Goal: Information Seeking & Learning: Compare options

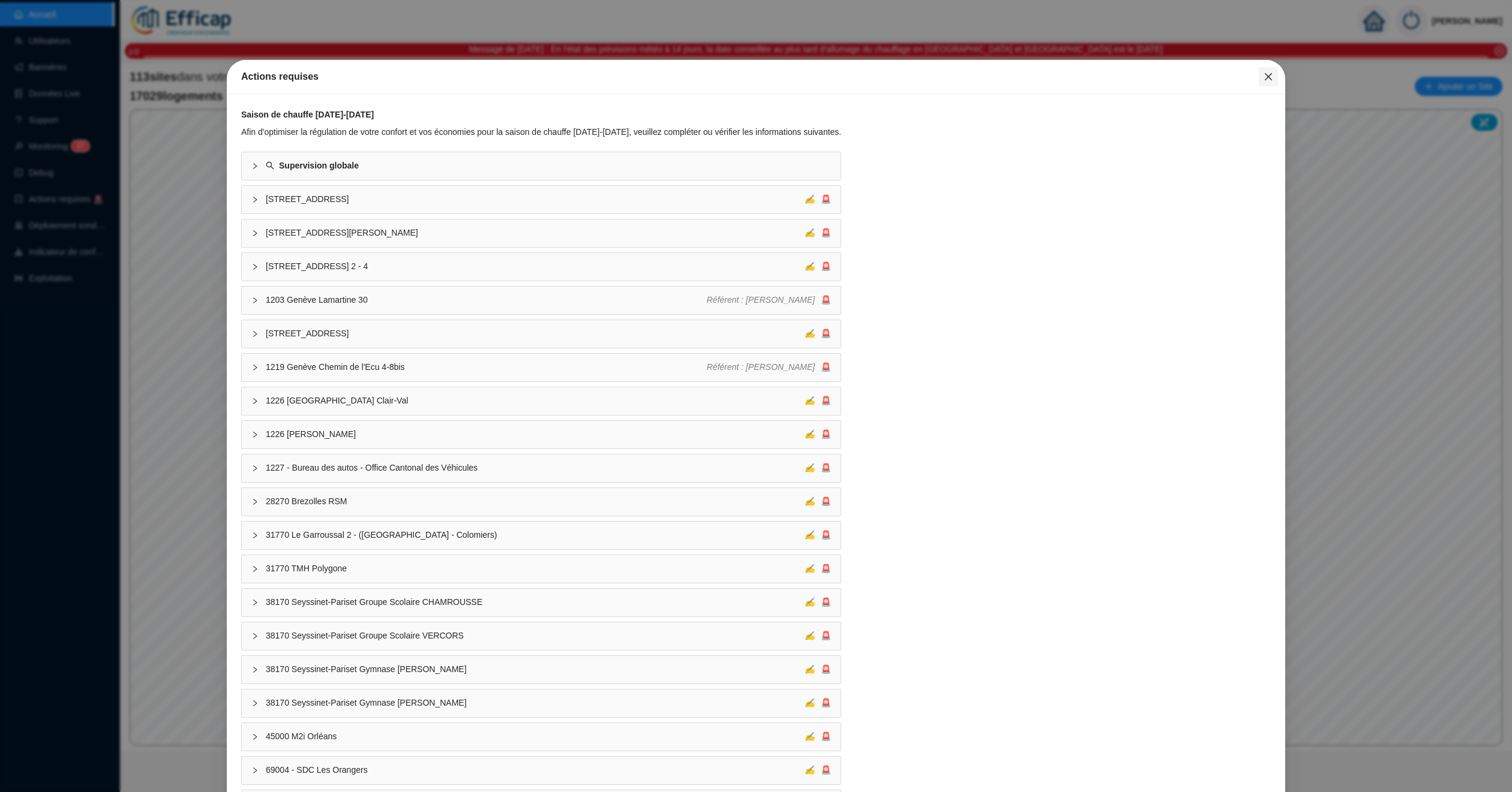
click at [1258, 70] on button "Close" at bounding box center [1267, 76] width 19 height 19
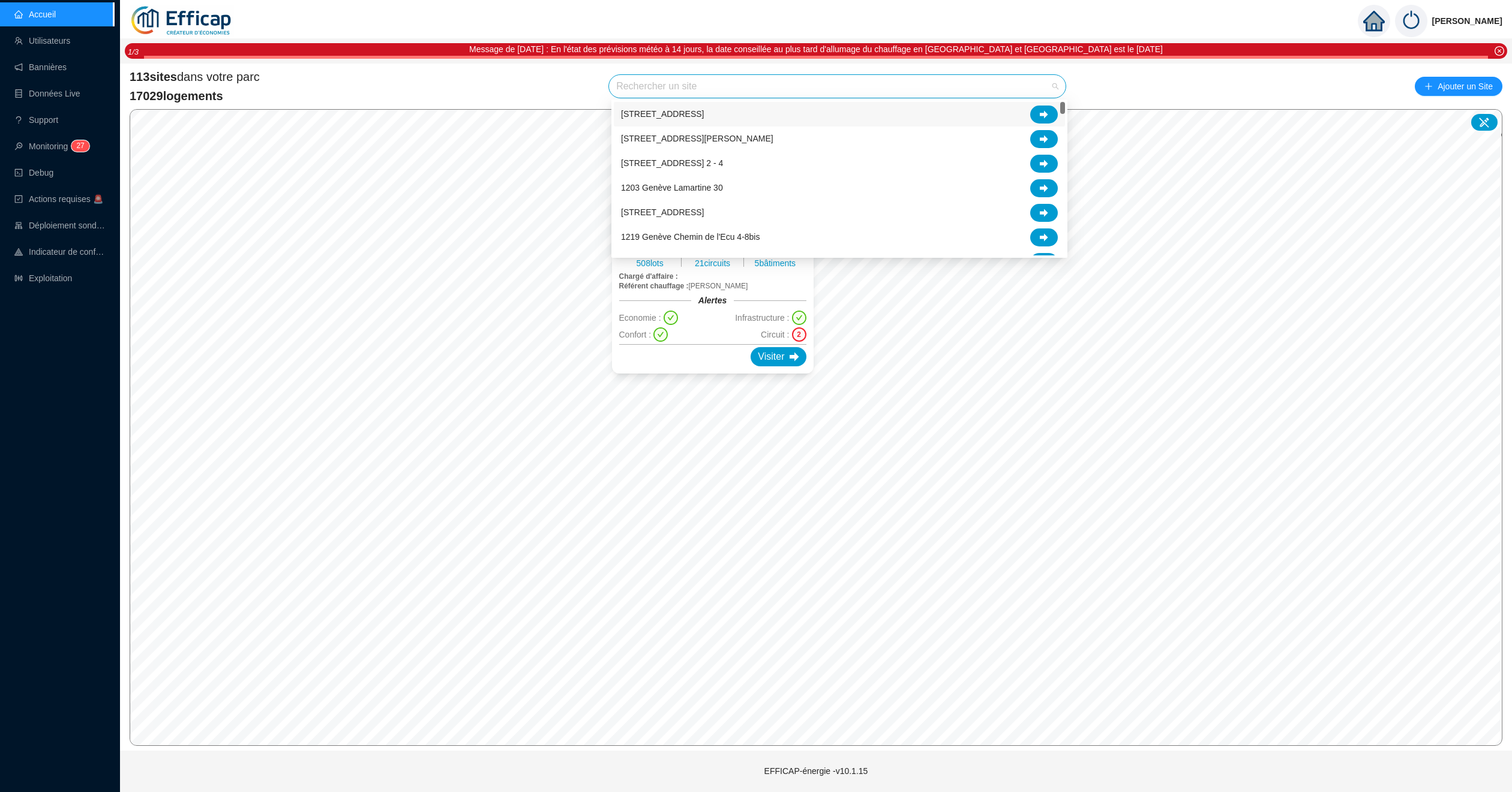
click at [780, 93] on input "search" at bounding box center [832, 86] width 431 height 23
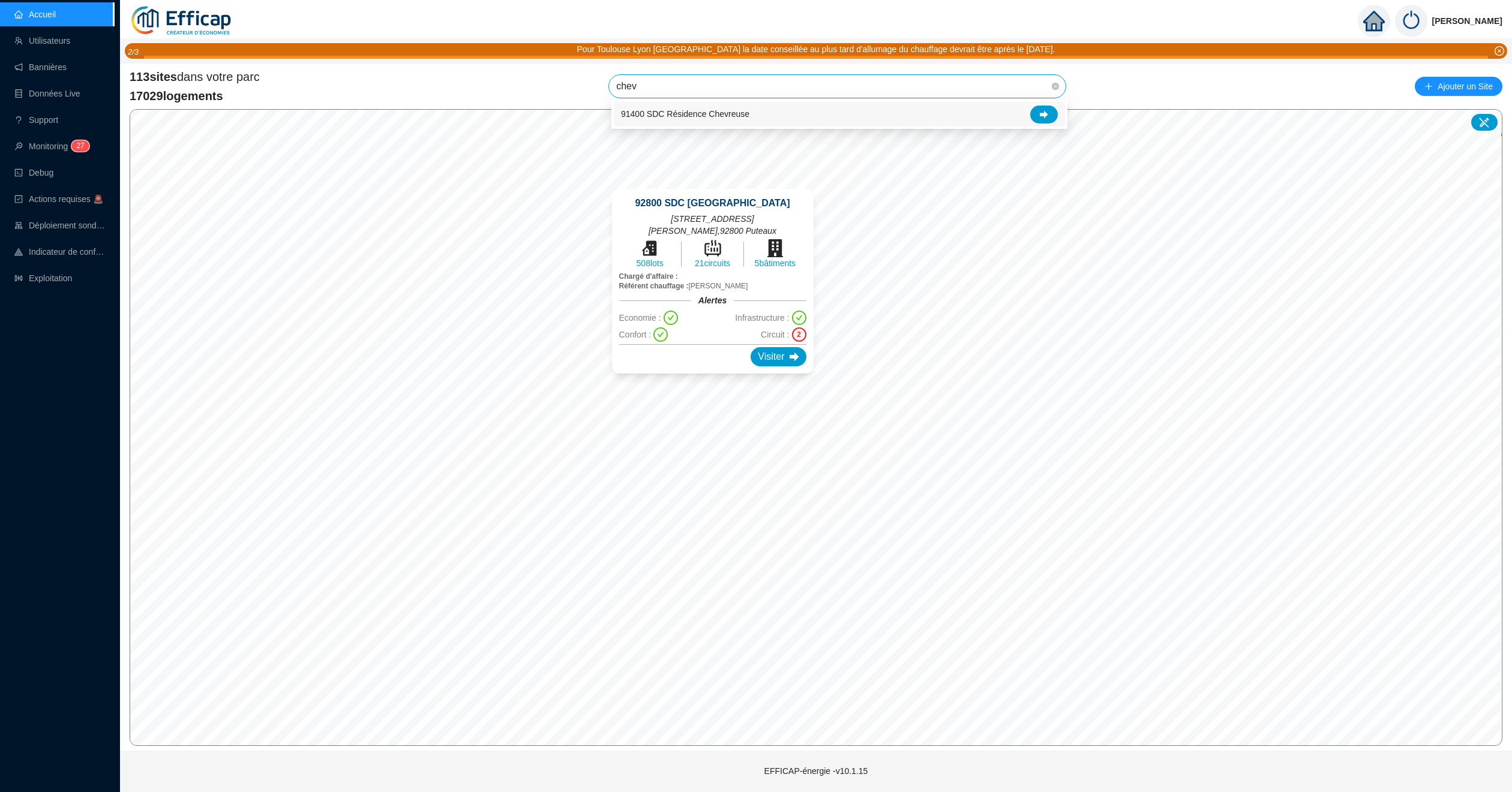
type input "chevr"
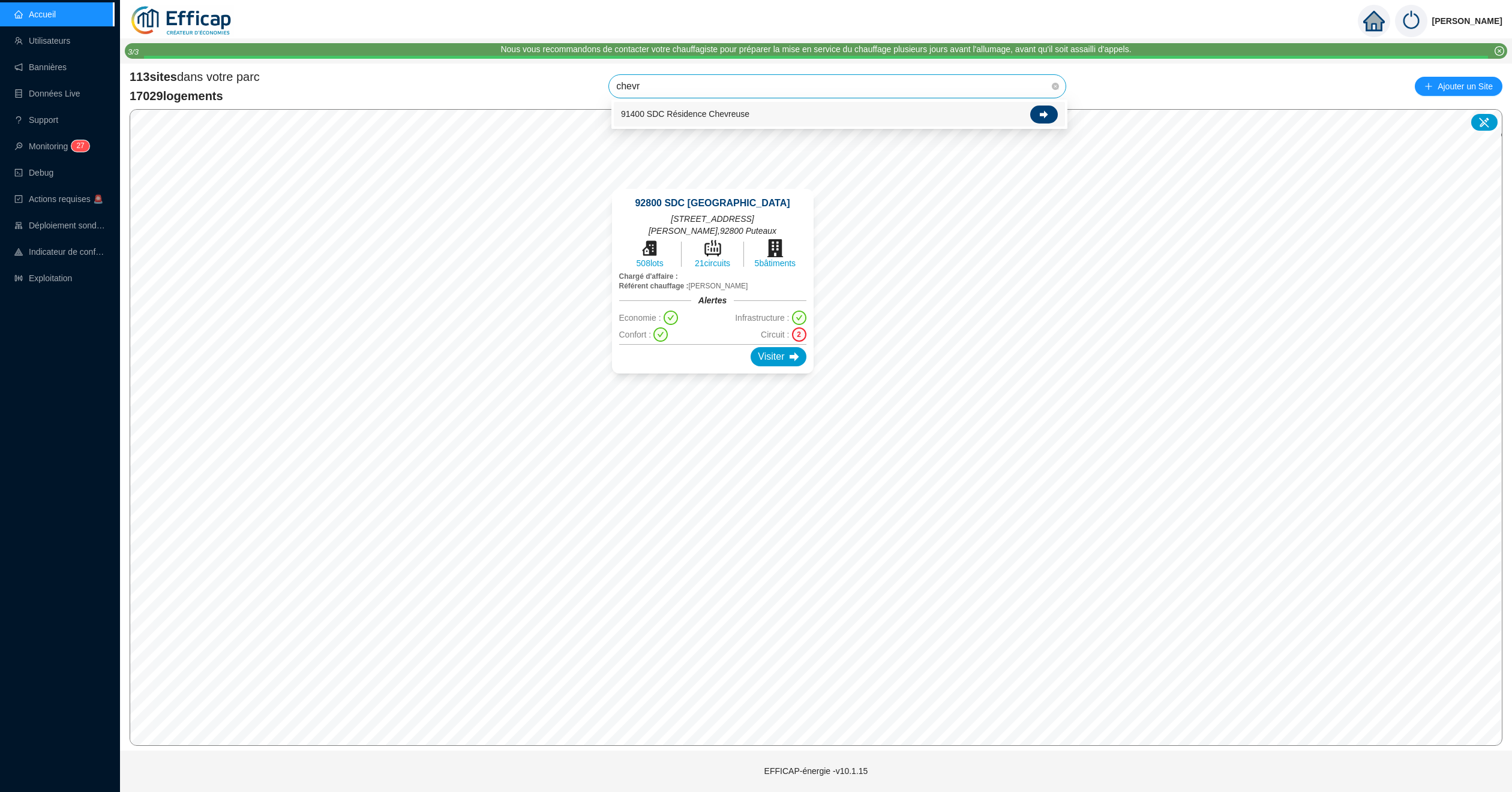
click at [1044, 113] on icon at bounding box center [1043, 114] width 9 height 8
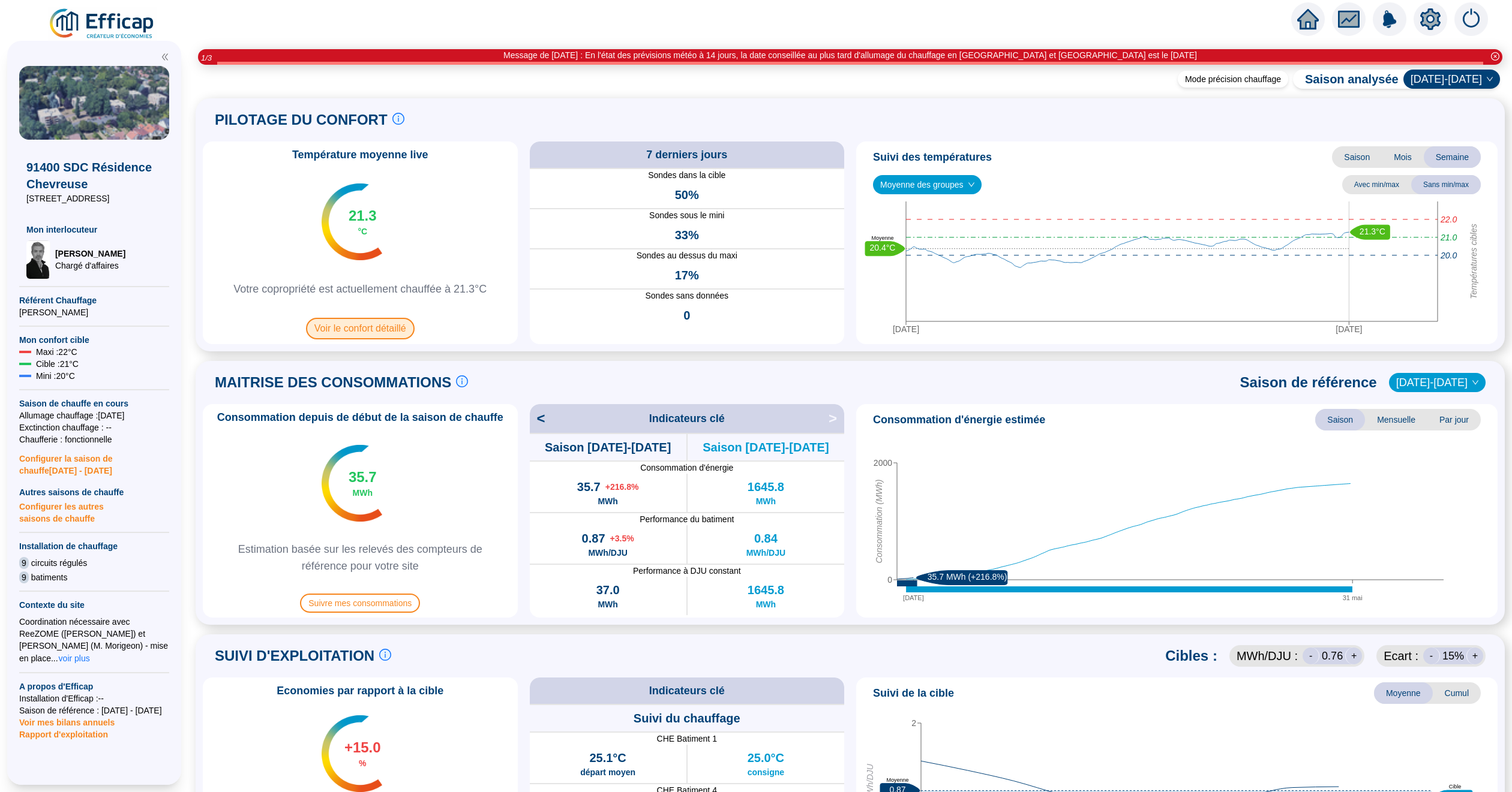
click at [342, 320] on span "Voir le confort détaillé" at bounding box center [360, 329] width 108 height 22
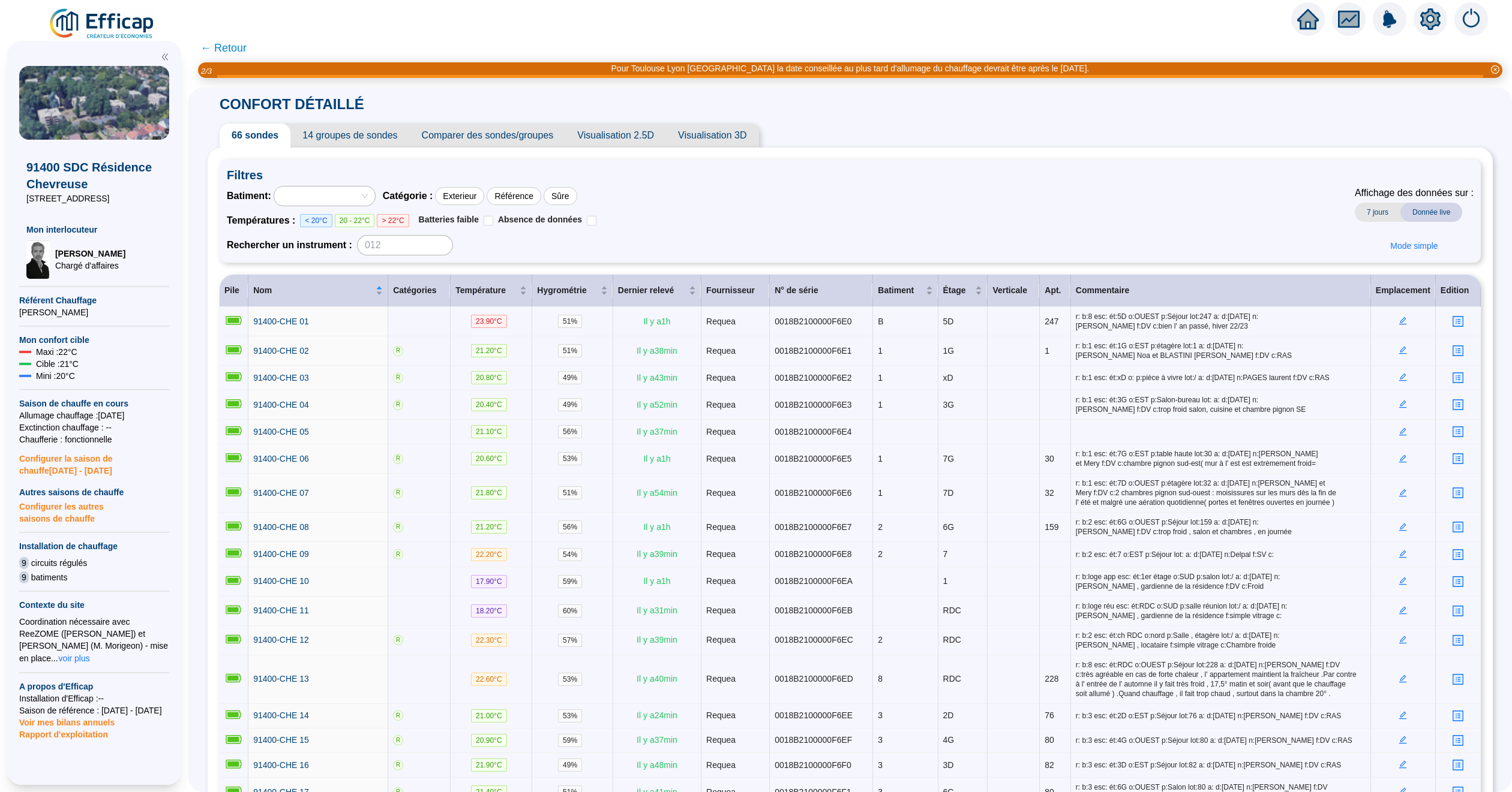
click at [517, 139] on span "Comparer des sondes/groupes" at bounding box center [487, 135] width 156 height 24
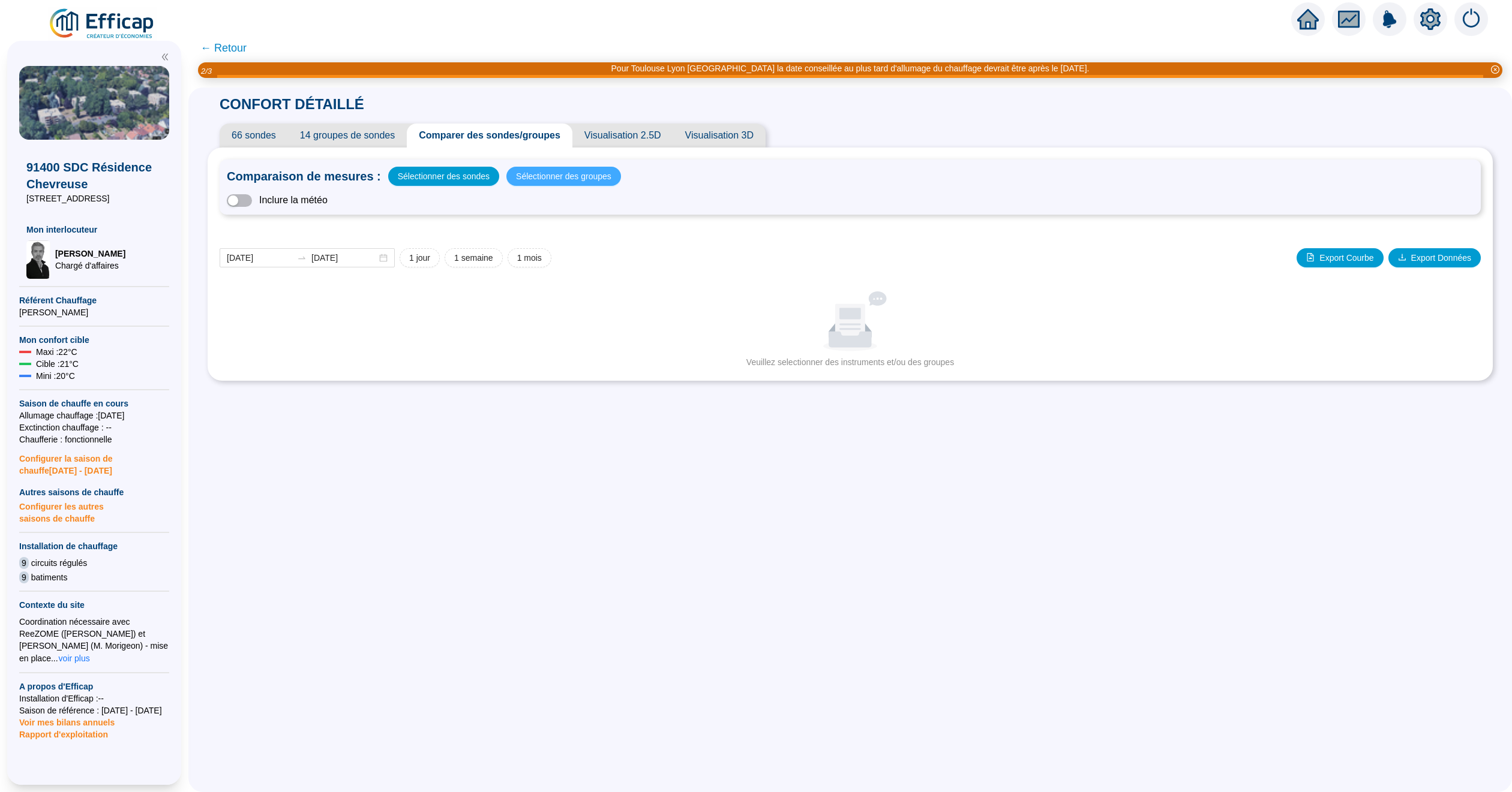
click at [559, 168] on span "Sélectionner des groupes" at bounding box center [563, 177] width 95 height 17
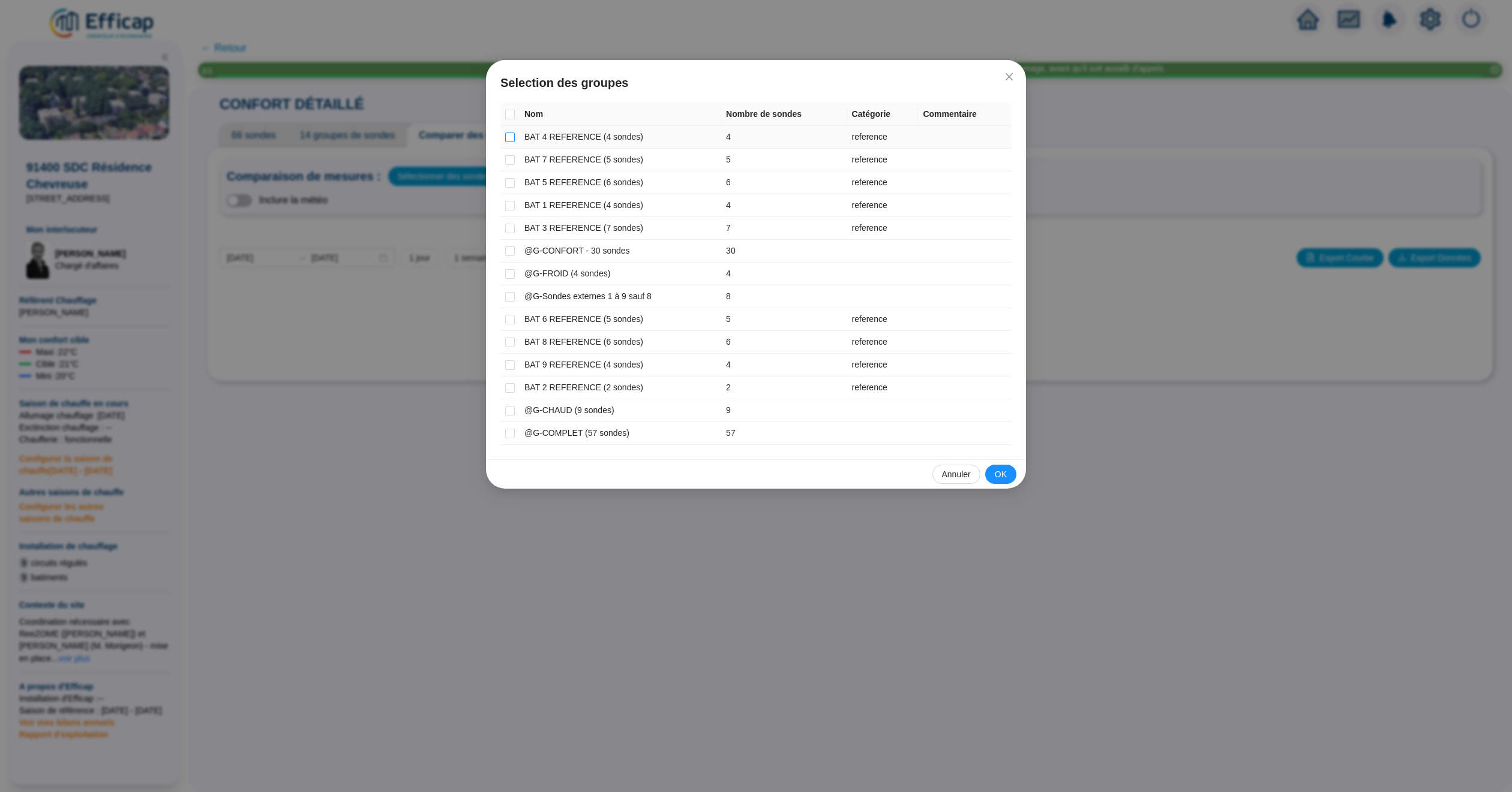
click at [508, 139] on input "checkbox" at bounding box center [509, 137] width 10 height 10
checkbox input "true"
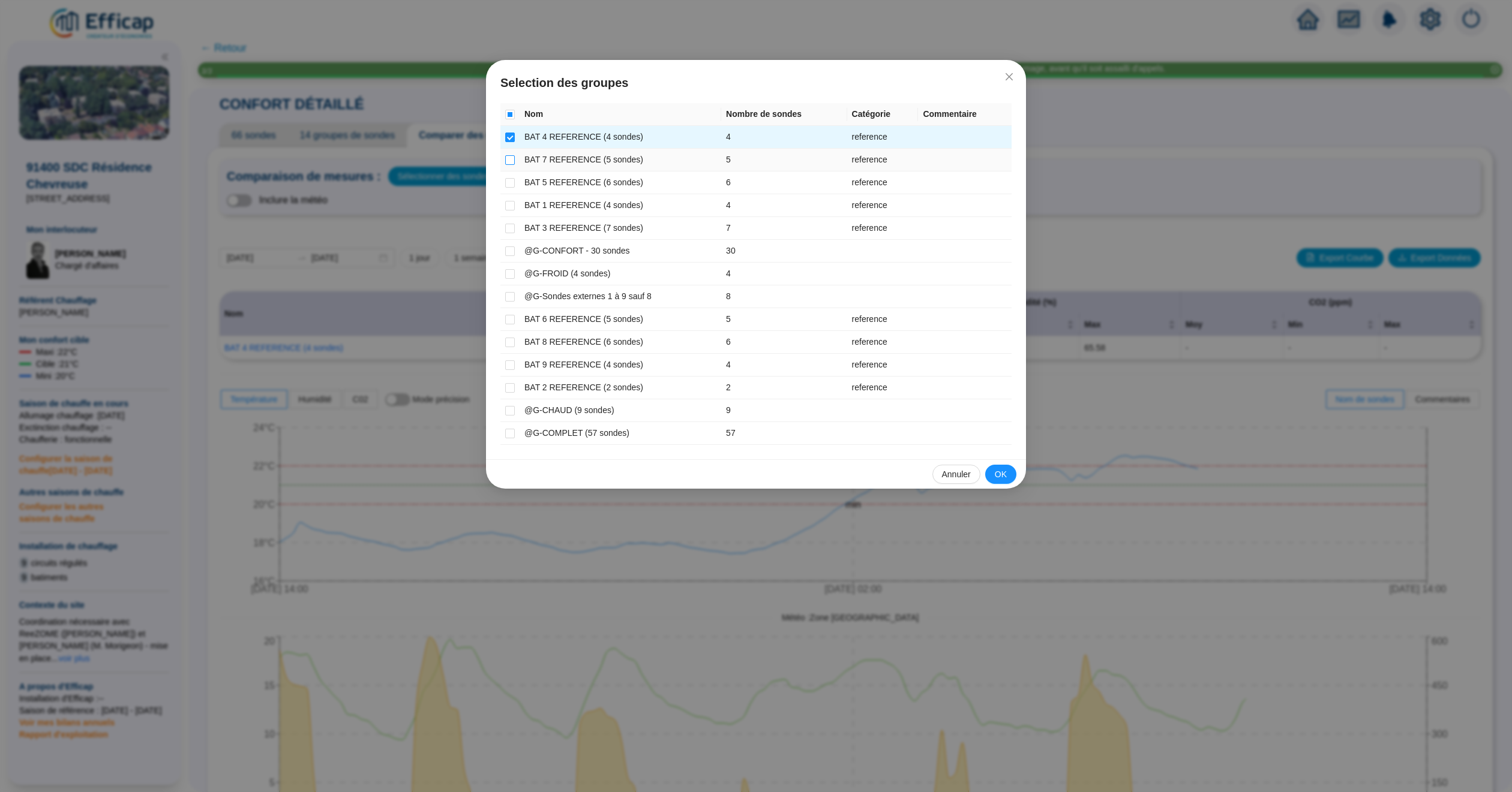
click at [508, 155] on input "checkbox" at bounding box center [509, 160] width 10 height 10
checkbox input "true"
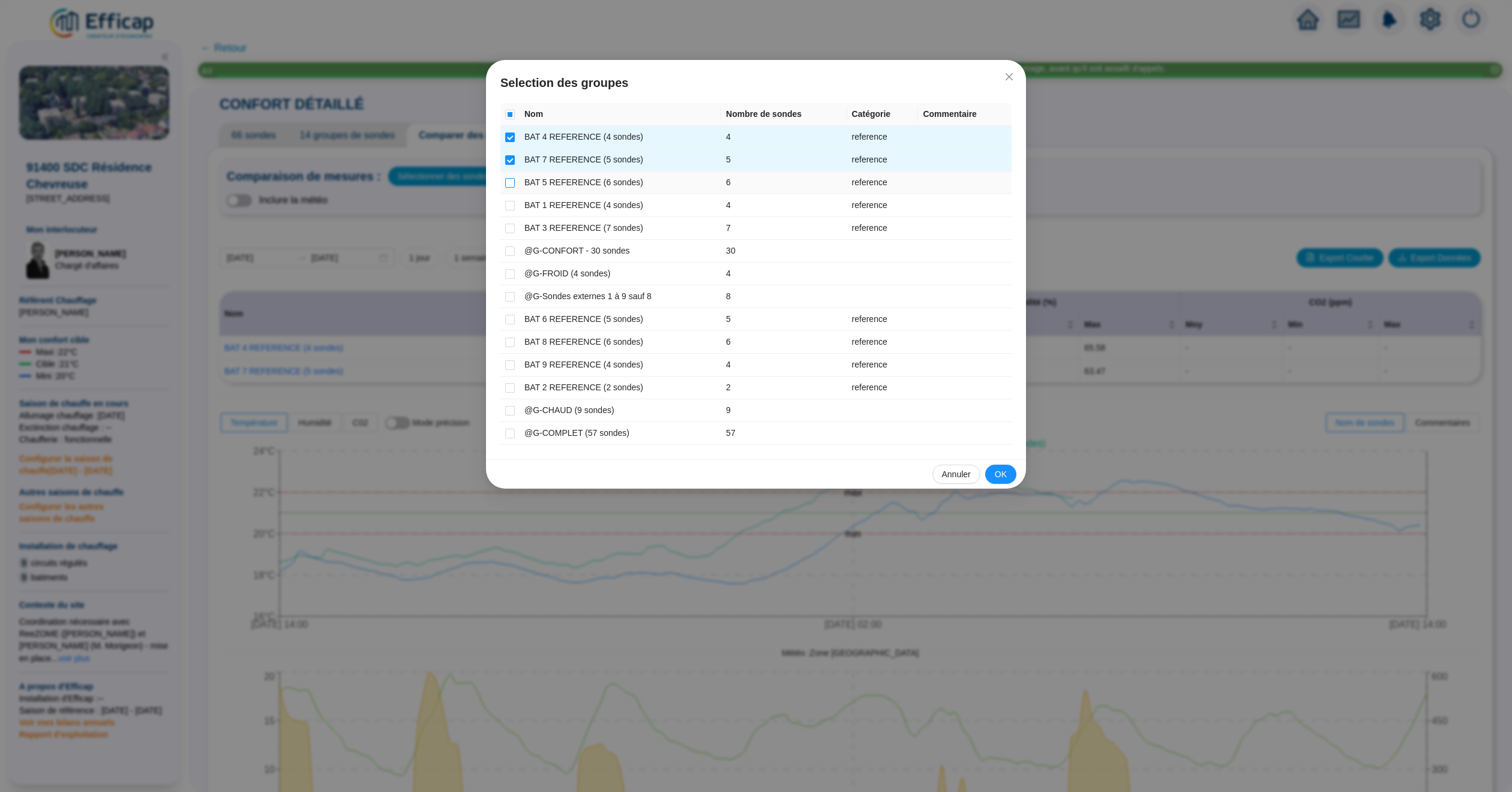
click at [510, 178] on input "checkbox" at bounding box center [509, 183] width 10 height 10
checkbox input "true"
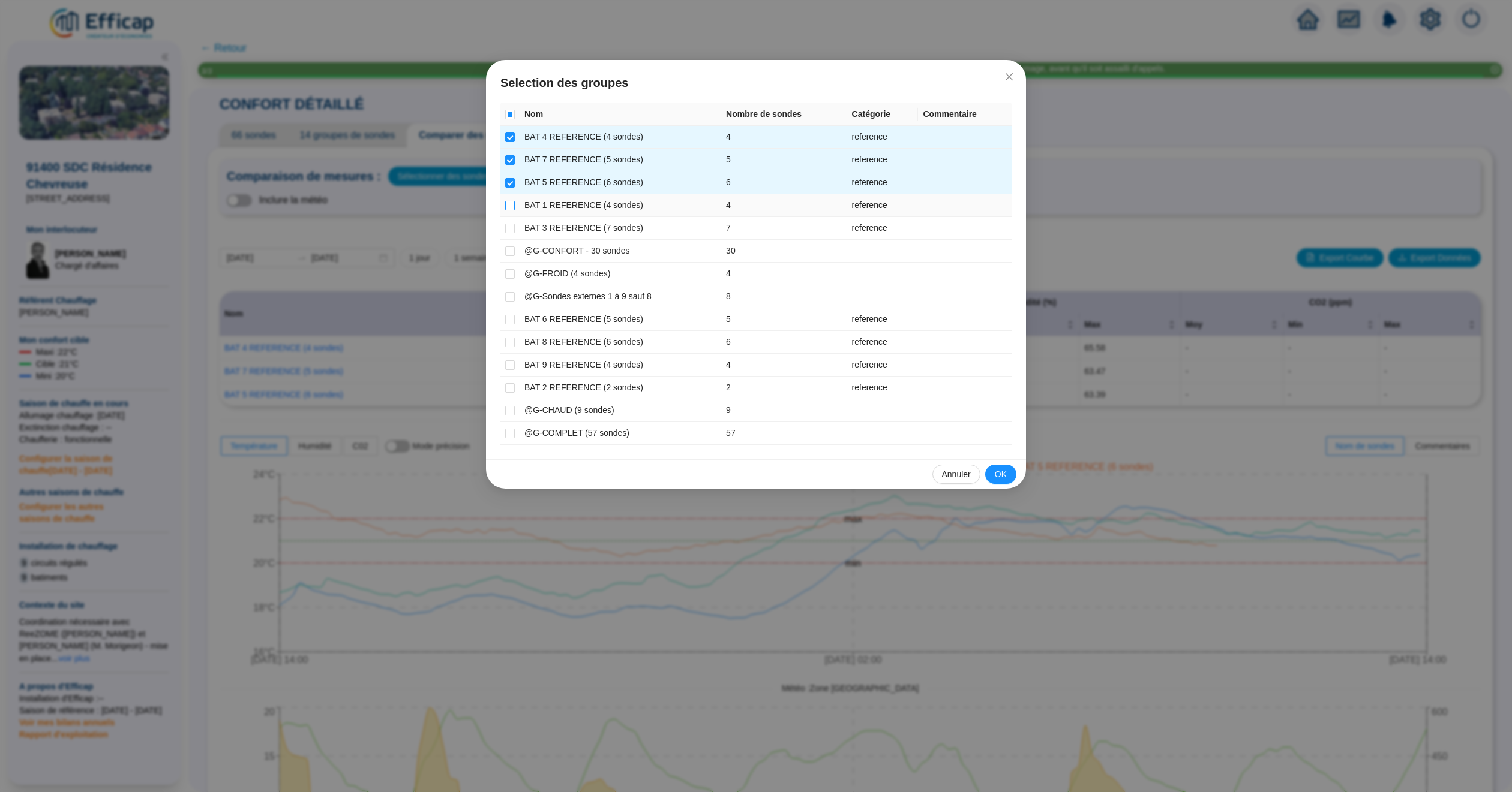
click at [511, 205] on input "checkbox" at bounding box center [509, 206] width 10 height 10
checkbox input "true"
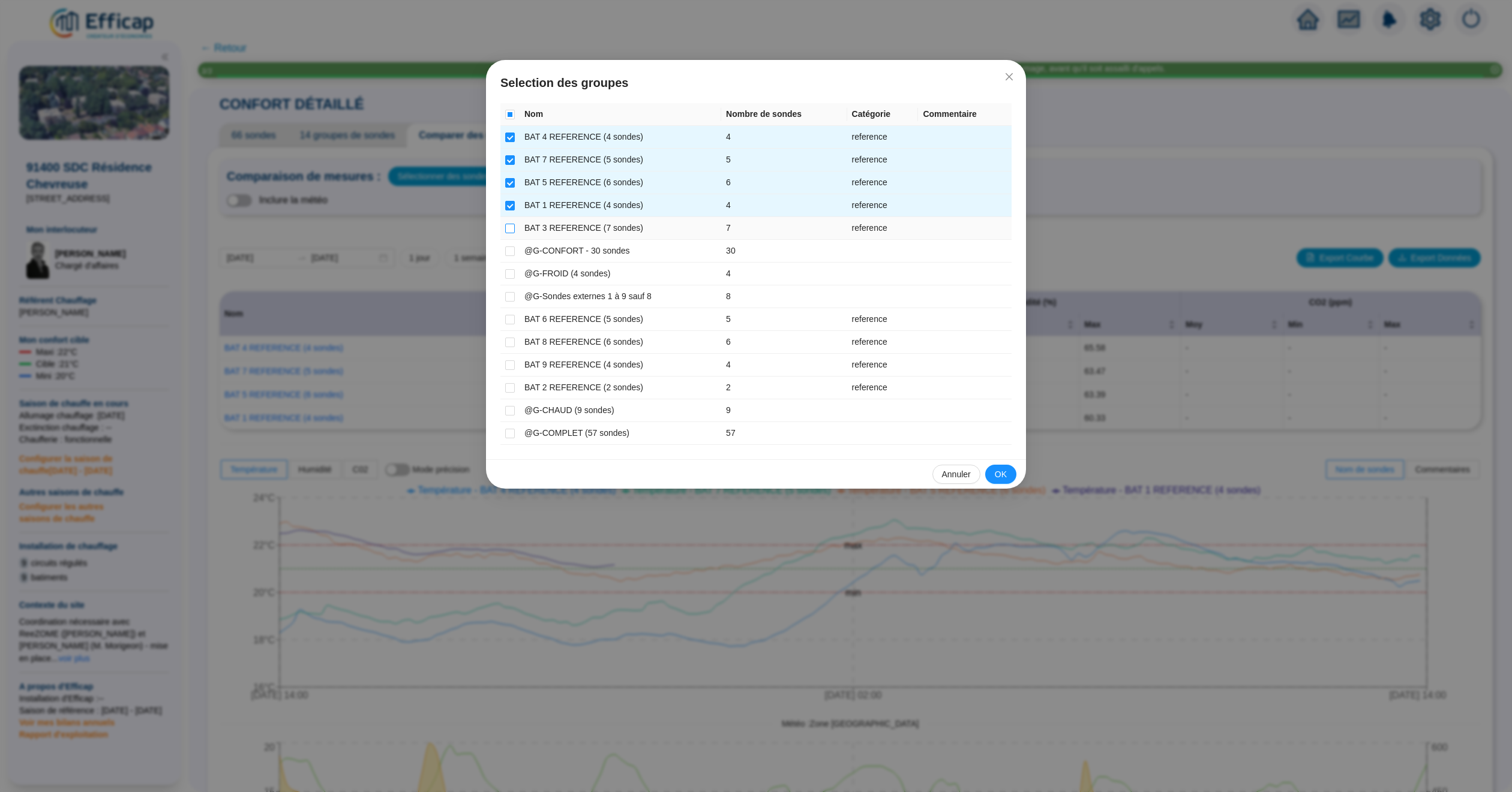
click at [511, 227] on input "checkbox" at bounding box center [509, 228] width 10 height 10
checkbox input "true"
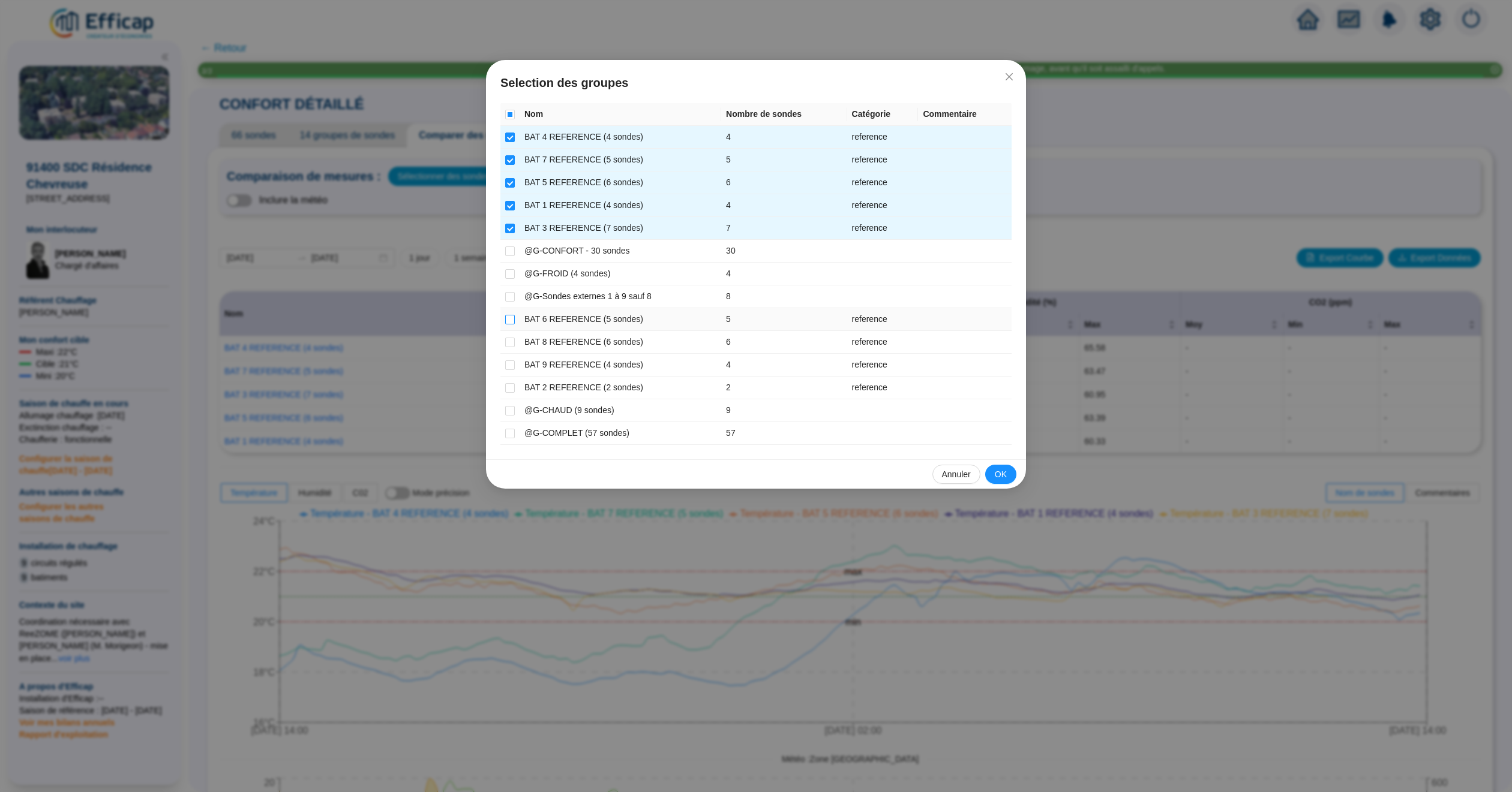
click at [513, 323] on input "checkbox" at bounding box center [509, 319] width 10 height 10
checkbox input "true"
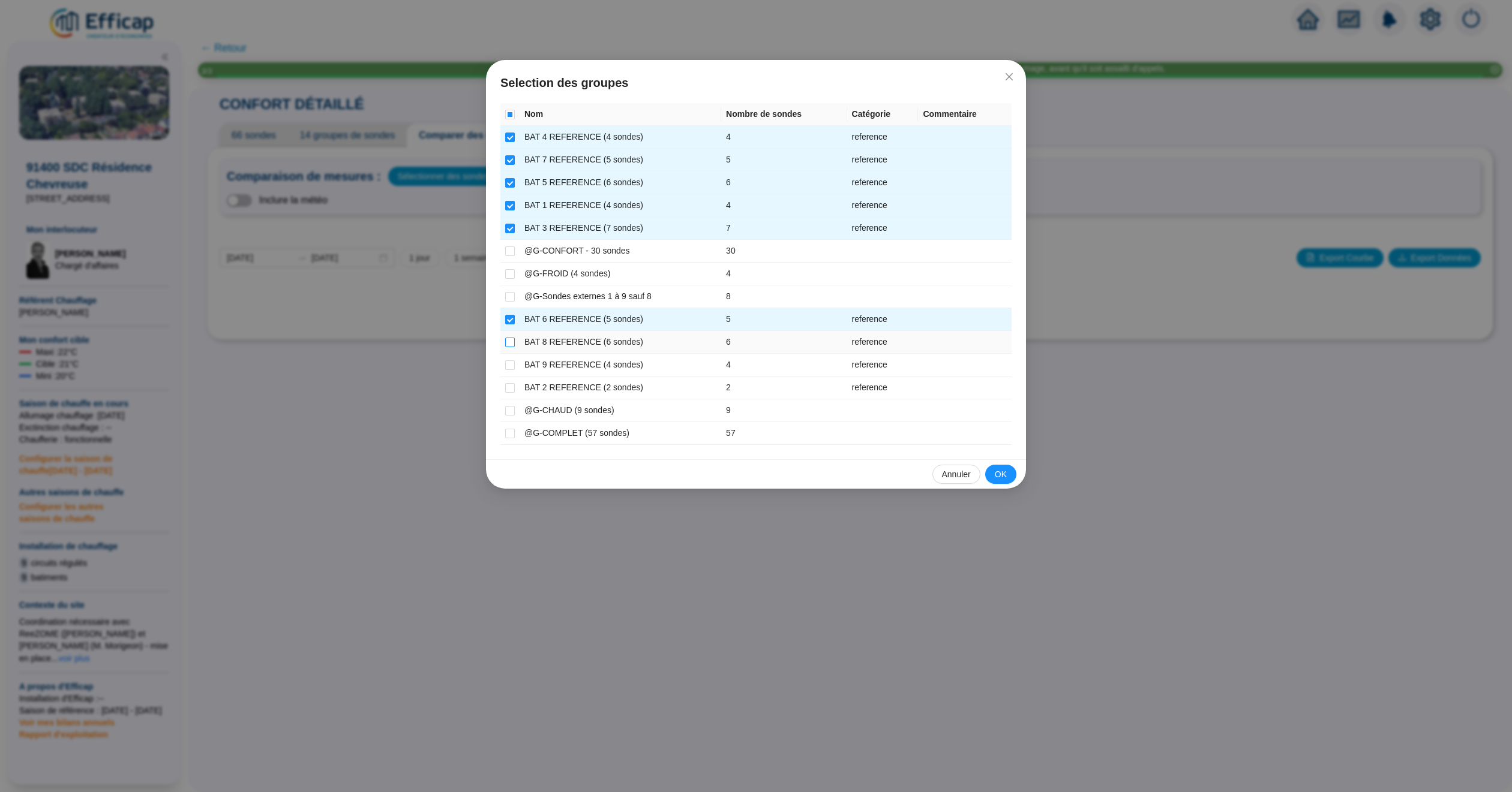
click at [513, 346] on input "checkbox" at bounding box center [509, 342] width 10 height 10
checkbox input "true"
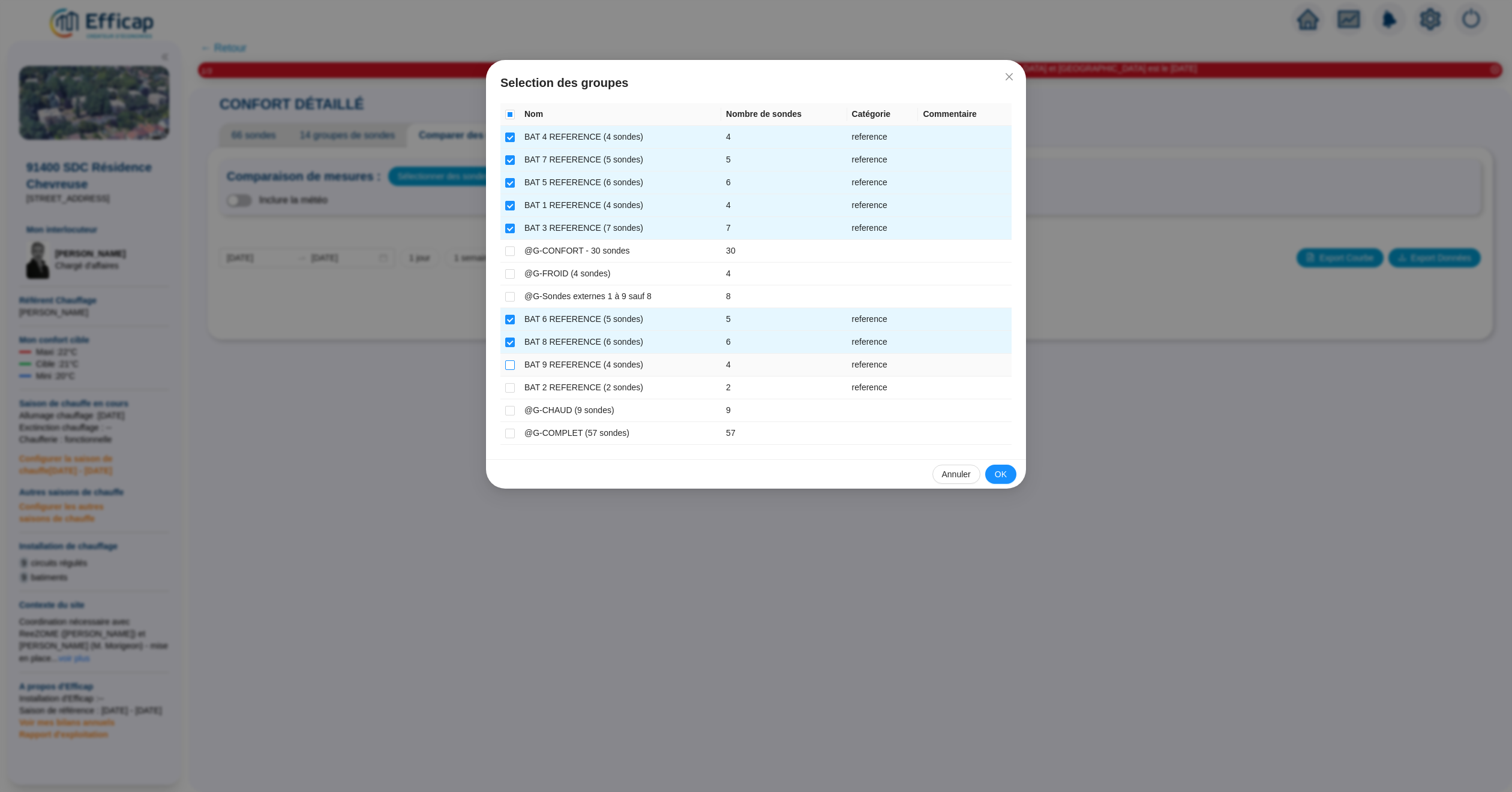
click at [513, 369] on input "checkbox" at bounding box center [509, 365] width 10 height 10
checkbox input "true"
click at [511, 390] on input "checkbox" at bounding box center [509, 388] width 10 height 10
checkbox input "true"
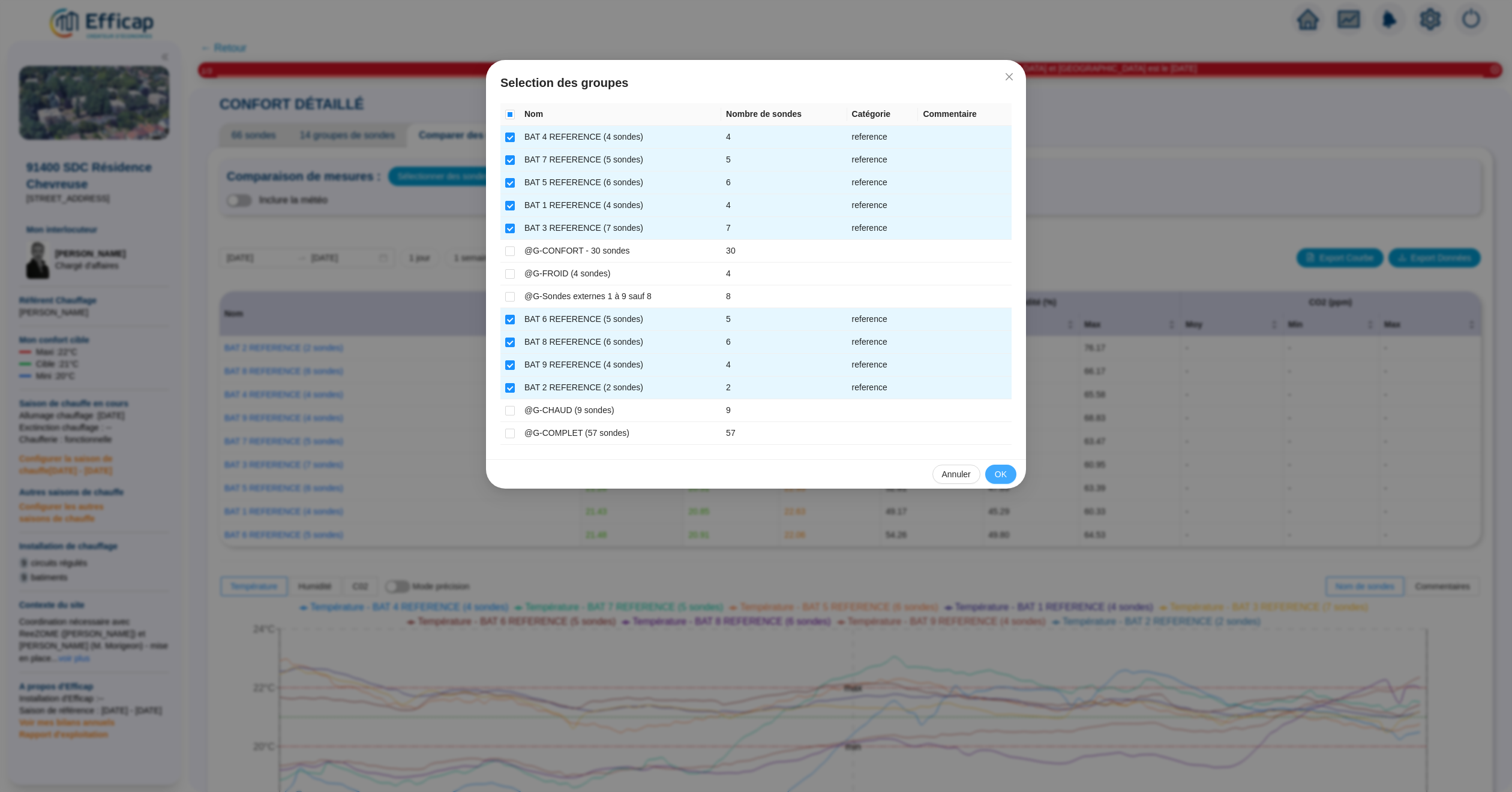
click at [999, 479] on span "OK" at bounding box center [1001, 475] width 12 height 12
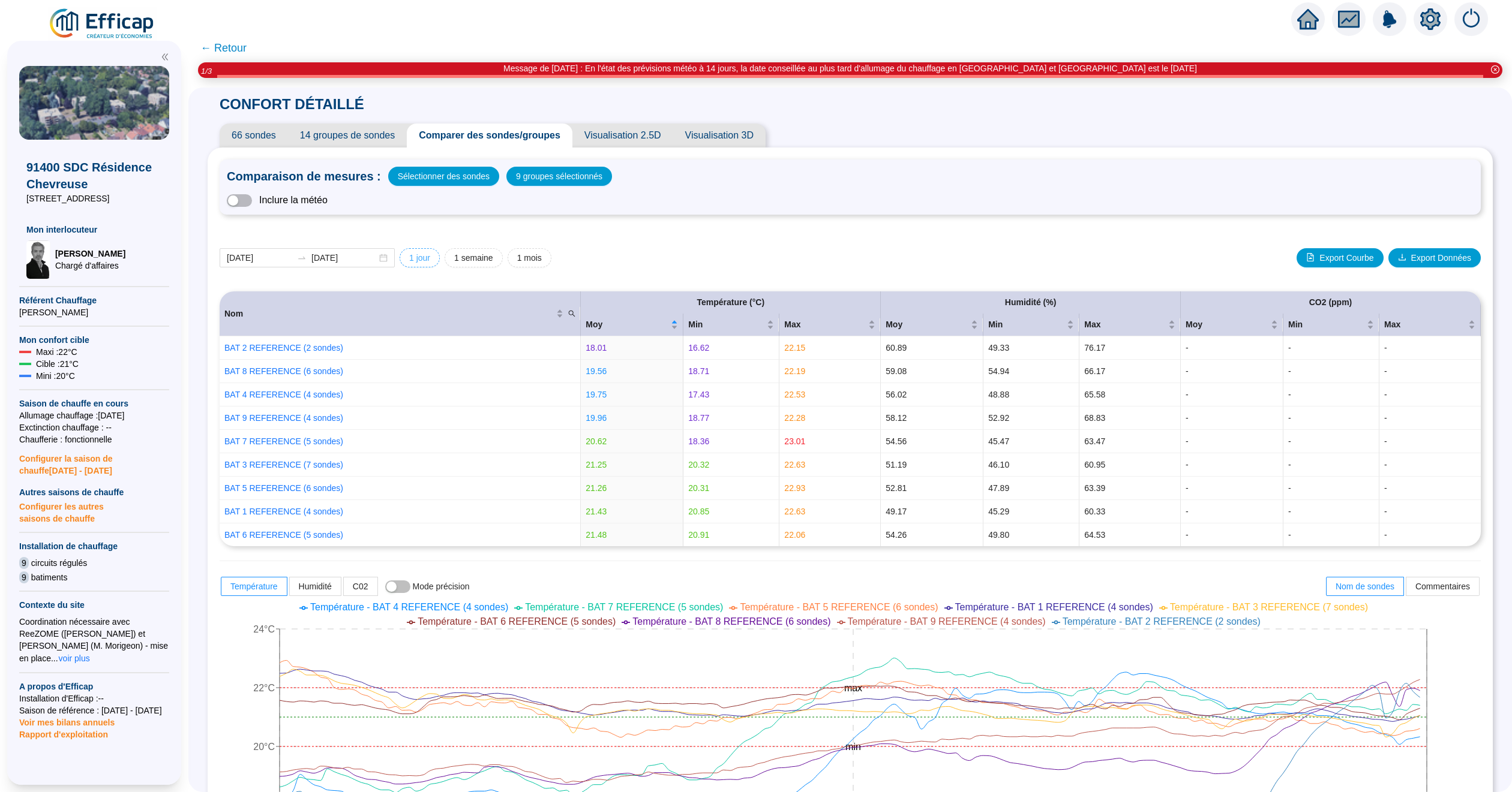
click at [430, 259] on span "1 jour" at bounding box center [419, 258] width 21 height 12
type input "2025-10-06"
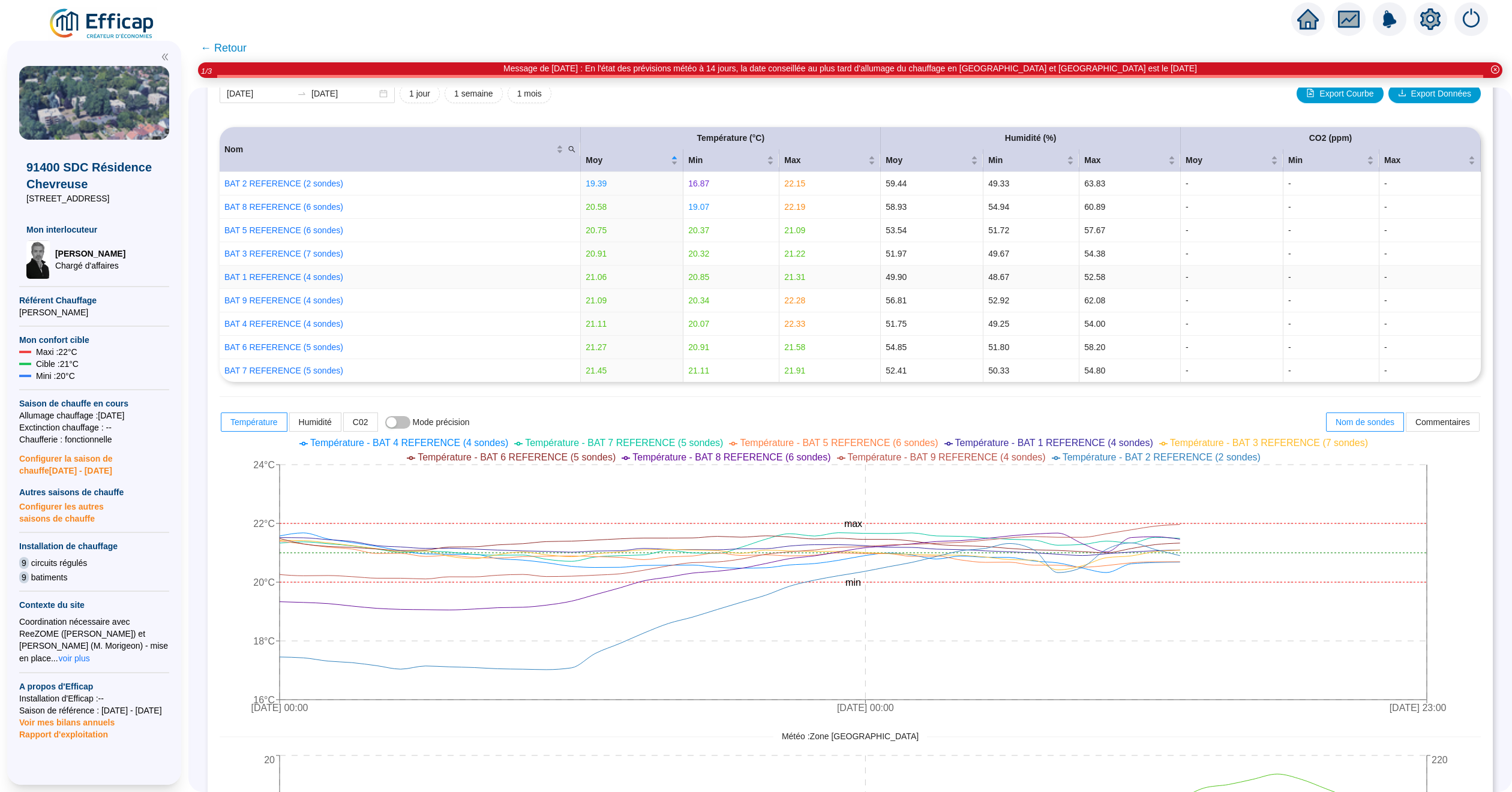
scroll to position [180, 0]
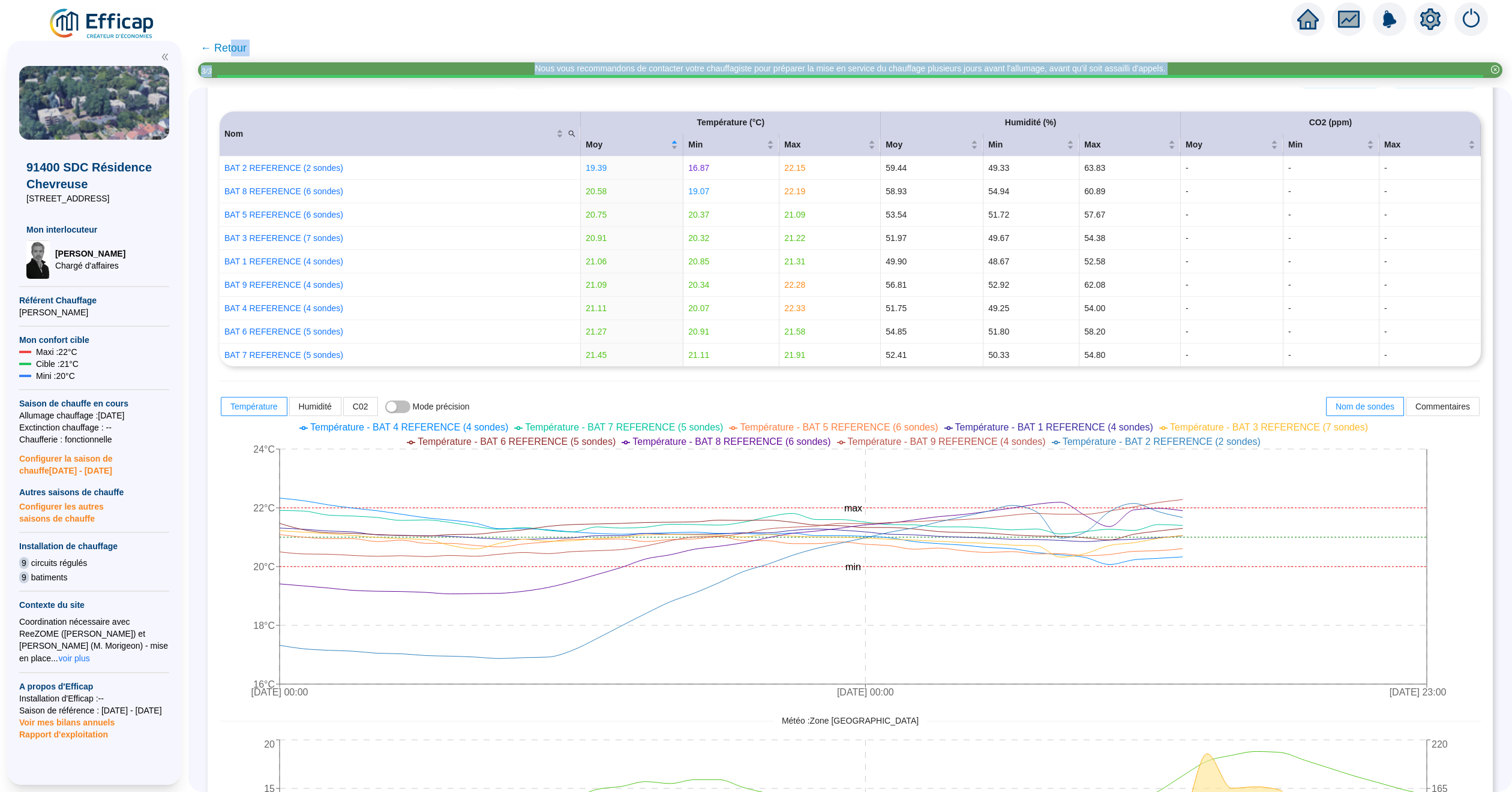
drag, startPoint x: 242, startPoint y: 54, endPoint x: 328, endPoint y: 66, distance: 86.8
click at [325, 67] on div "← Retour Nous vous recommandons de contacter votre chauffagiste pour préparer l…" at bounding box center [850, 413] width 1323 height 758
click at [240, 43] on span "← Retour" at bounding box center [224, 48] width 46 height 17
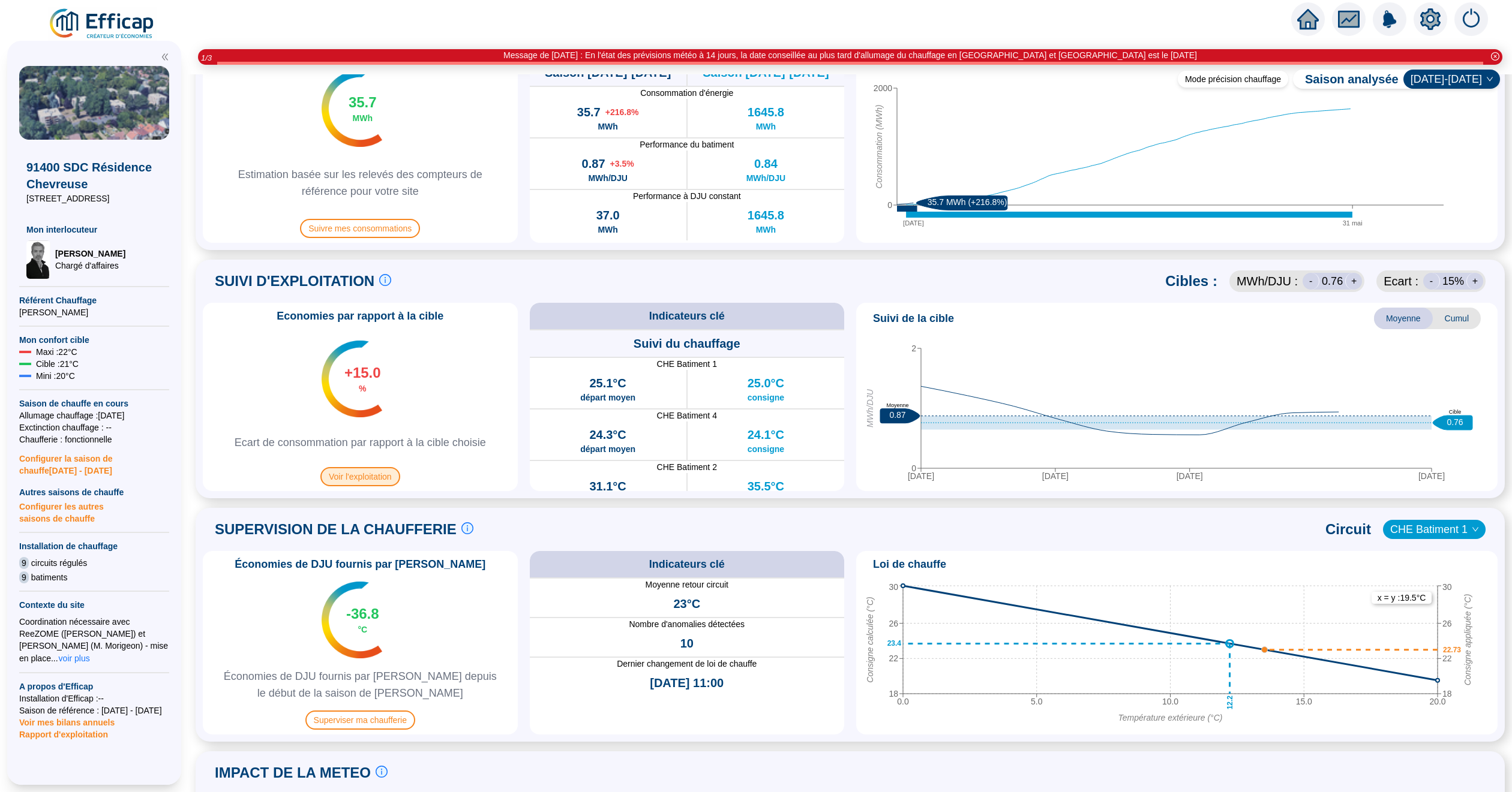
scroll to position [540, 0]
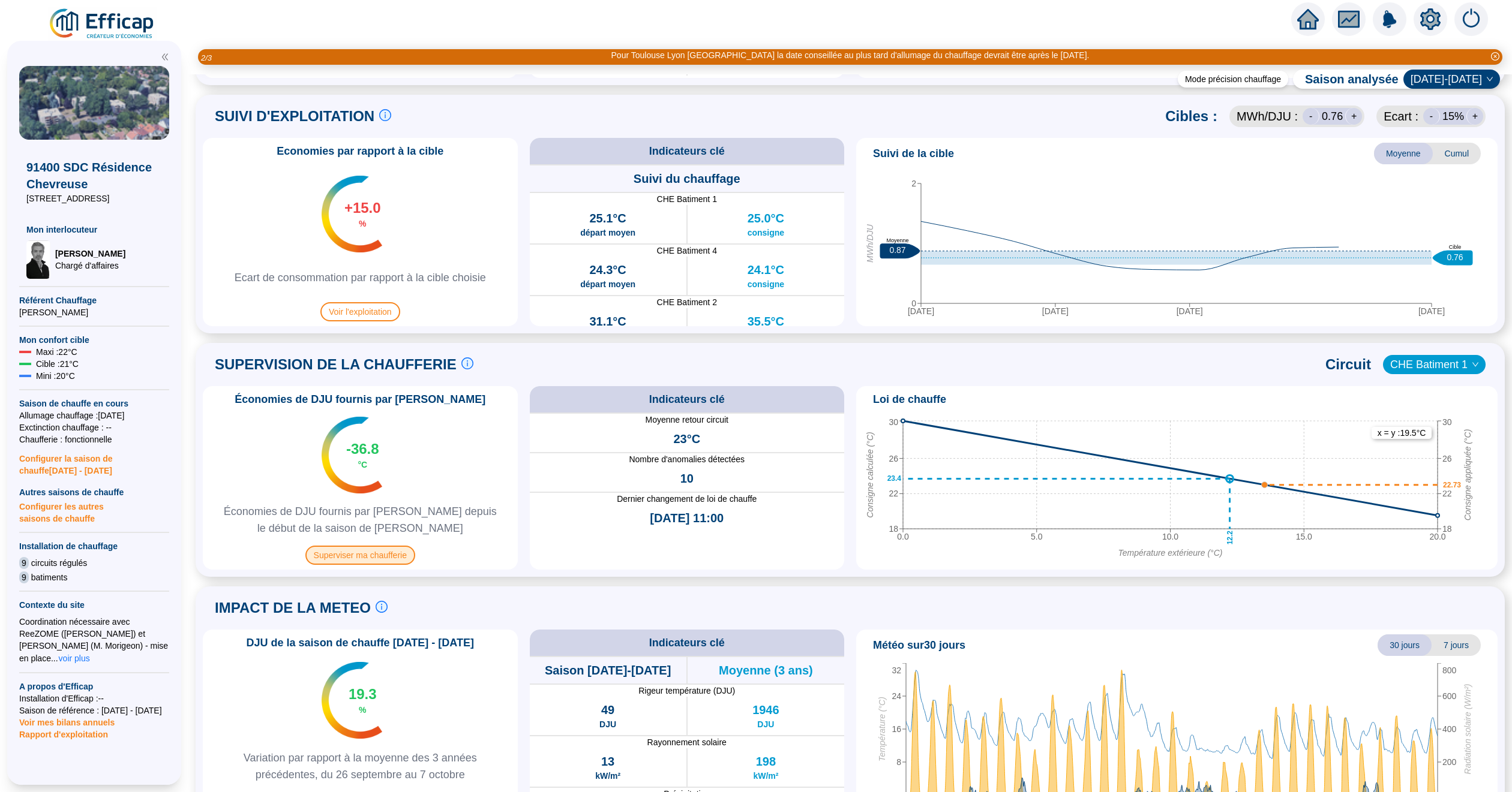
click at [358, 556] on span "Superviser ma chaufferie" at bounding box center [360, 555] width 110 height 19
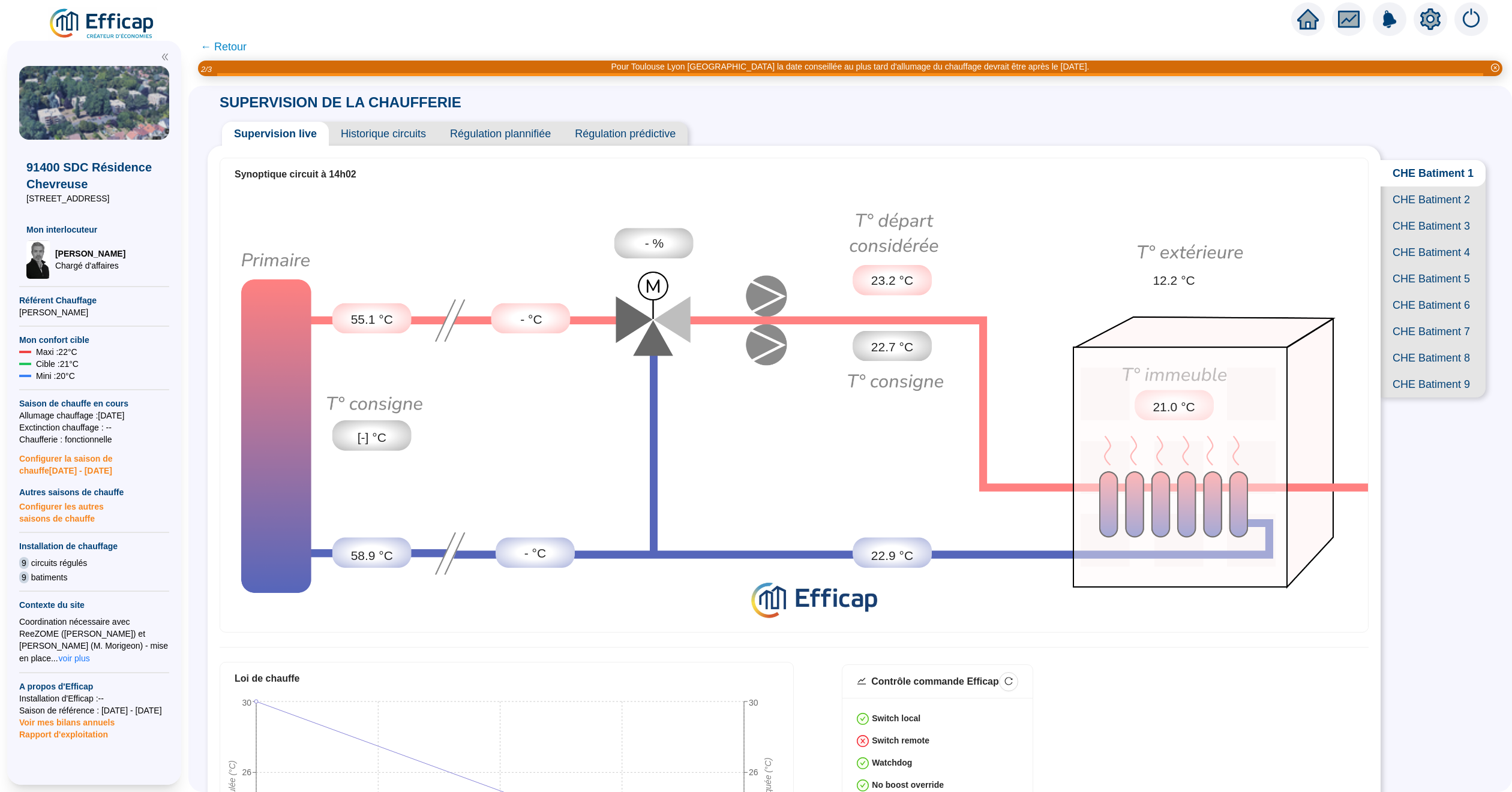
click at [1415, 212] on span "CHE Batiment 2" at bounding box center [1433, 200] width 105 height 26
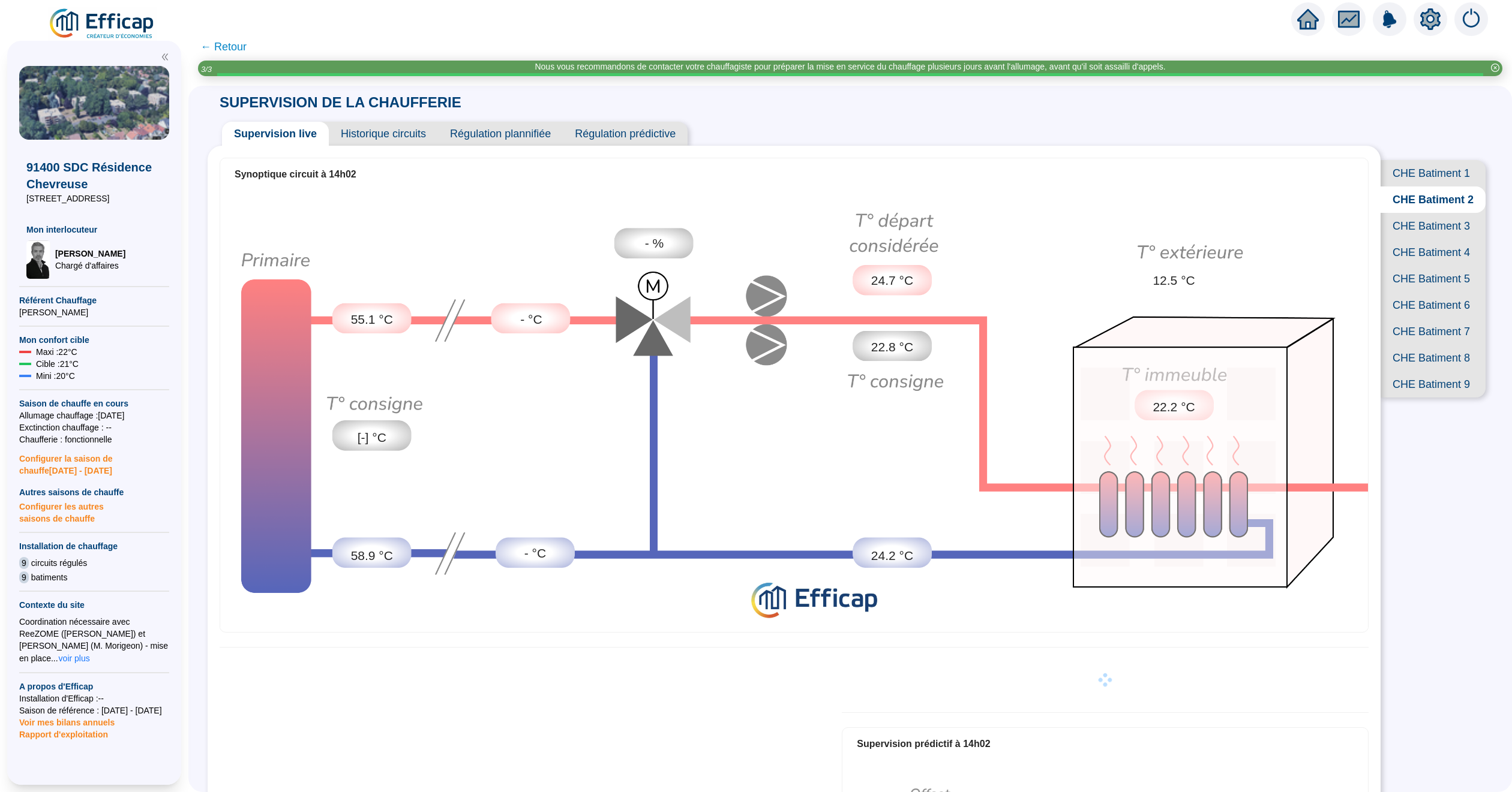
click at [1411, 239] on span "CHE Batiment 3" at bounding box center [1433, 226] width 105 height 26
click at [1415, 209] on span "CHE Batiment 2" at bounding box center [1433, 200] width 105 height 26
click at [1411, 239] on span "CHE Batiment 3" at bounding box center [1433, 226] width 105 height 26
click at [1413, 266] on span "CHE Batiment 4" at bounding box center [1433, 252] width 105 height 26
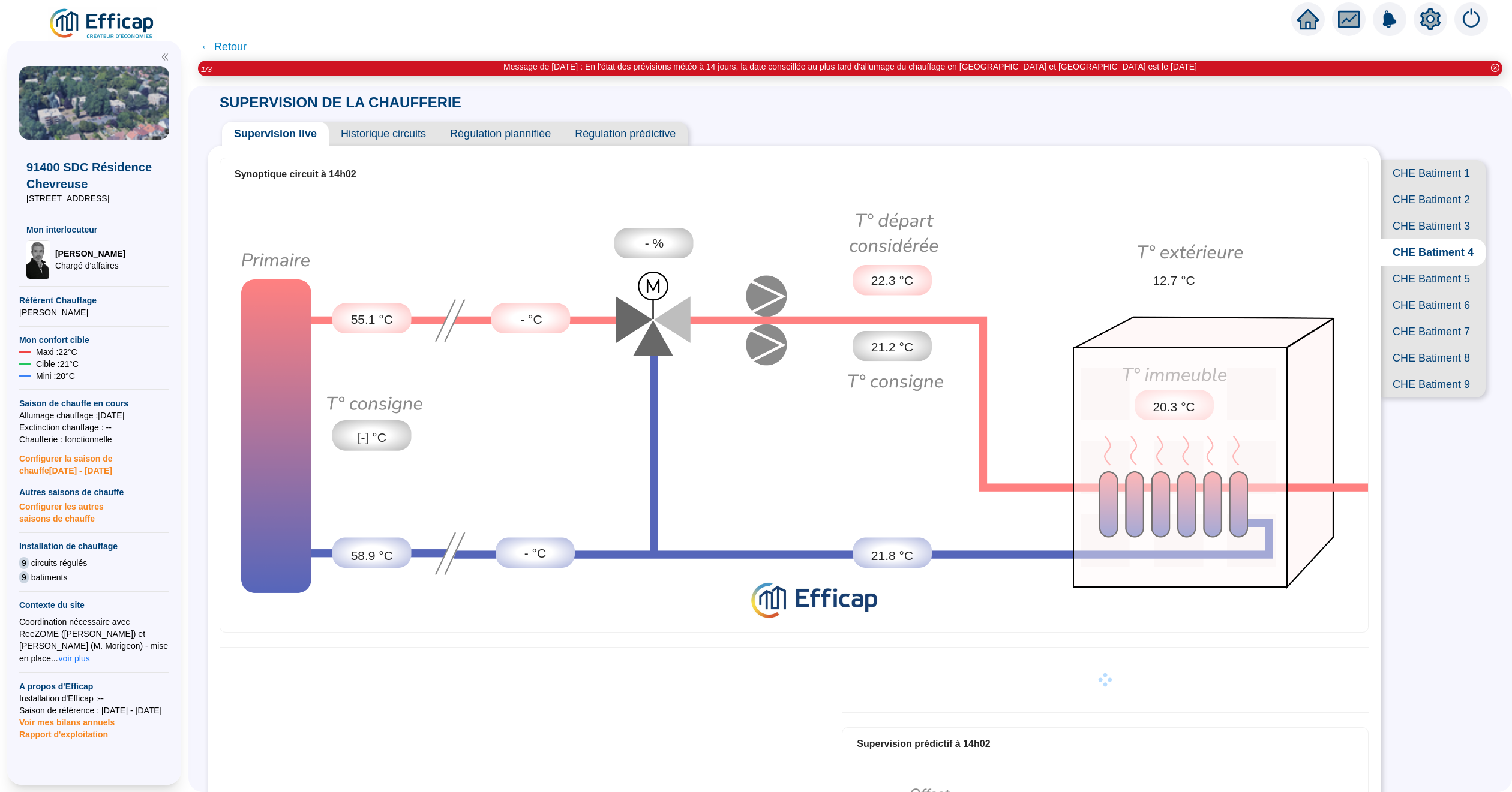
click at [1406, 209] on span "CHE Batiment 2" at bounding box center [1433, 200] width 105 height 26
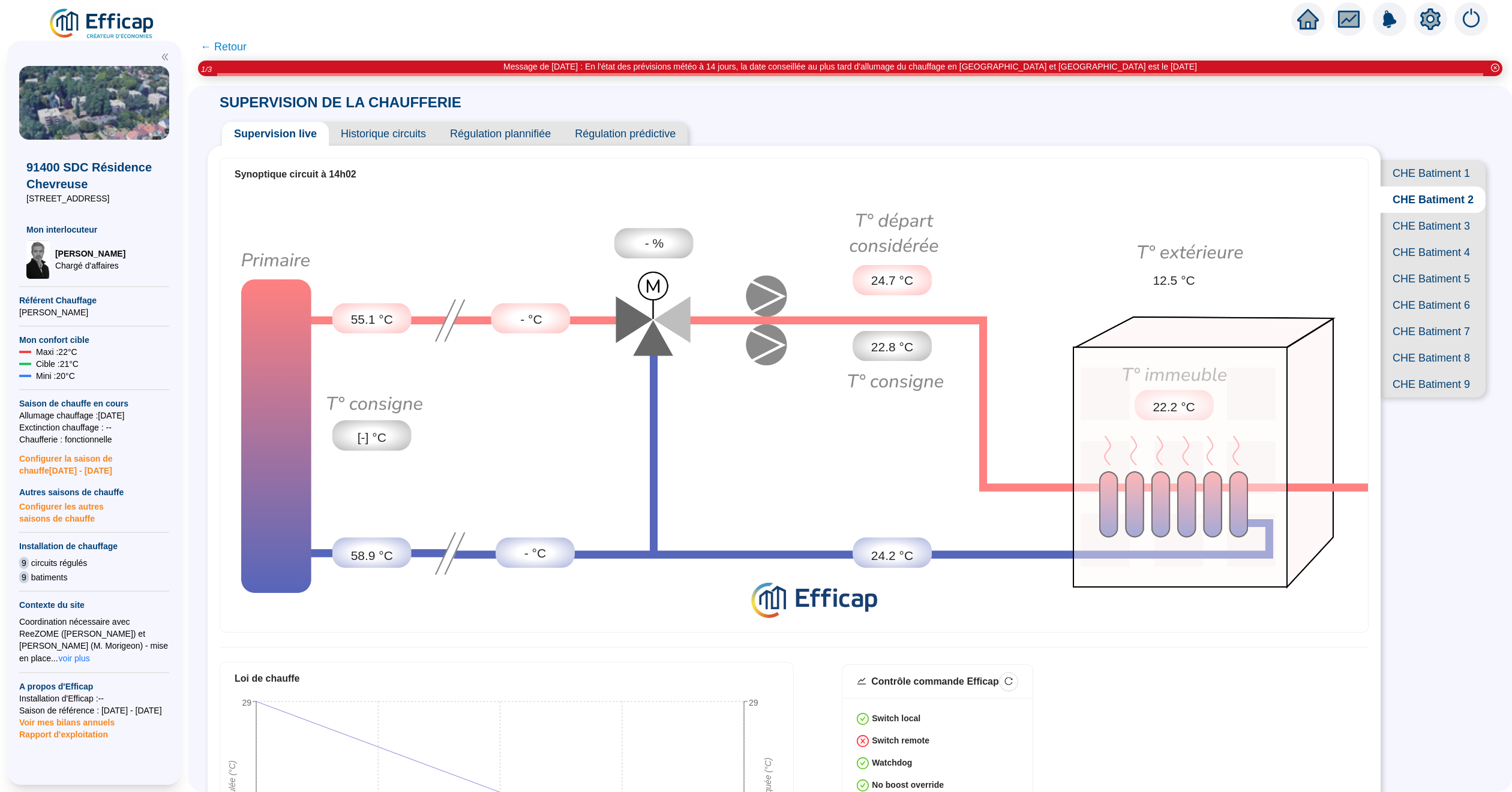
click at [1415, 239] on span "CHE Batiment 3" at bounding box center [1433, 226] width 105 height 26
click at [1423, 266] on span "CHE Batiment 4" at bounding box center [1433, 252] width 105 height 26
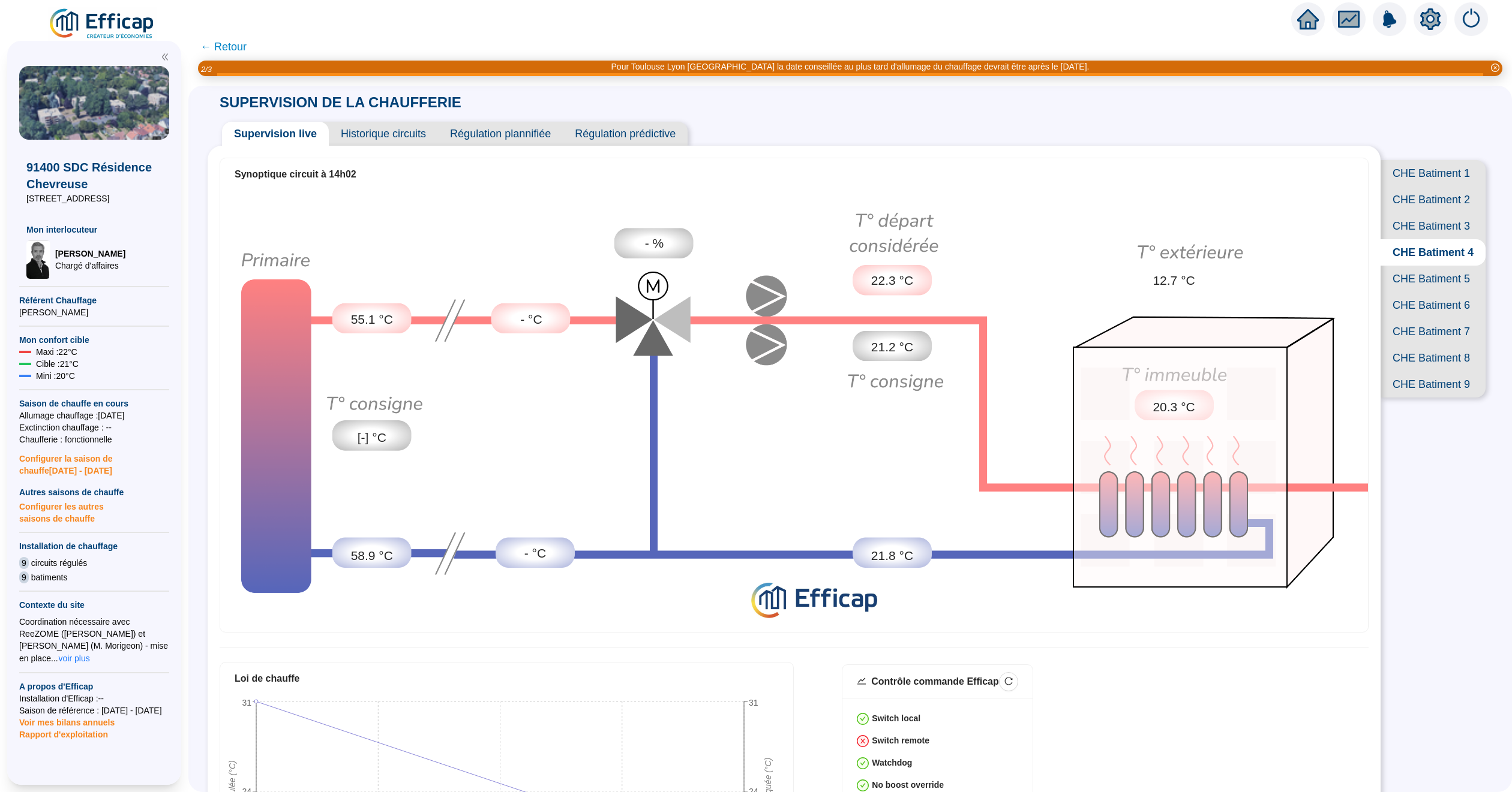
click at [1404, 292] on span "CHE Batiment 5" at bounding box center [1433, 279] width 105 height 26
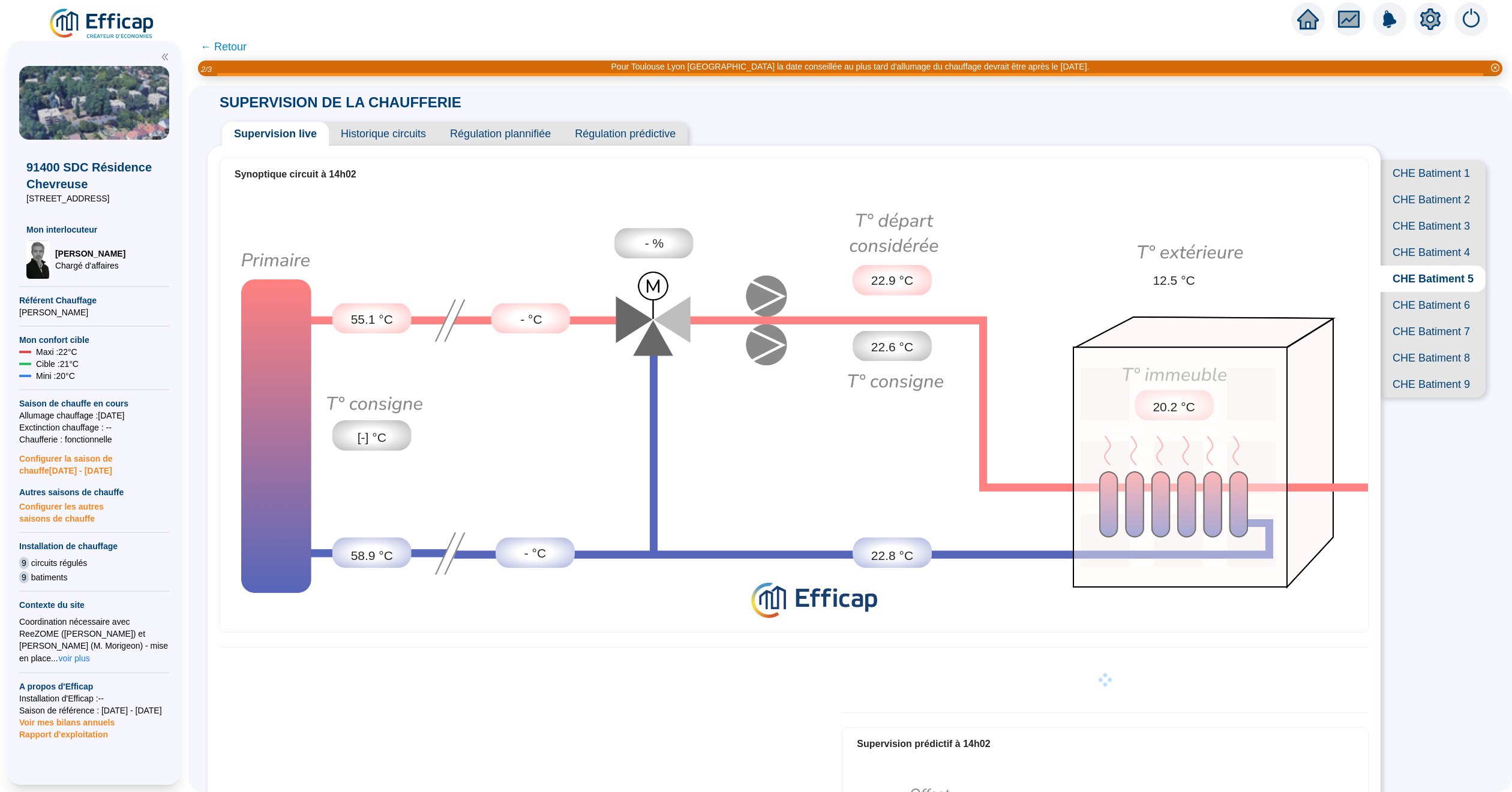
click at [1401, 319] on span "CHE Batiment 6" at bounding box center [1433, 305] width 105 height 26
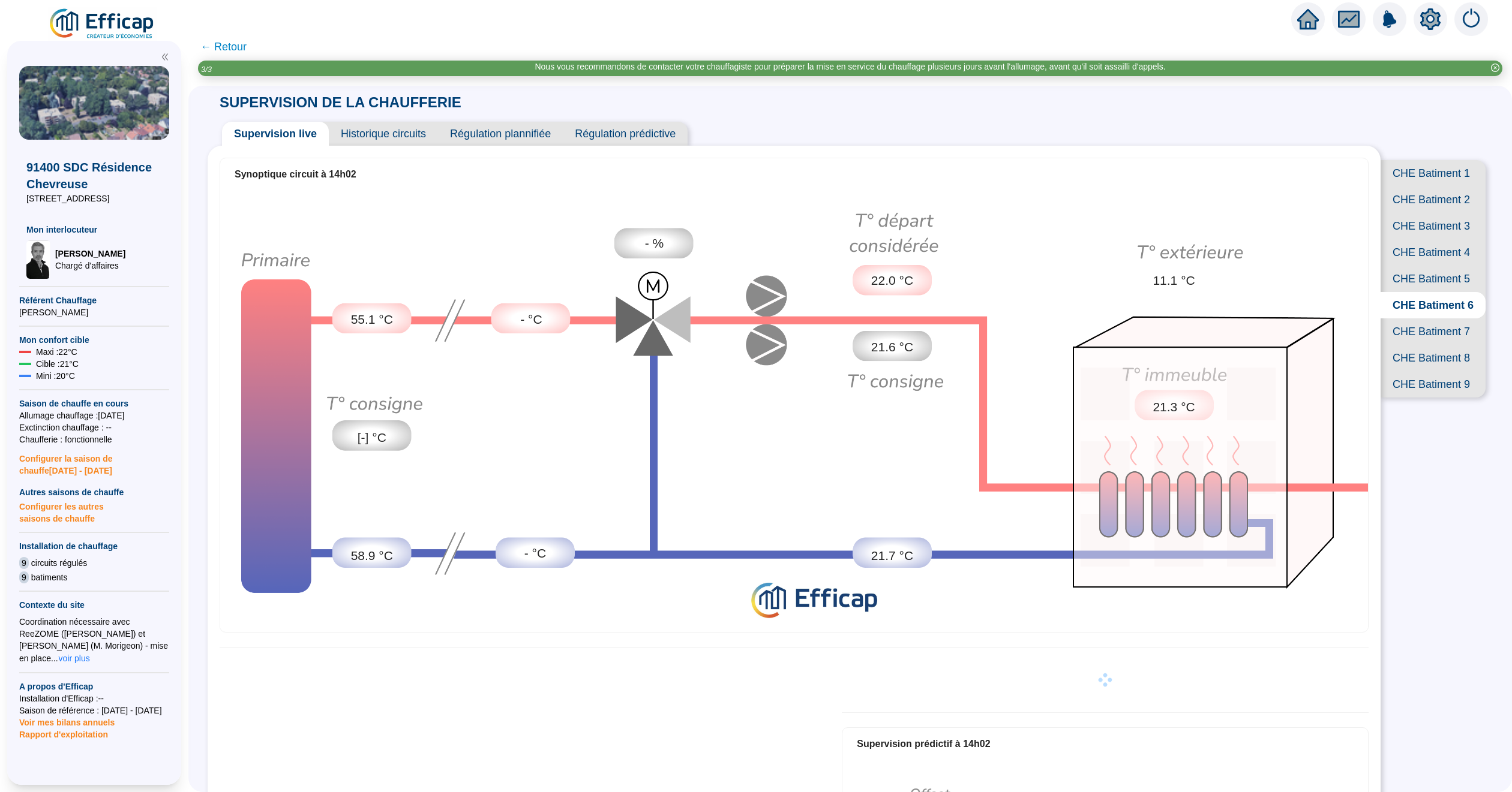
click at [1417, 345] on span "CHE Batiment 7" at bounding box center [1433, 332] width 105 height 26
click at [1415, 371] on span "CHE Batiment 8" at bounding box center [1433, 358] width 105 height 26
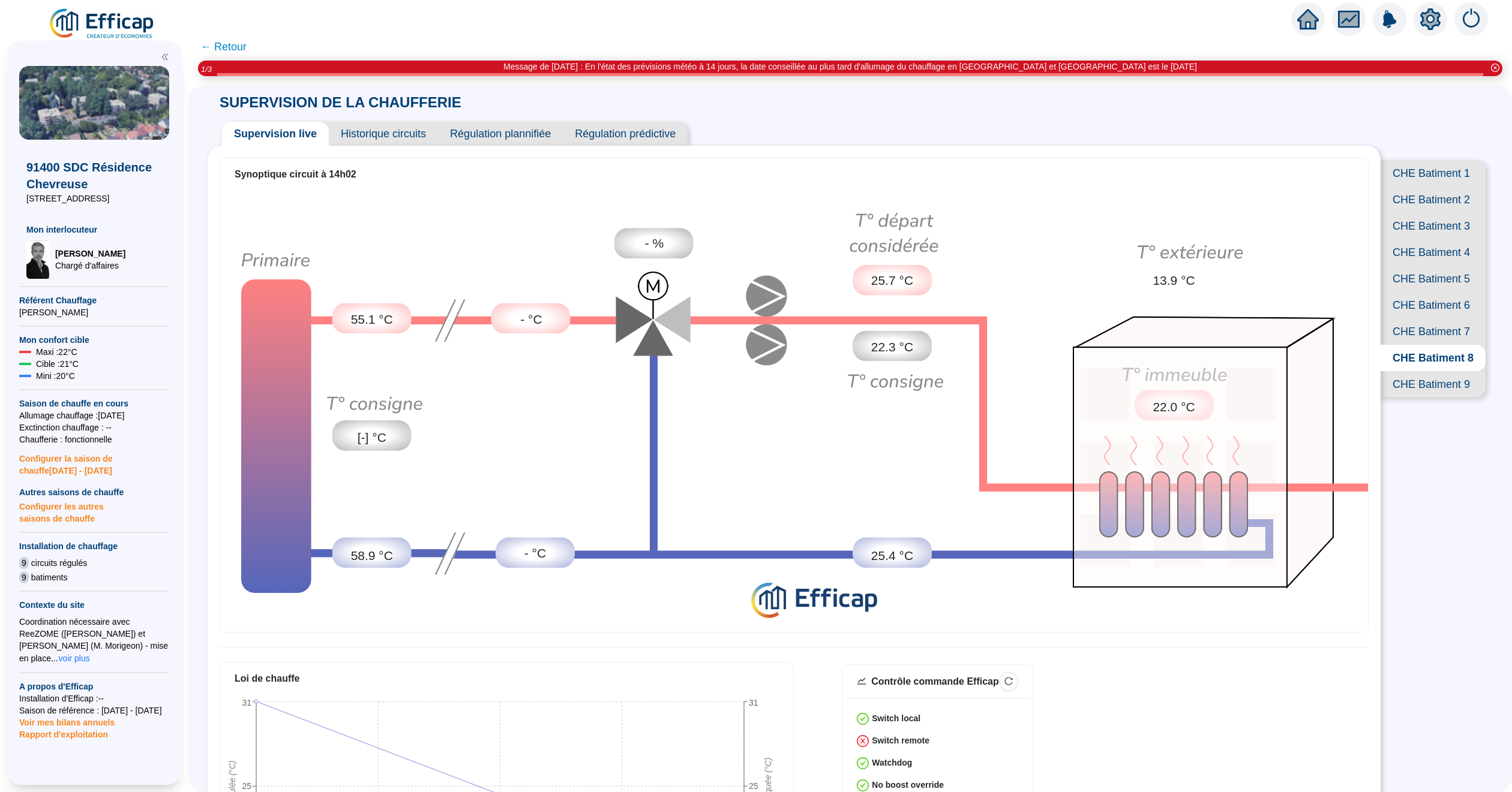
click at [1415, 398] on span "CHE Batiment 9" at bounding box center [1433, 384] width 105 height 26
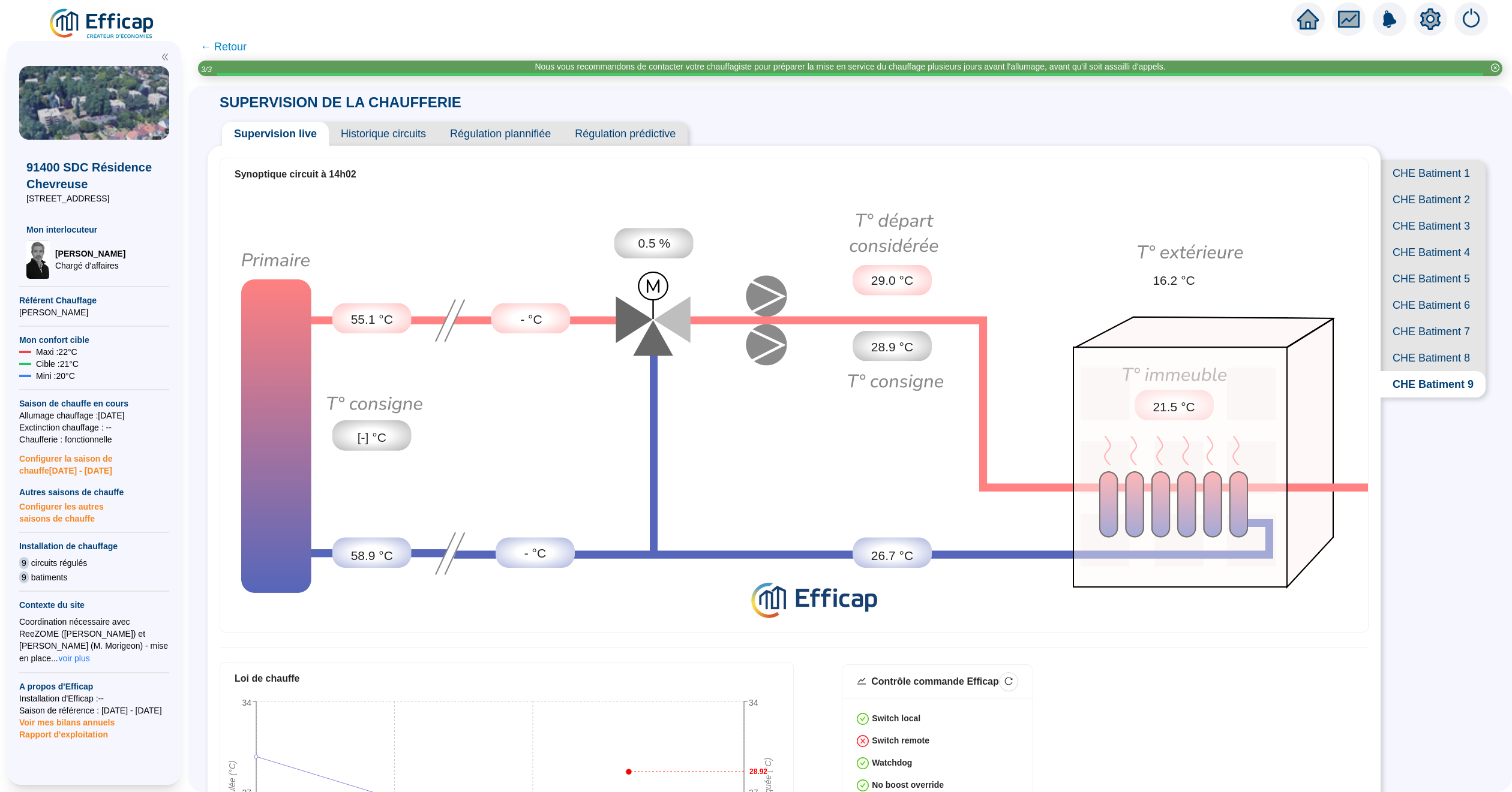
click at [1420, 371] on span "CHE Batiment 8" at bounding box center [1433, 358] width 105 height 26
click at [1420, 345] on span "CHE Batiment 7" at bounding box center [1433, 332] width 105 height 26
click at [1420, 319] on span "CHE Batiment 6" at bounding box center [1433, 305] width 105 height 26
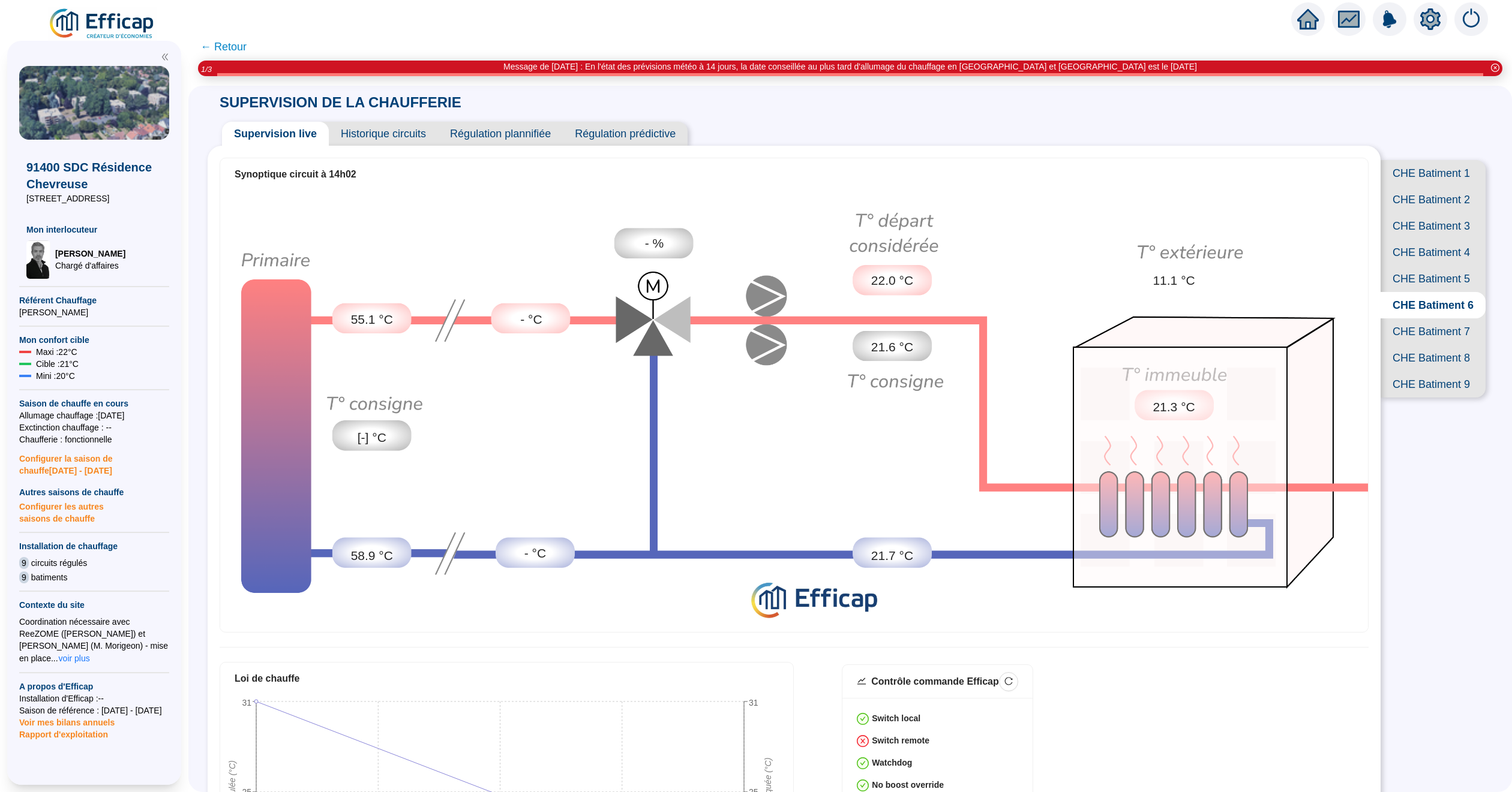
click at [1416, 292] on span "CHE Batiment 5" at bounding box center [1433, 279] width 105 height 26
click at [1417, 266] on span "CHE Batiment 4" at bounding box center [1433, 252] width 105 height 26
click at [1417, 239] on span "CHE Batiment 3" at bounding box center [1433, 226] width 105 height 26
click at [1417, 211] on span "CHE Batiment 2" at bounding box center [1433, 200] width 105 height 26
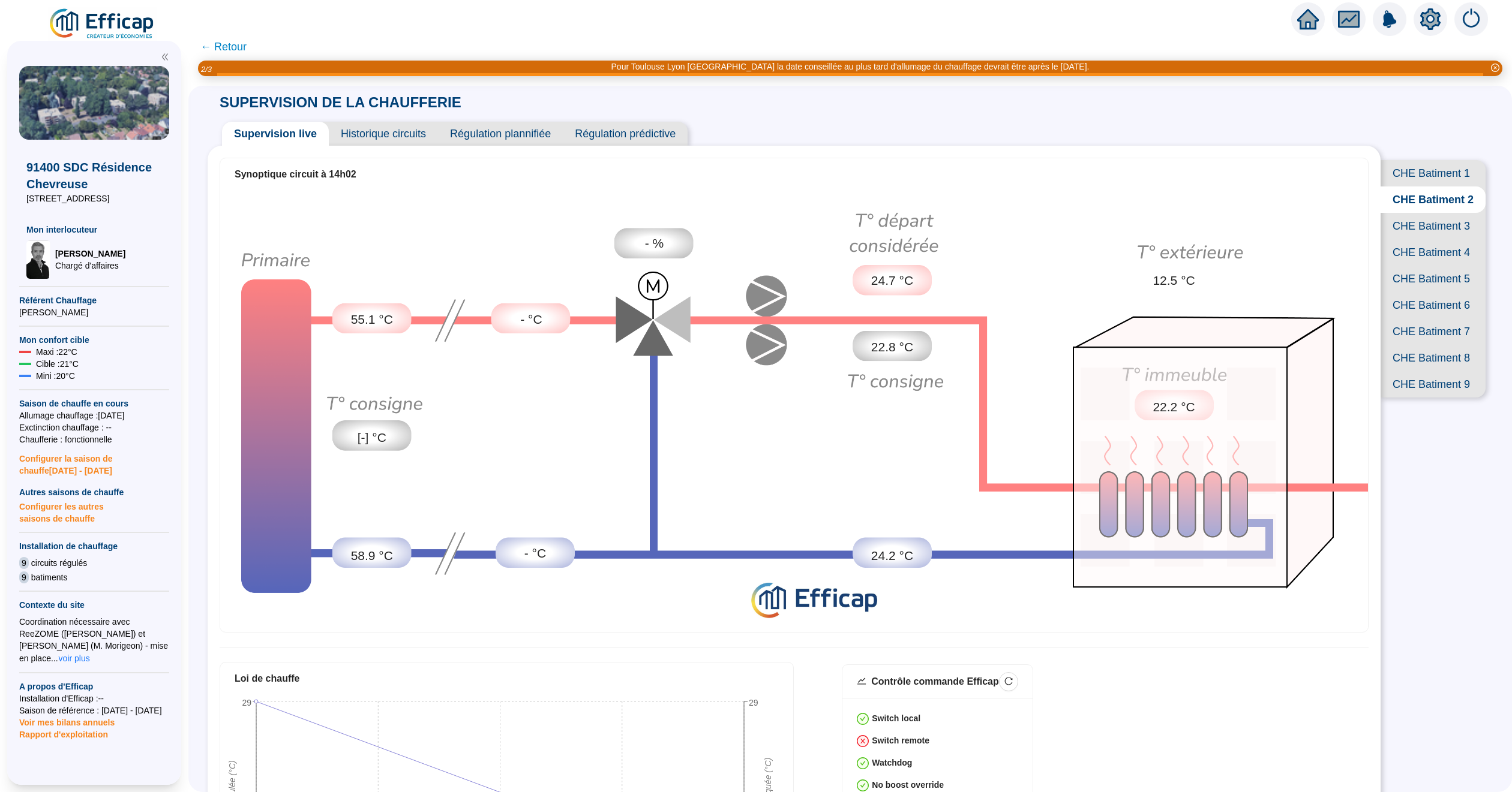
click at [1413, 176] on span "CHE Batiment 1" at bounding box center [1433, 174] width 105 height 26
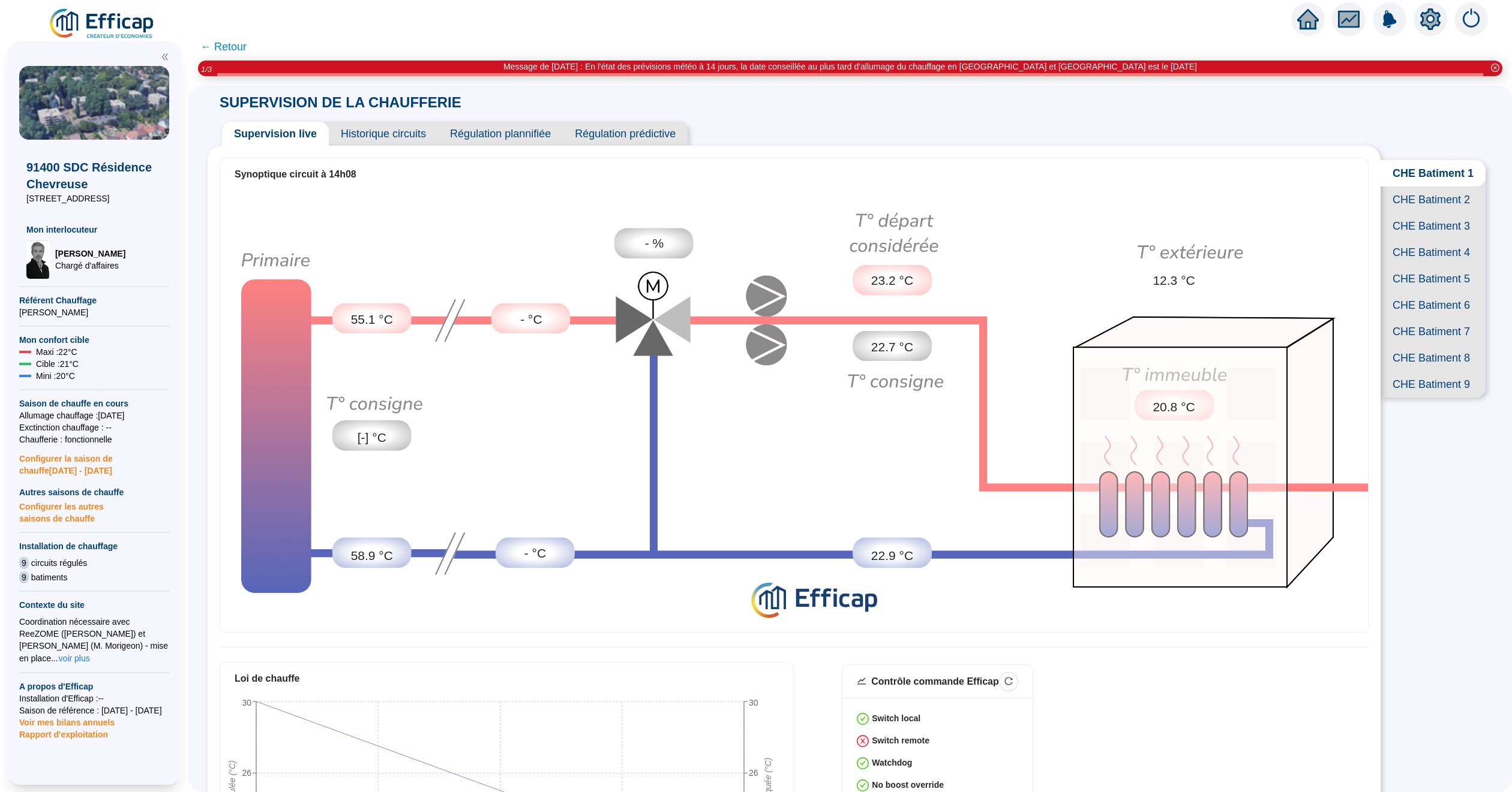
click at [1413, 398] on span "CHE Batiment 9" at bounding box center [1433, 384] width 105 height 26
click at [237, 49] on span "← Retour" at bounding box center [224, 47] width 46 height 17
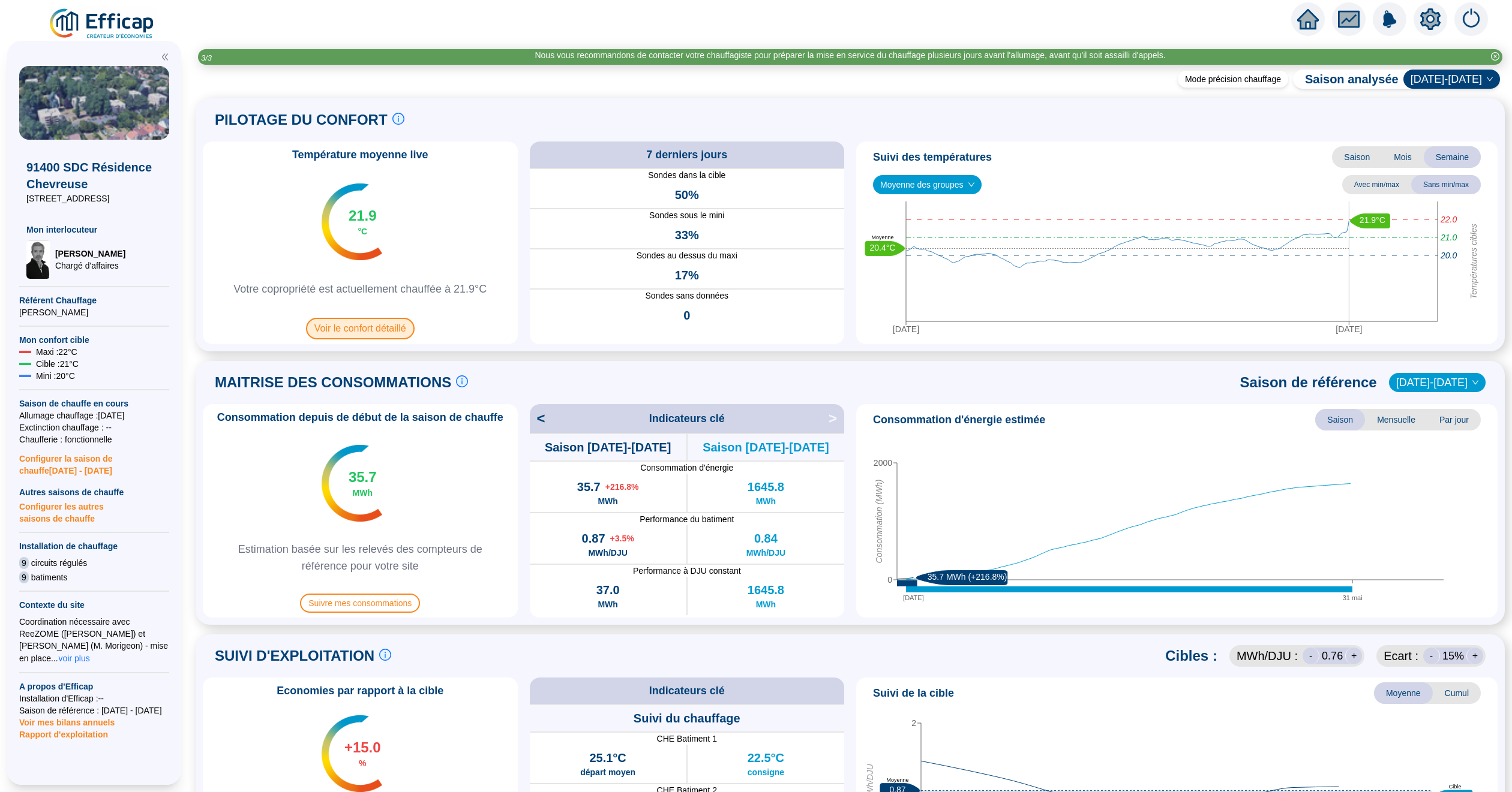
click at [352, 333] on span "Voir le confort détaillé" at bounding box center [360, 329] width 108 height 22
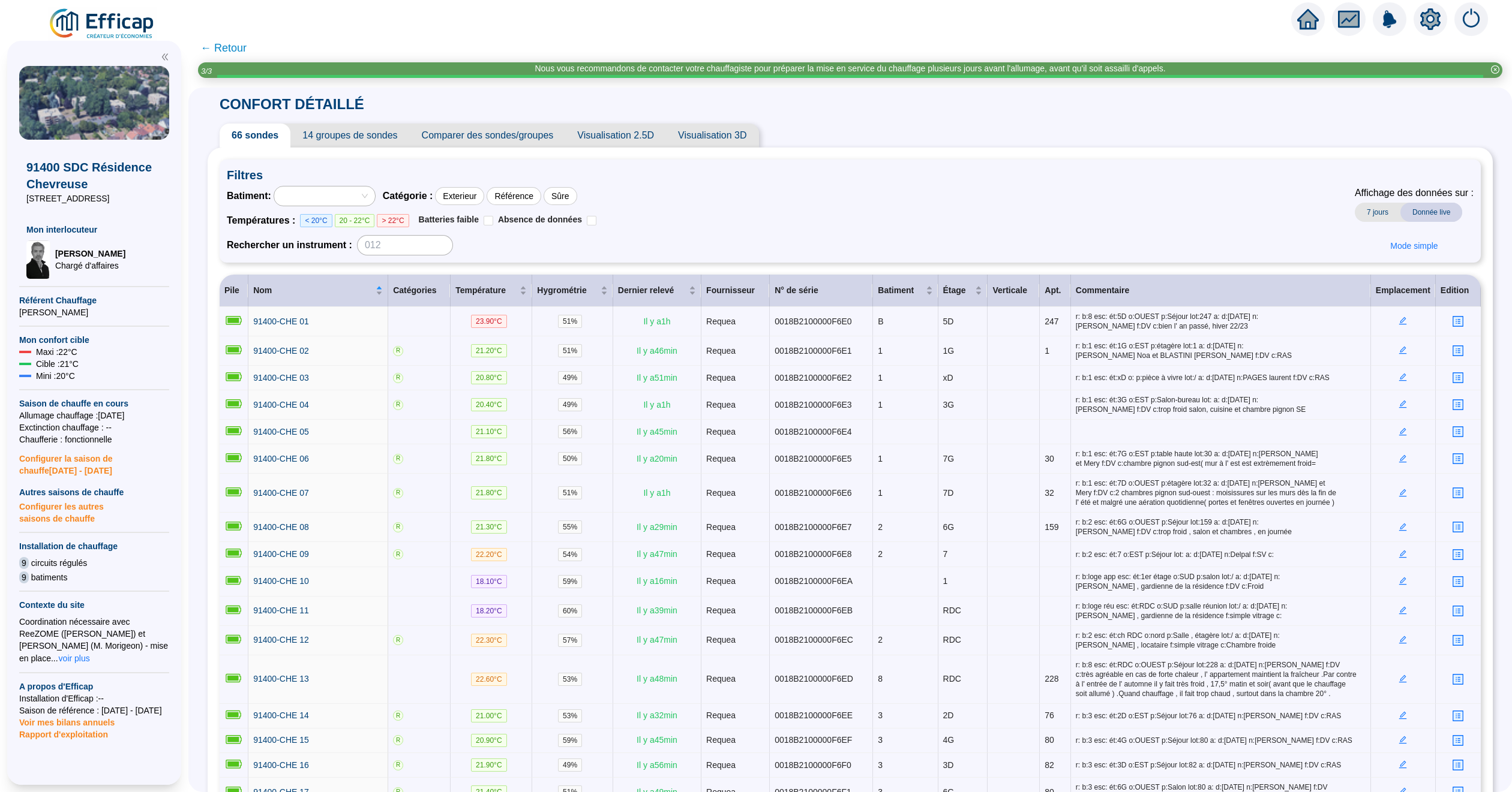
click at [496, 141] on span "Comparer des sondes/groupes" at bounding box center [487, 135] width 156 height 24
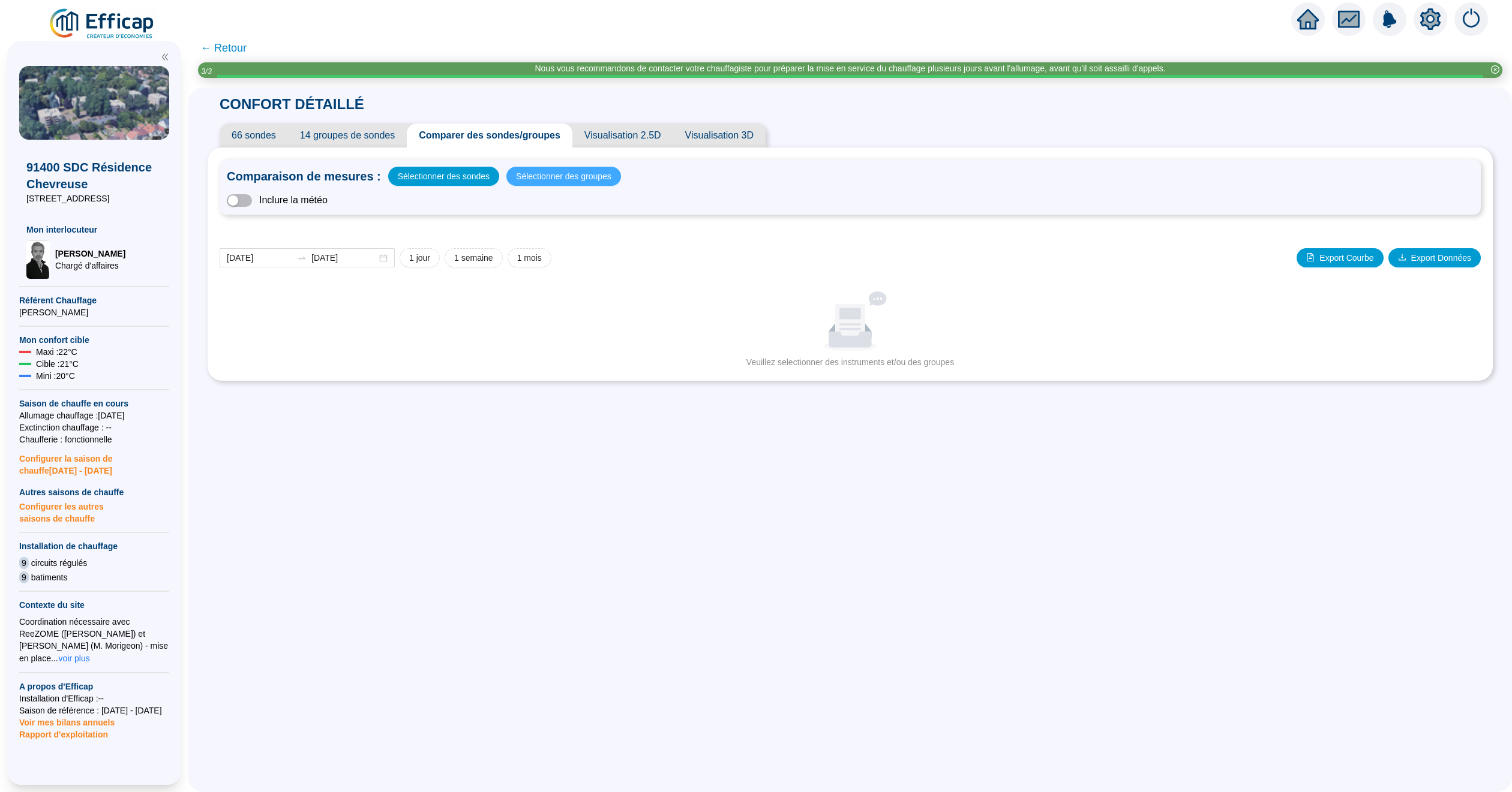
click at [538, 174] on span "Sélectionner des groupes" at bounding box center [563, 177] width 95 height 17
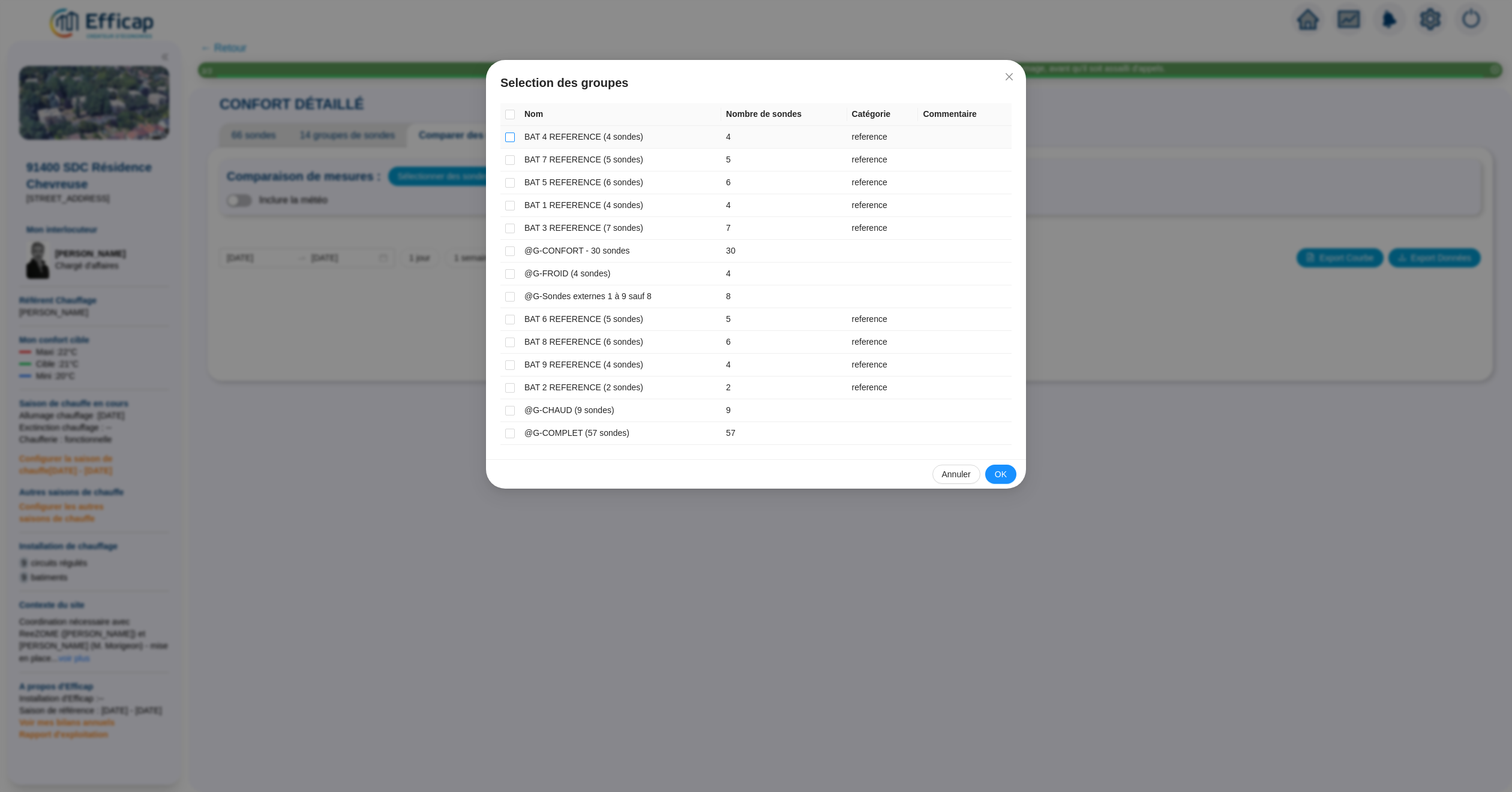
click at [511, 135] on input "checkbox" at bounding box center [509, 137] width 10 height 10
checkbox input "true"
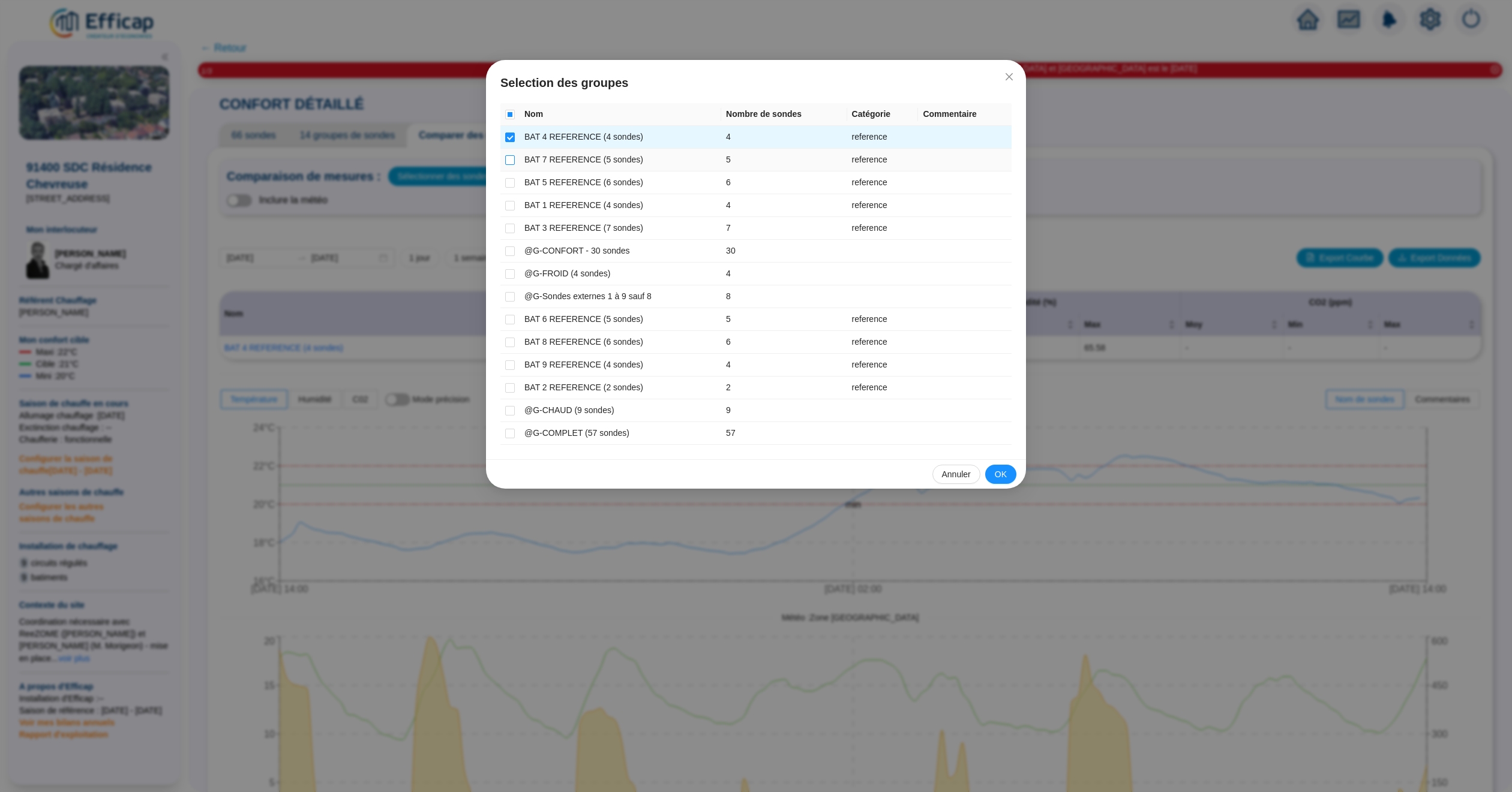
click at [510, 154] on label at bounding box center [509, 160] width 10 height 12
click at [510, 155] on input "checkbox" at bounding box center [509, 160] width 10 height 10
checkbox input "true"
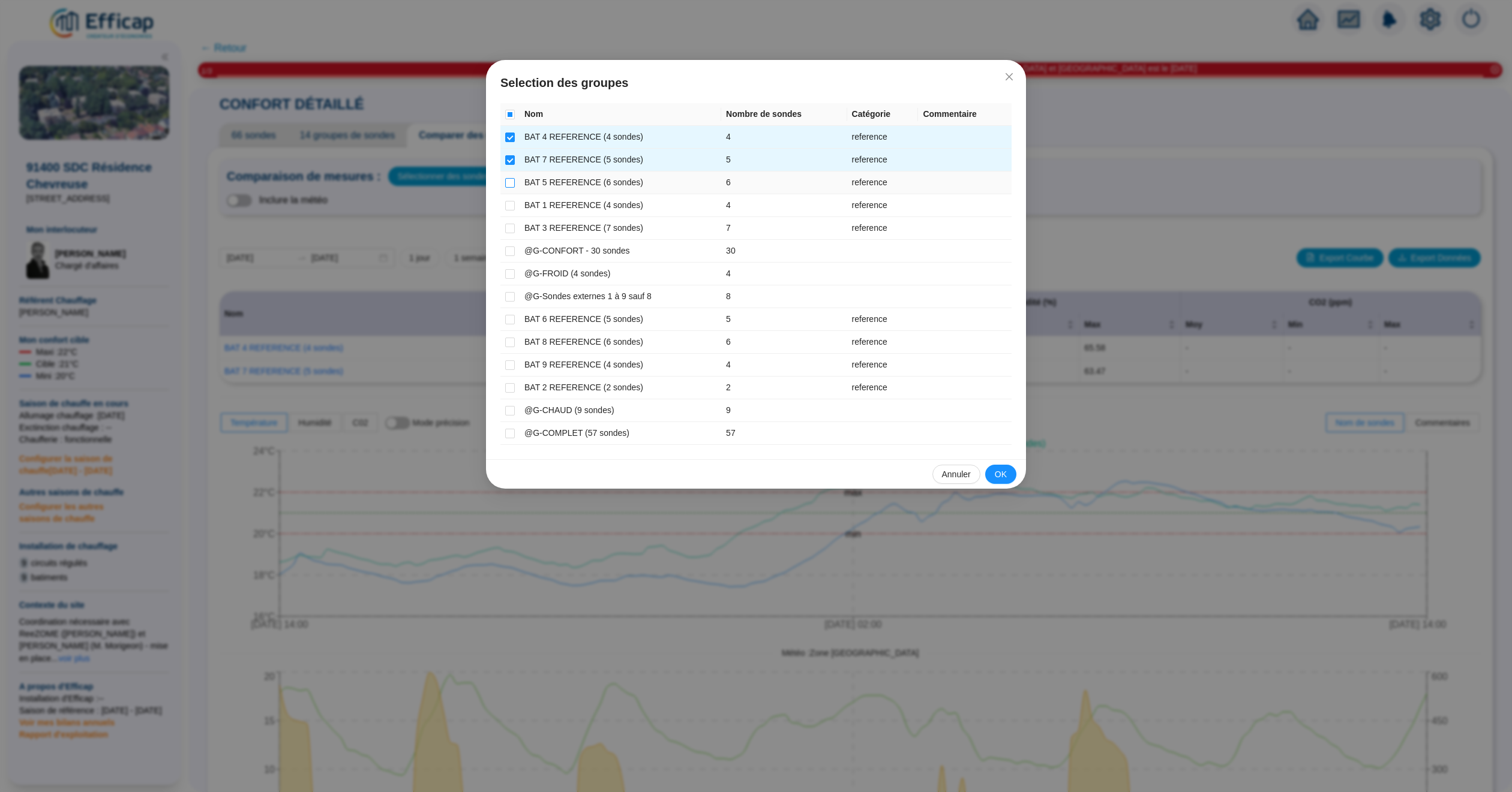
click at [510, 181] on input "checkbox" at bounding box center [509, 183] width 10 height 10
checkbox input "true"
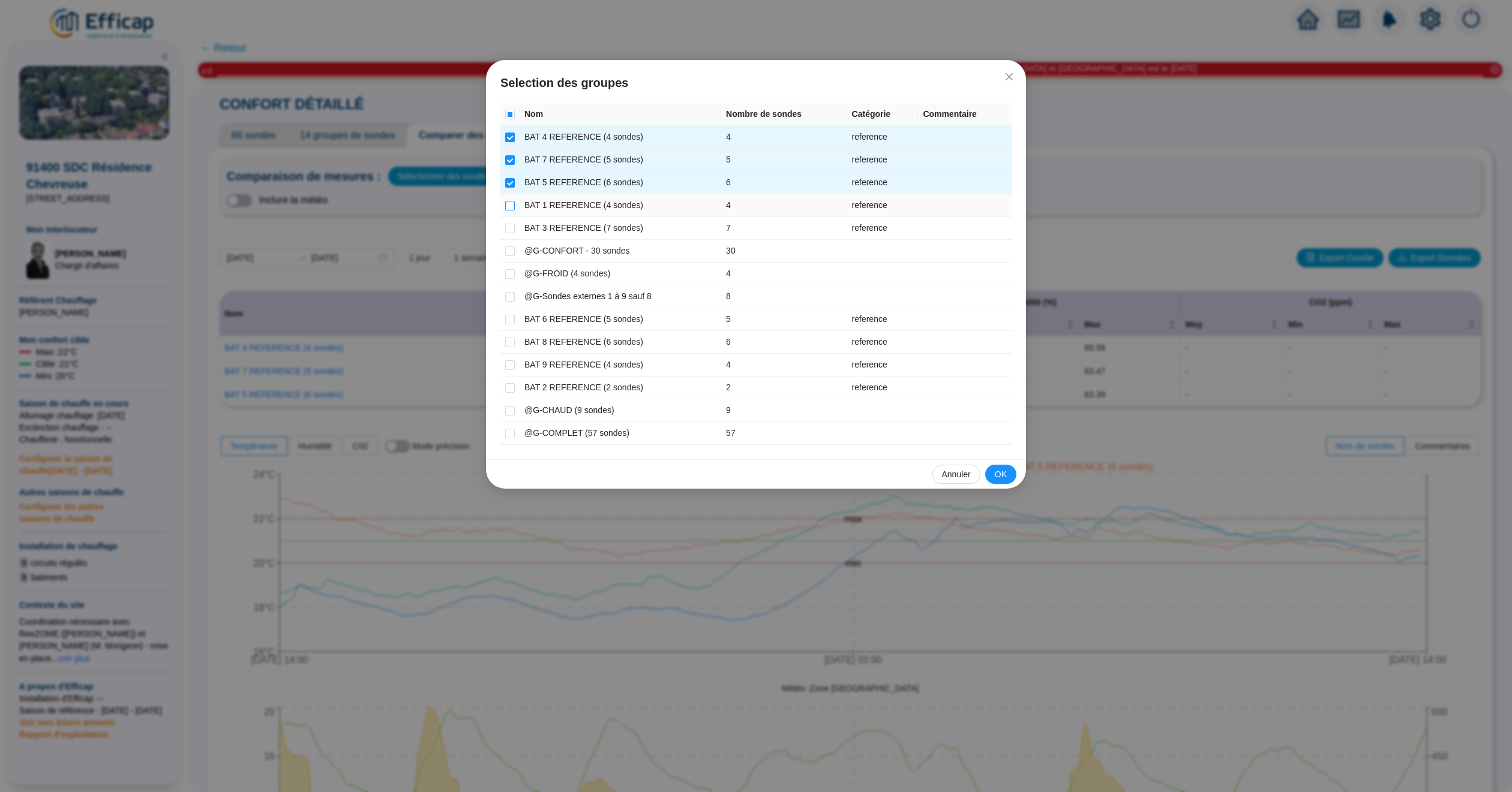
click at [510, 208] on input "checkbox" at bounding box center [509, 206] width 10 height 10
checkbox input "true"
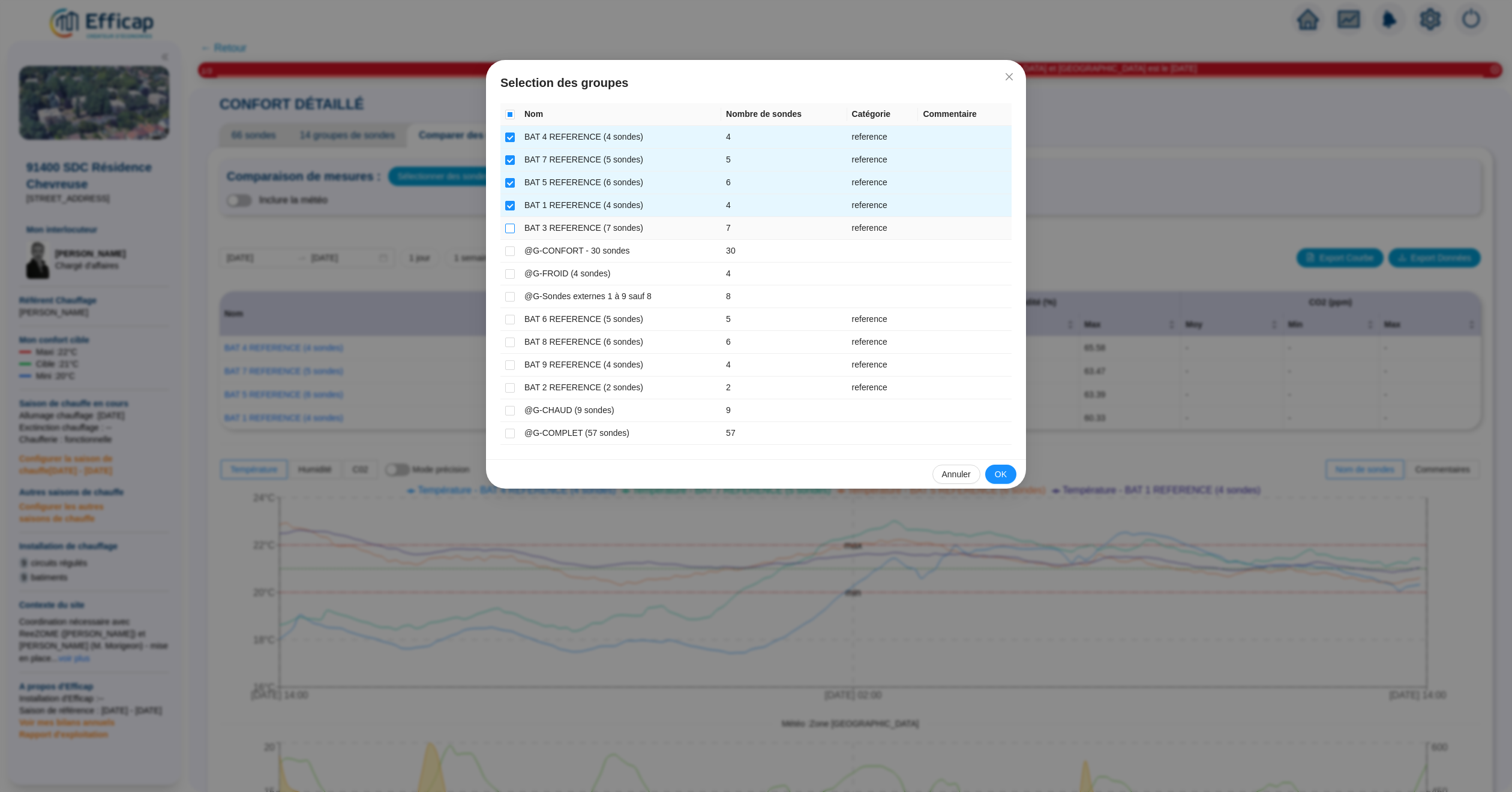
click at [509, 227] on input "checkbox" at bounding box center [509, 228] width 10 height 10
checkbox input "true"
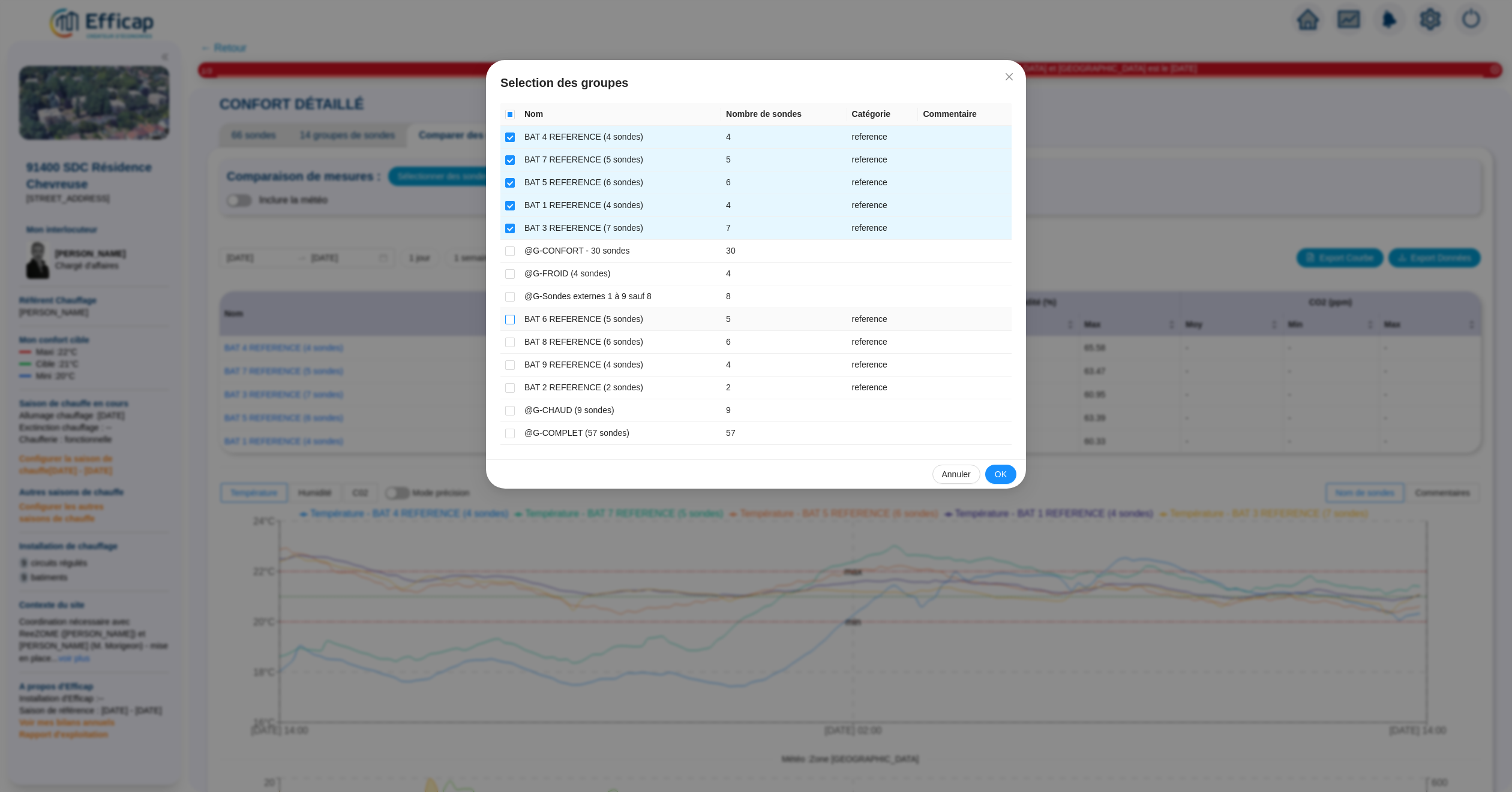
click at [508, 324] on input "checkbox" at bounding box center [509, 319] width 10 height 10
checkbox input "true"
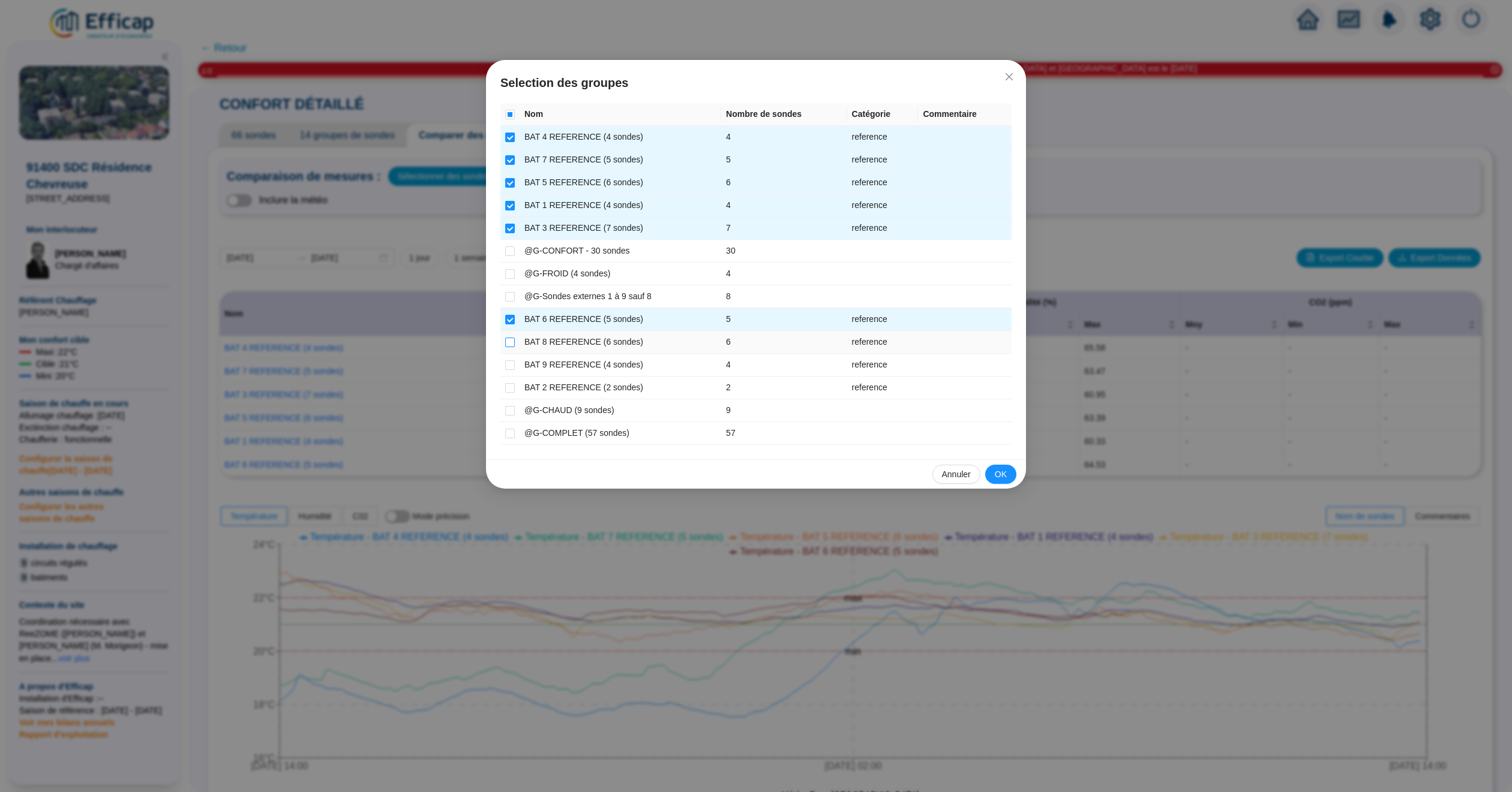
click at [509, 346] on input "checkbox" at bounding box center [509, 342] width 10 height 10
checkbox input "true"
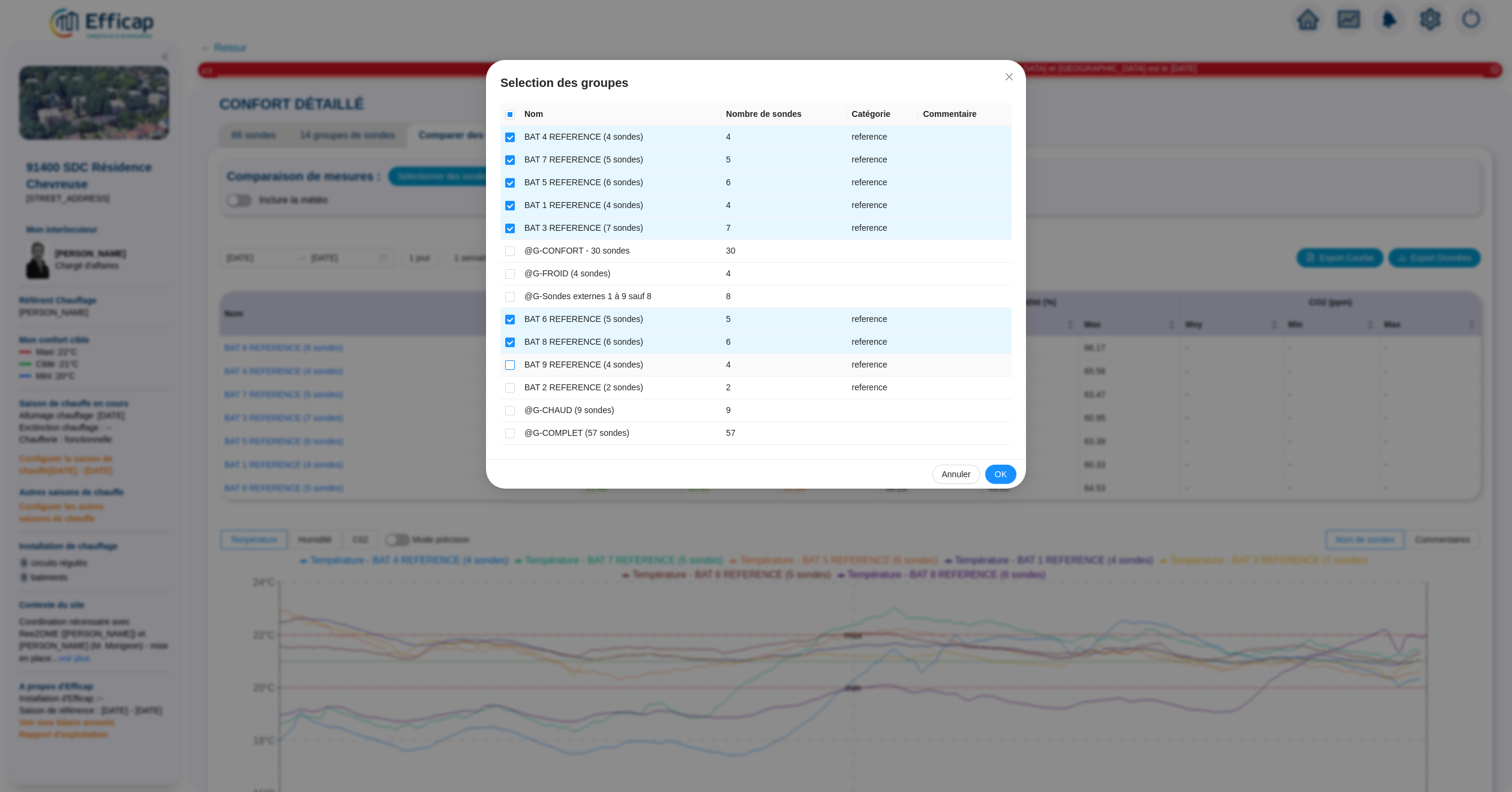
click at [511, 369] on input "checkbox" at bounding box center [509, 365] width 10 height 10
checkbox input "true"
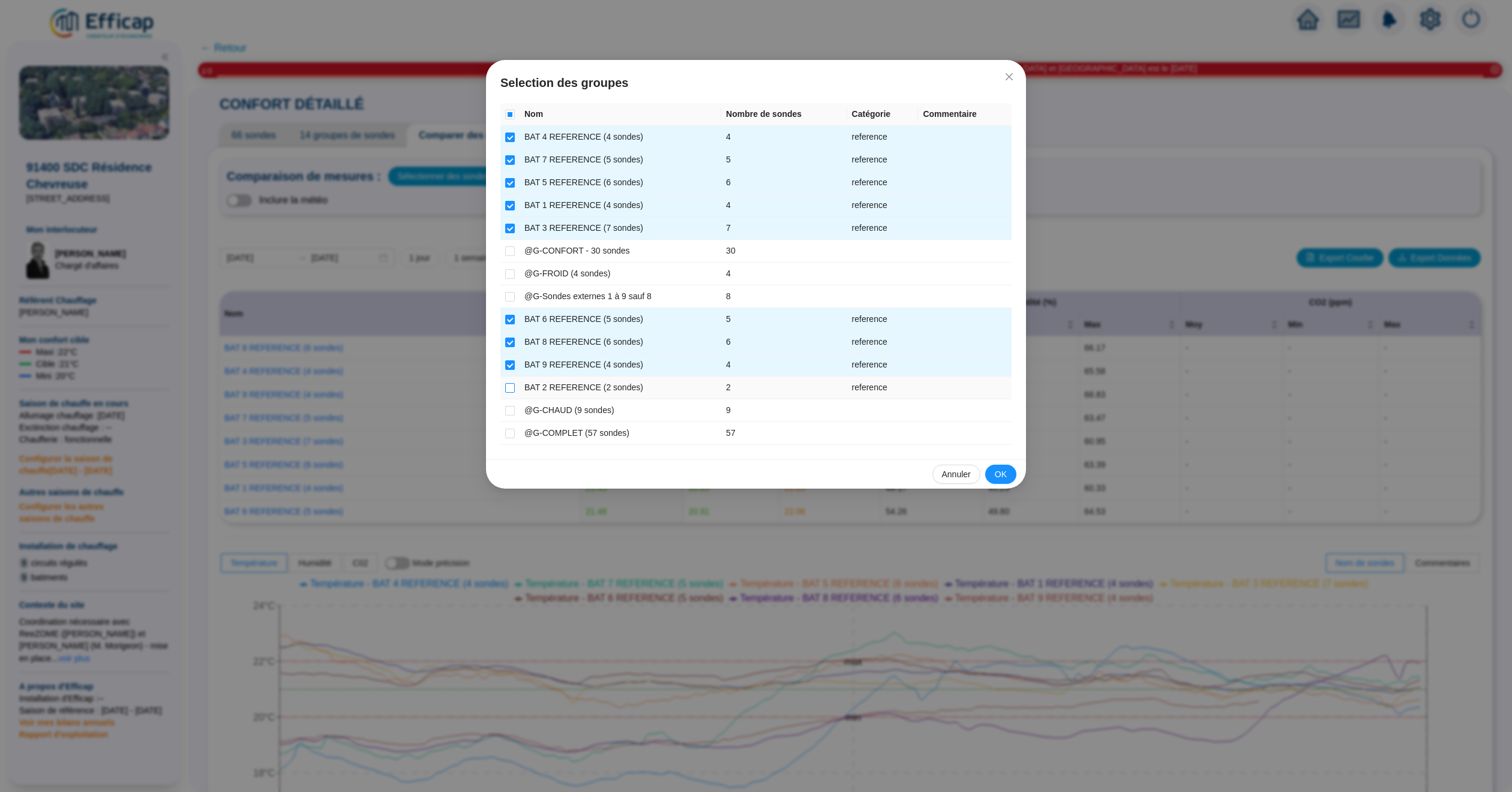
click at [508, 387] on input "checkbox" at bounding box center [509, 388] width 10 height 10
checkbox input "true"
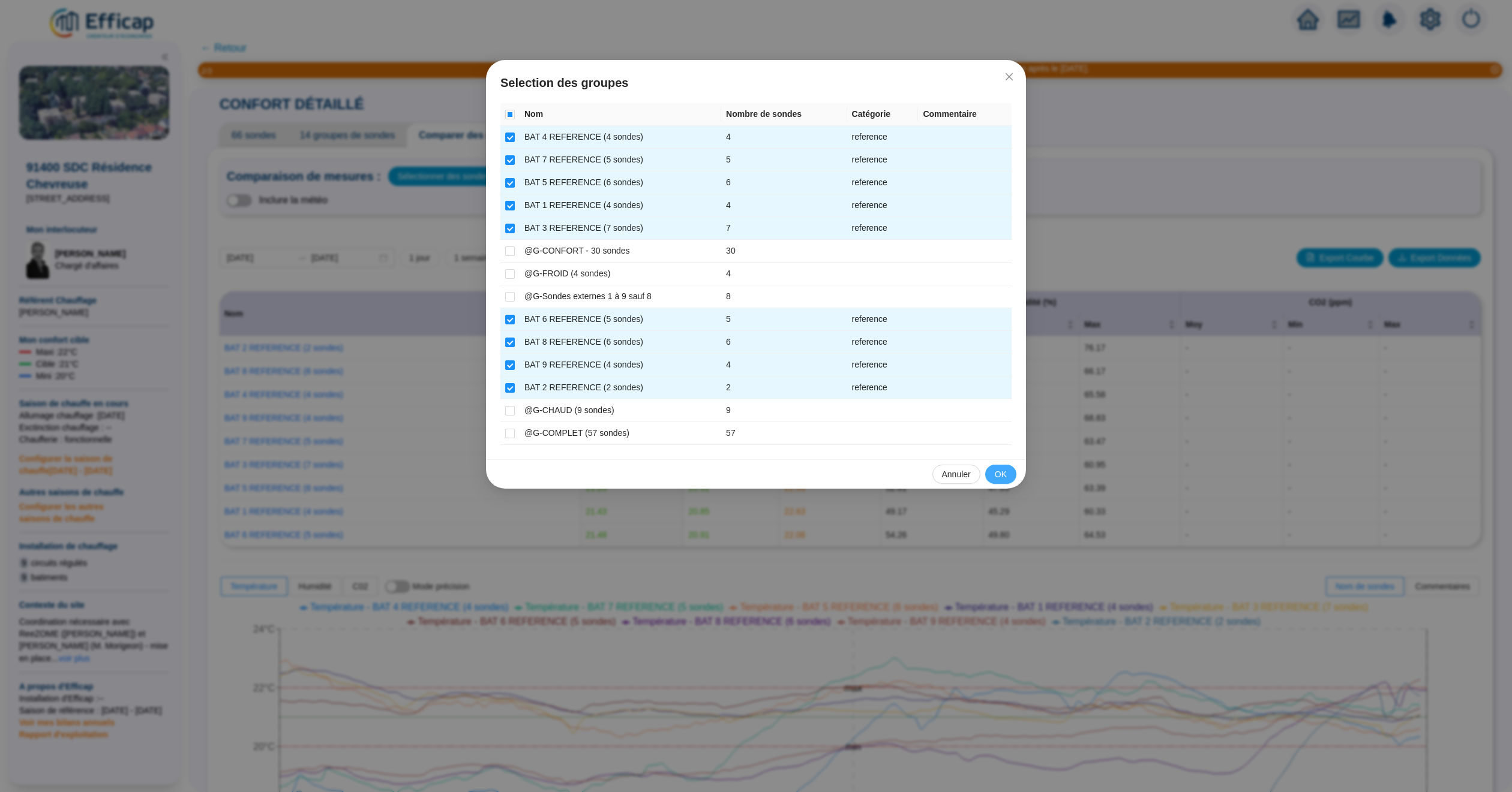
click at [1001, 478] on span "OK" at bounding box center [1001, 475] width 12 height 12
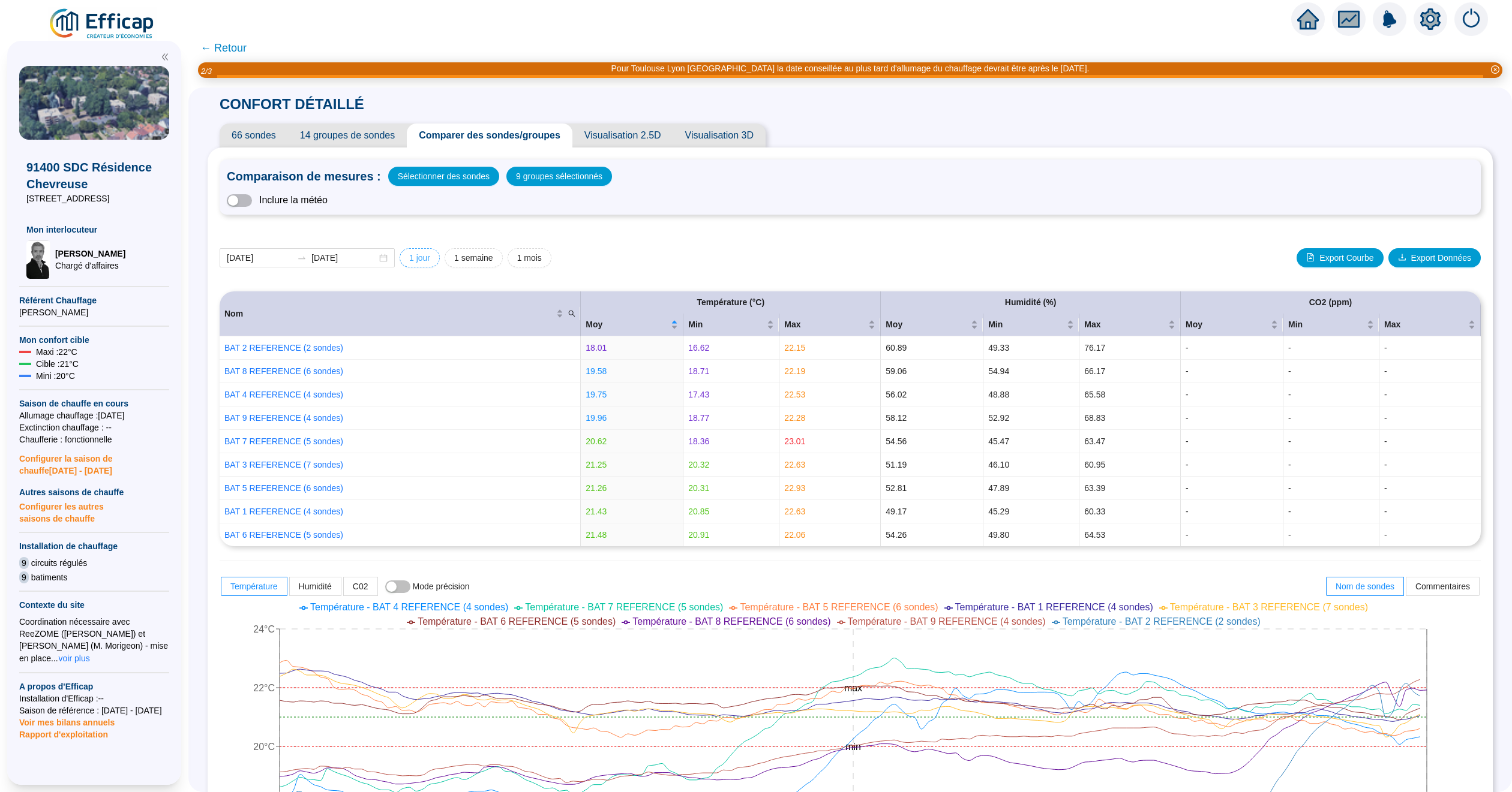
click at [430, 258] on span "1 jour" at bounding box center [419, 258] width 21 height 12
type input "2025-10-06"
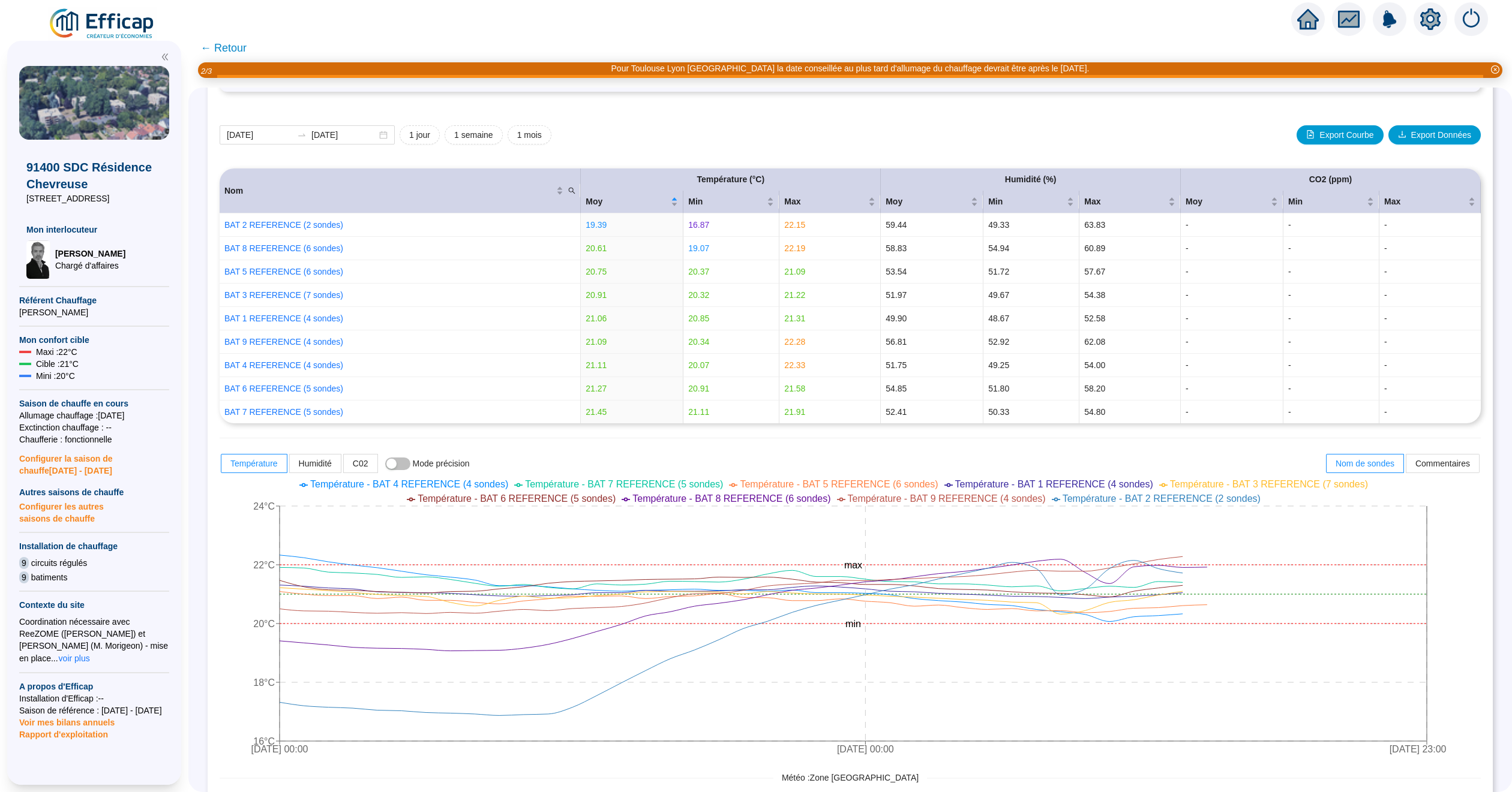
scroll to position [180, 0]
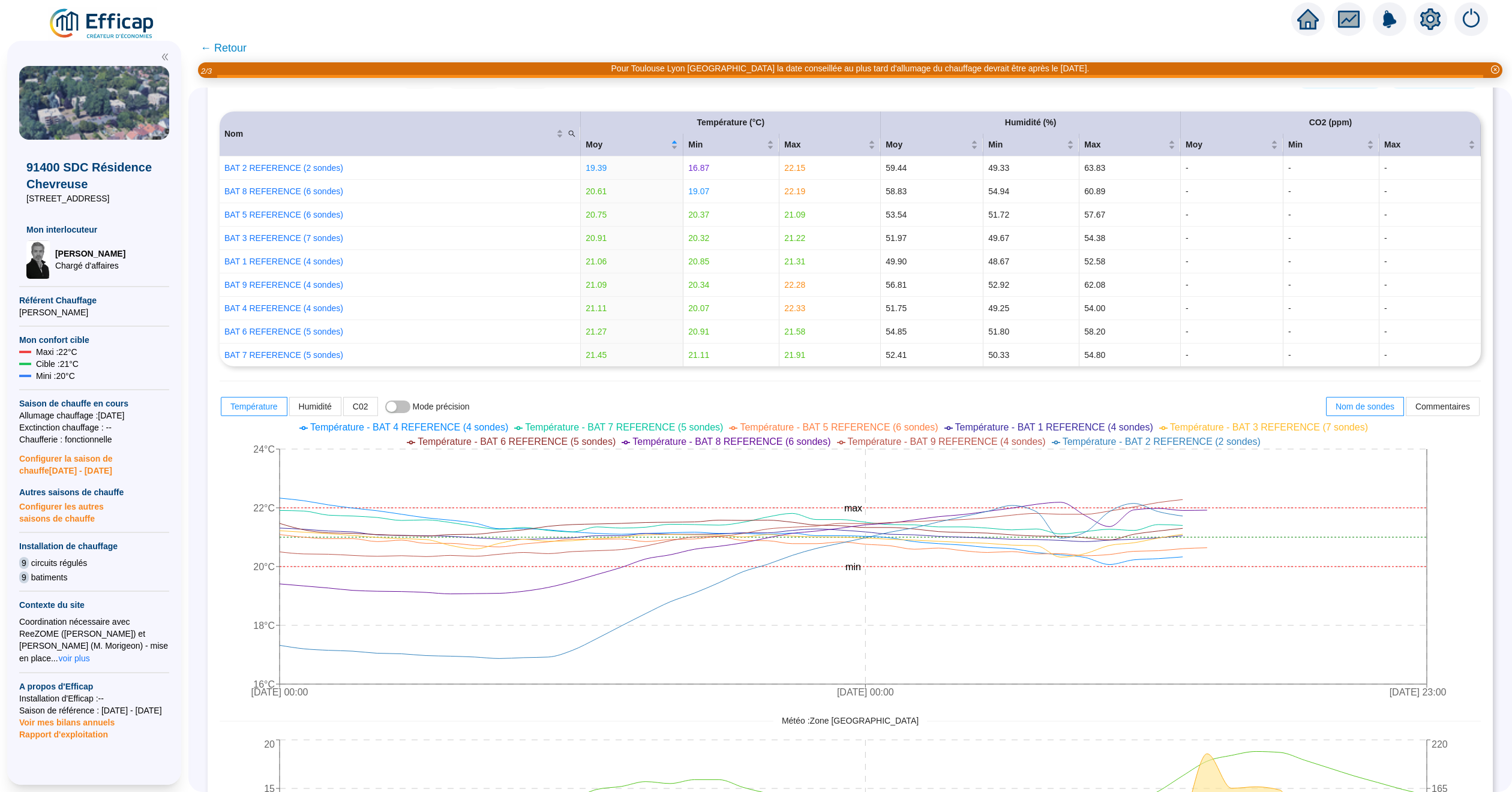
click at [238, 47] on span "← Retour" at bounding box center [224, 48] width 46 height 17
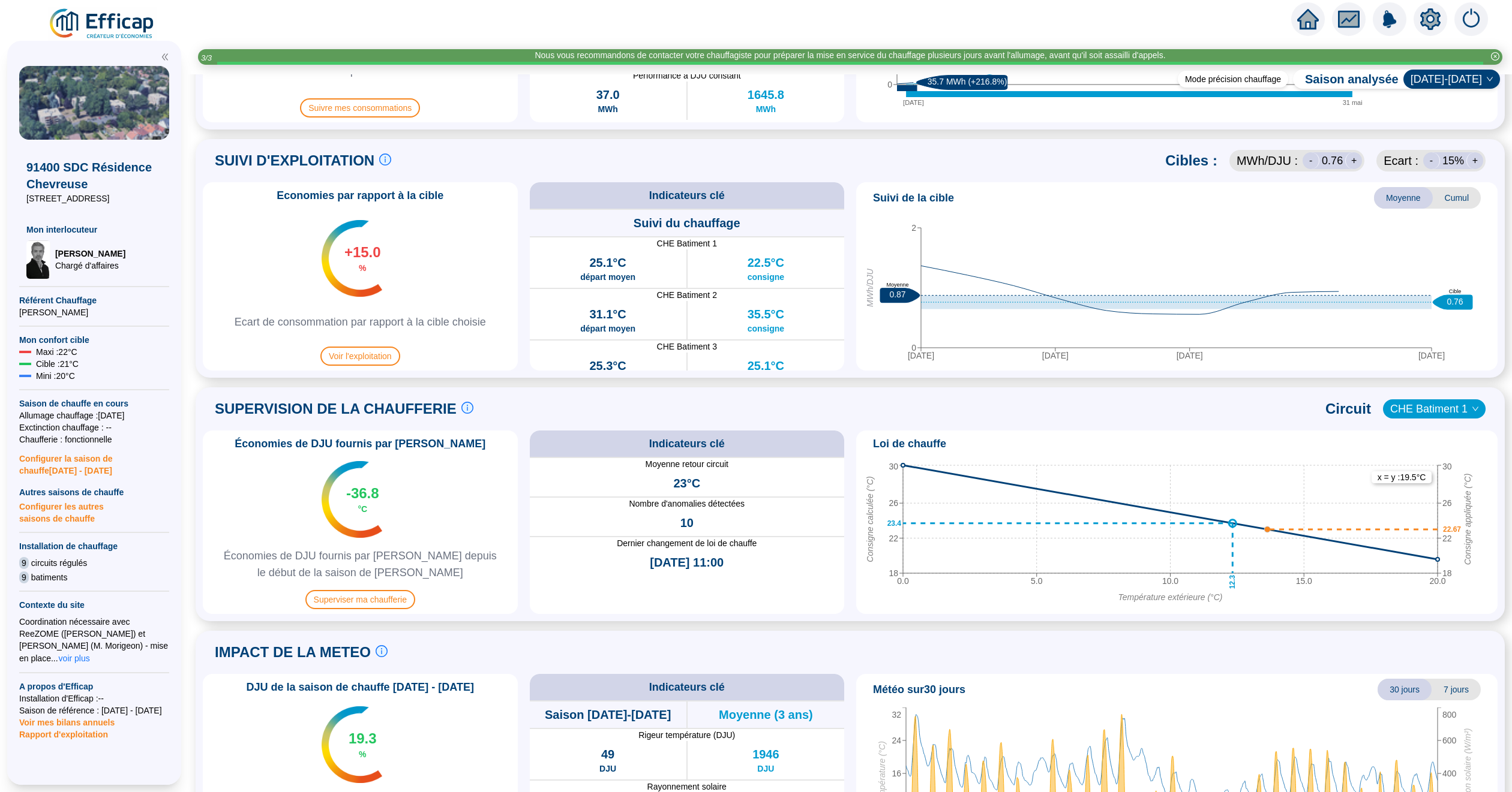
scroll to position [579, 0]
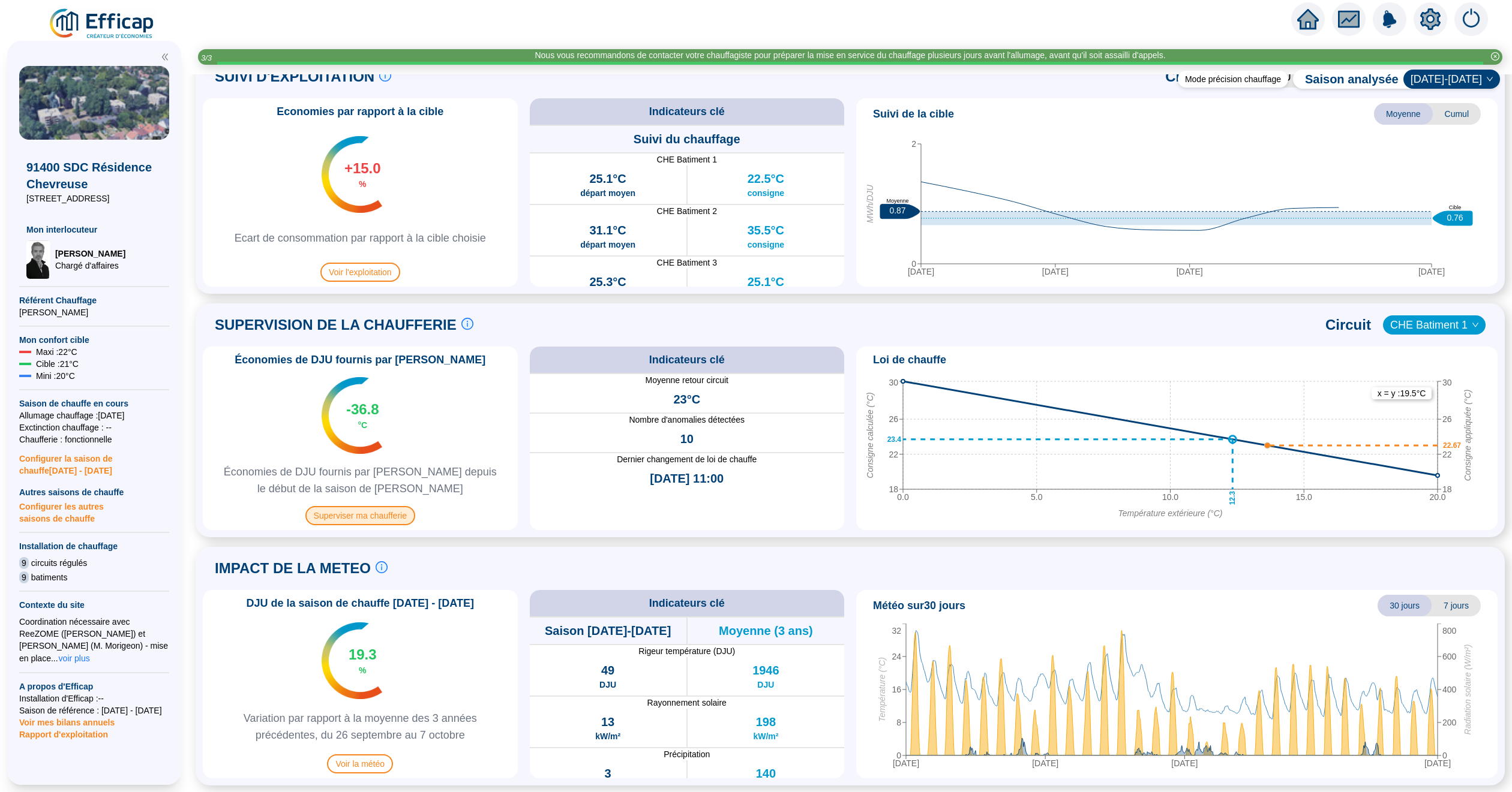
click at [358, 511] on span "Superviser ma chaufferie" at bounding box center [360, 515] width 110 height 19
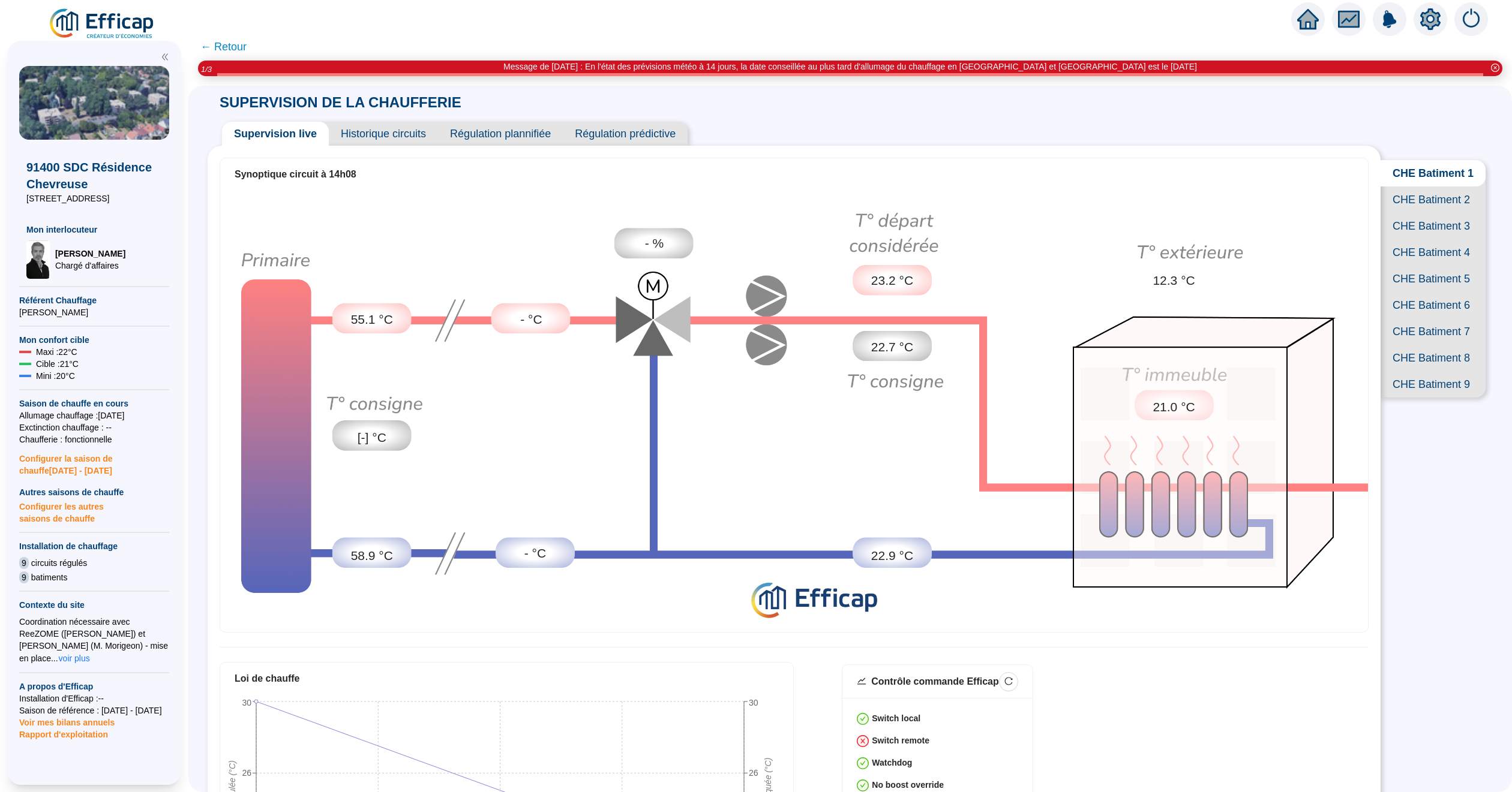
click at [1402, 398] on span "CHE Batiment 9" at bounding box center [1433, 384] width 105 height 26
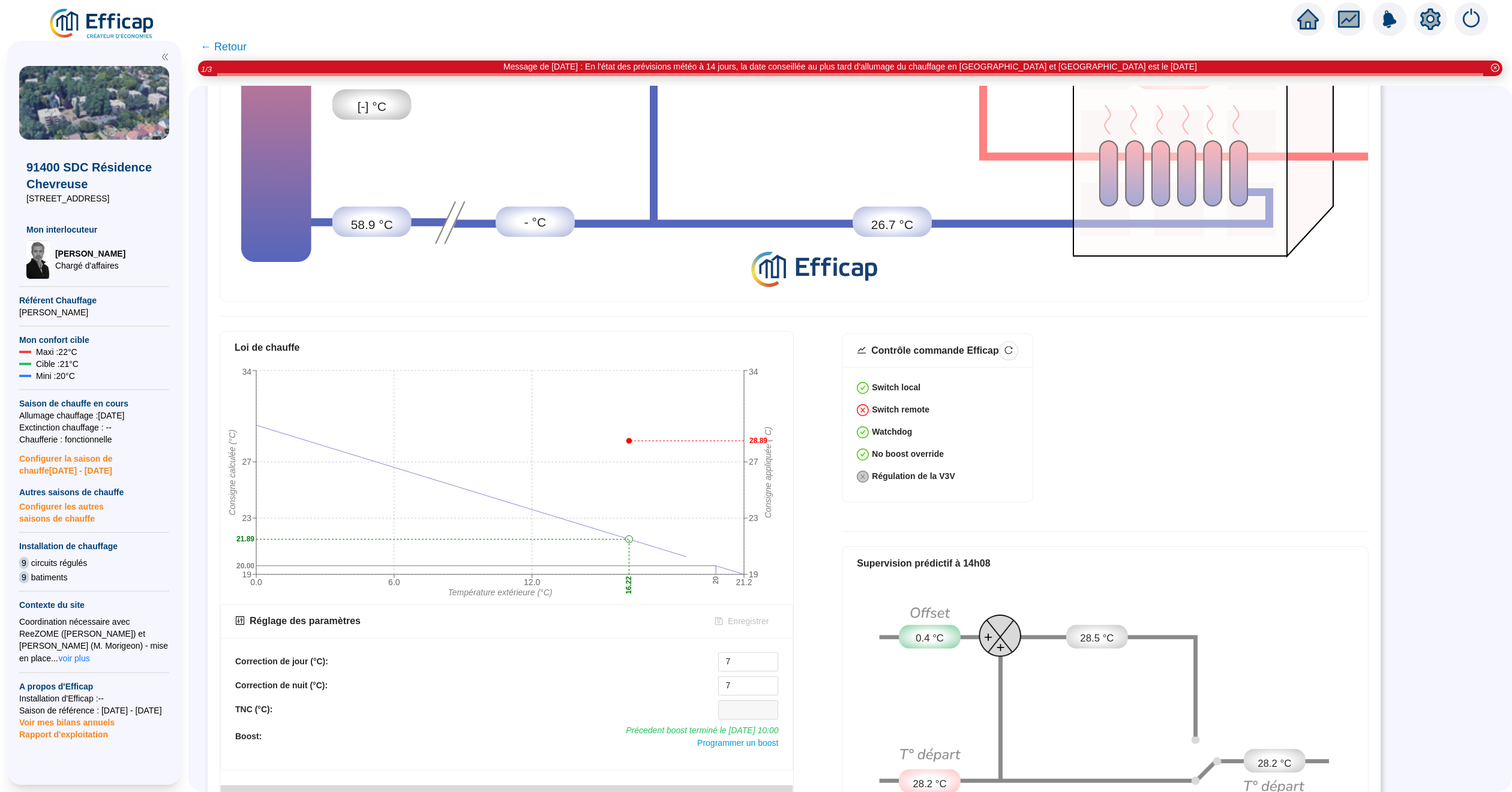
scroll to position [360, 0]
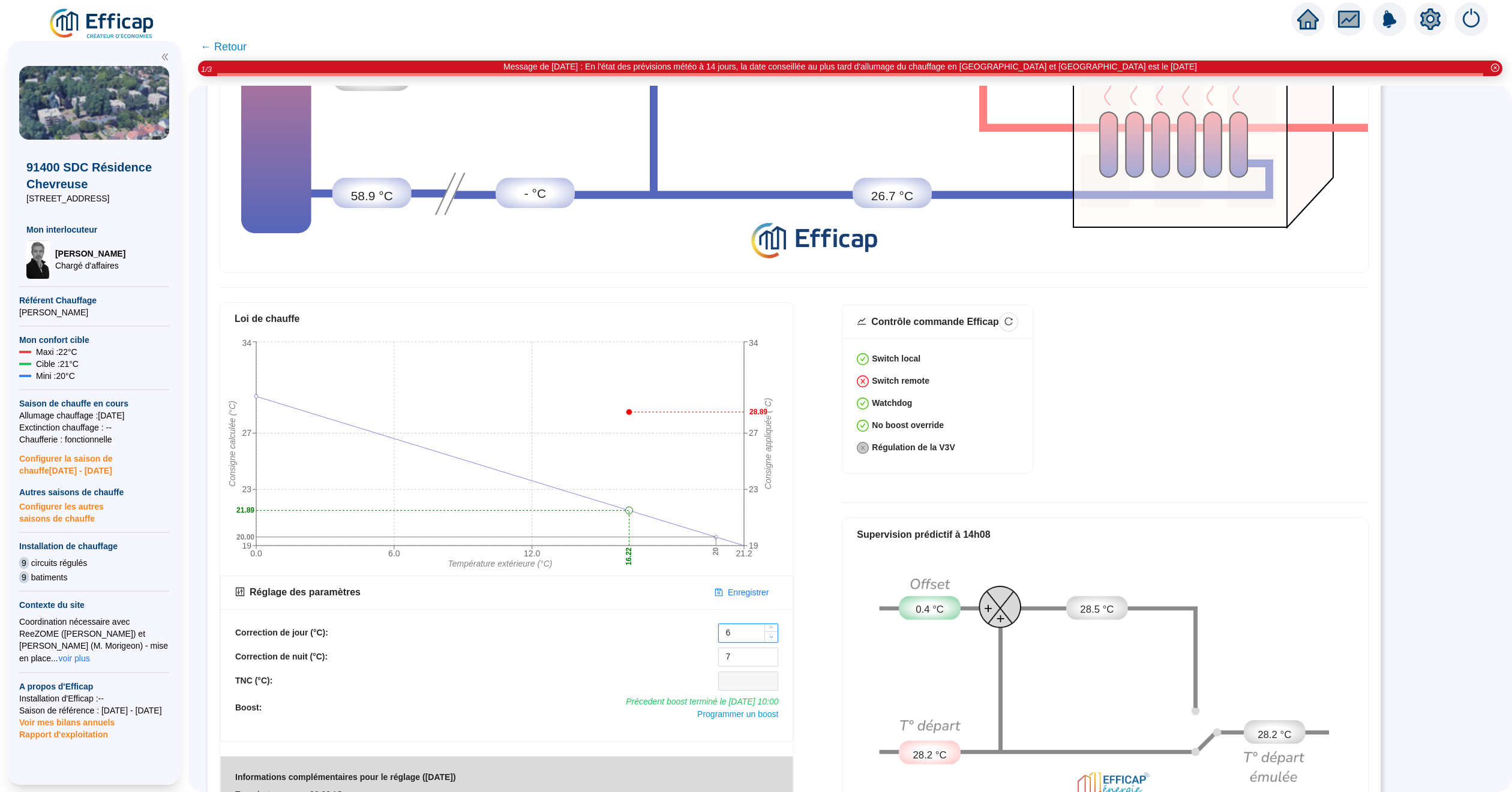
click at [772, 635] on icon "down" at bounding box center [771, 637] width 4 height 4
type input "5"
click at [772, 635] on icon "down" at bounding box center [771, 637] width 4 height 4
click at [771, 659] on icon "down" at bounding box center [771, 661] width 4 height 4
type input "5"
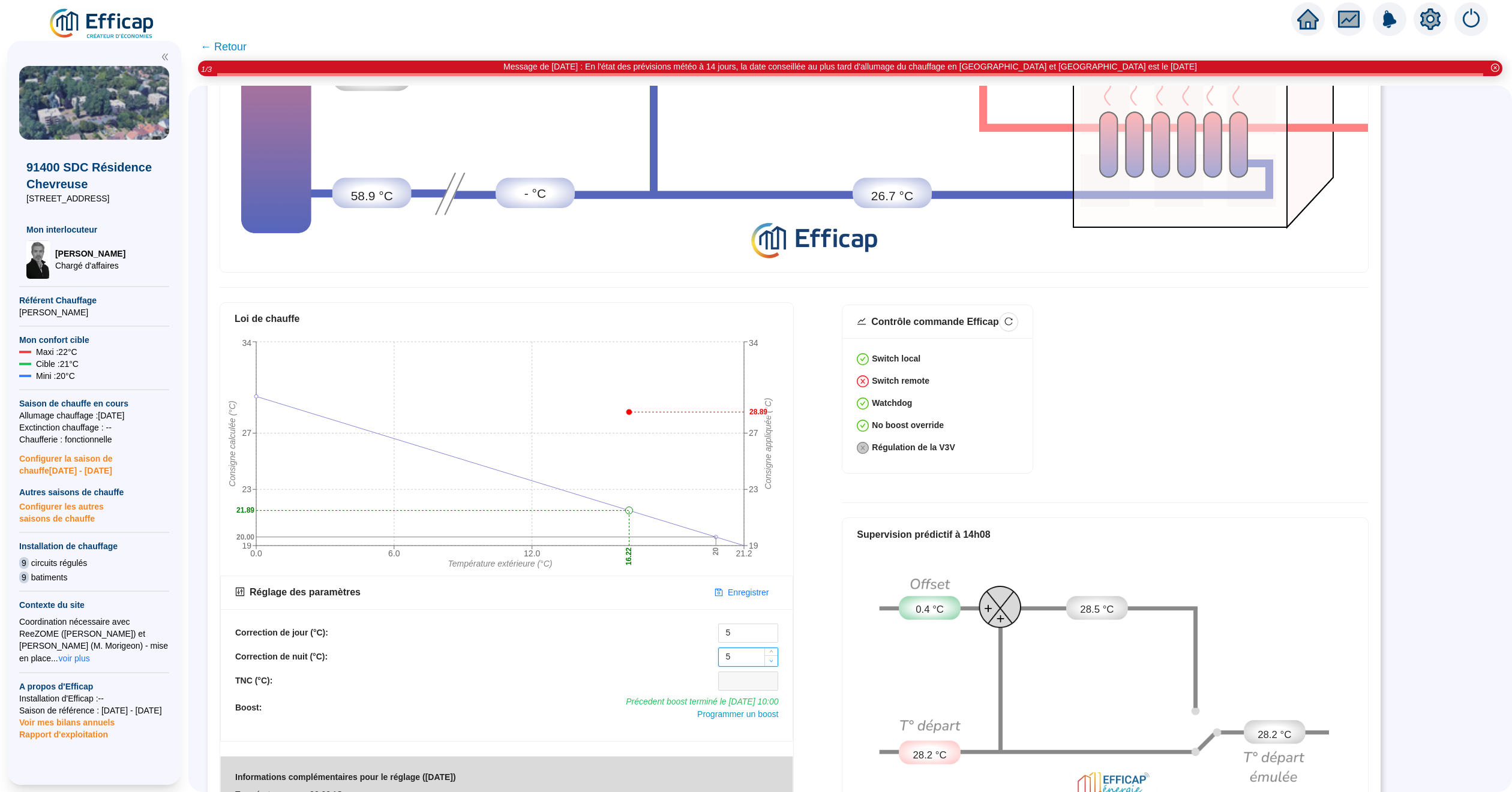
click at [771, 659] on icon "down" at bounding box center [771, 661] width 4 height 4
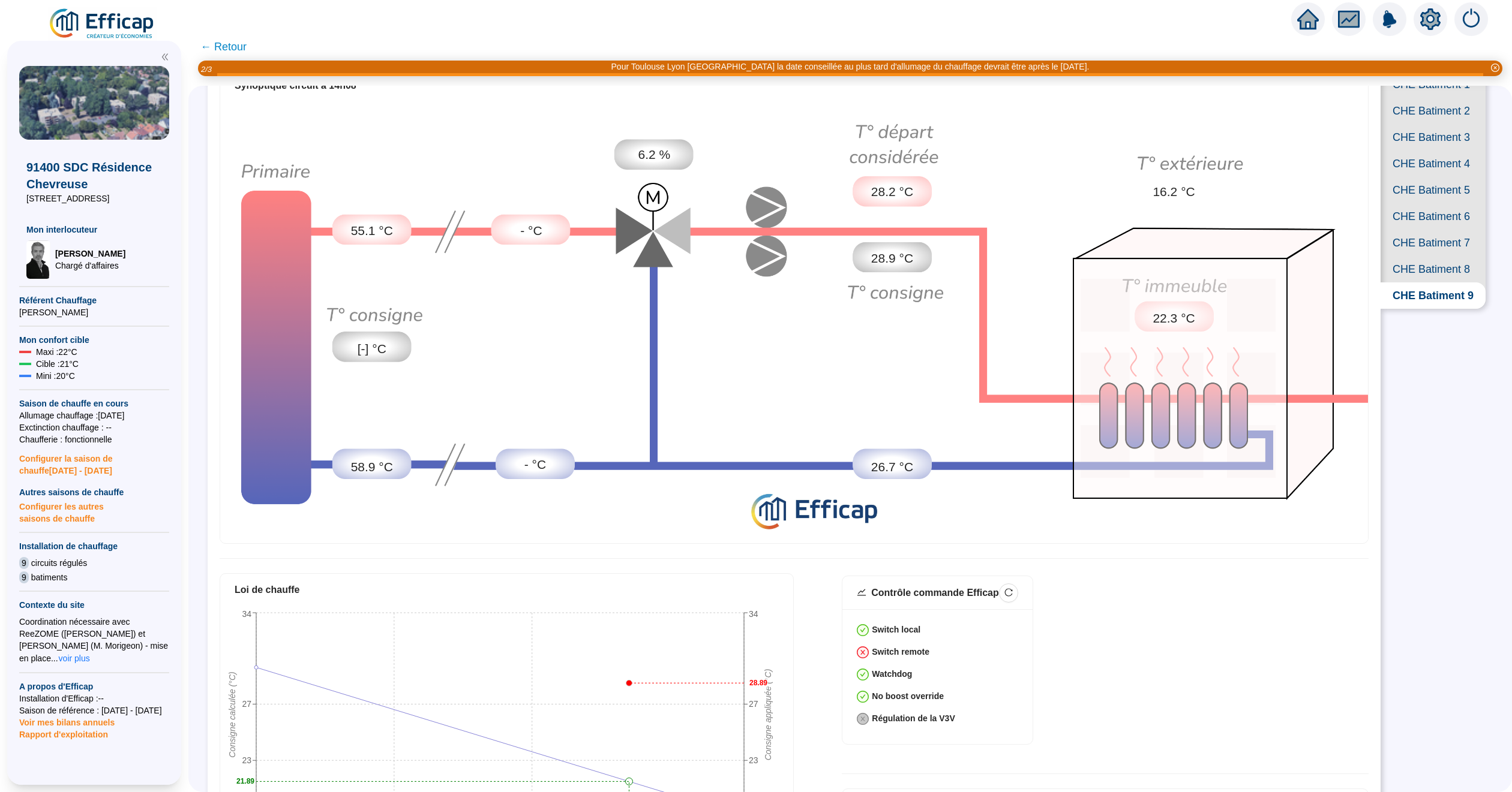
scroll to position [270, 0]
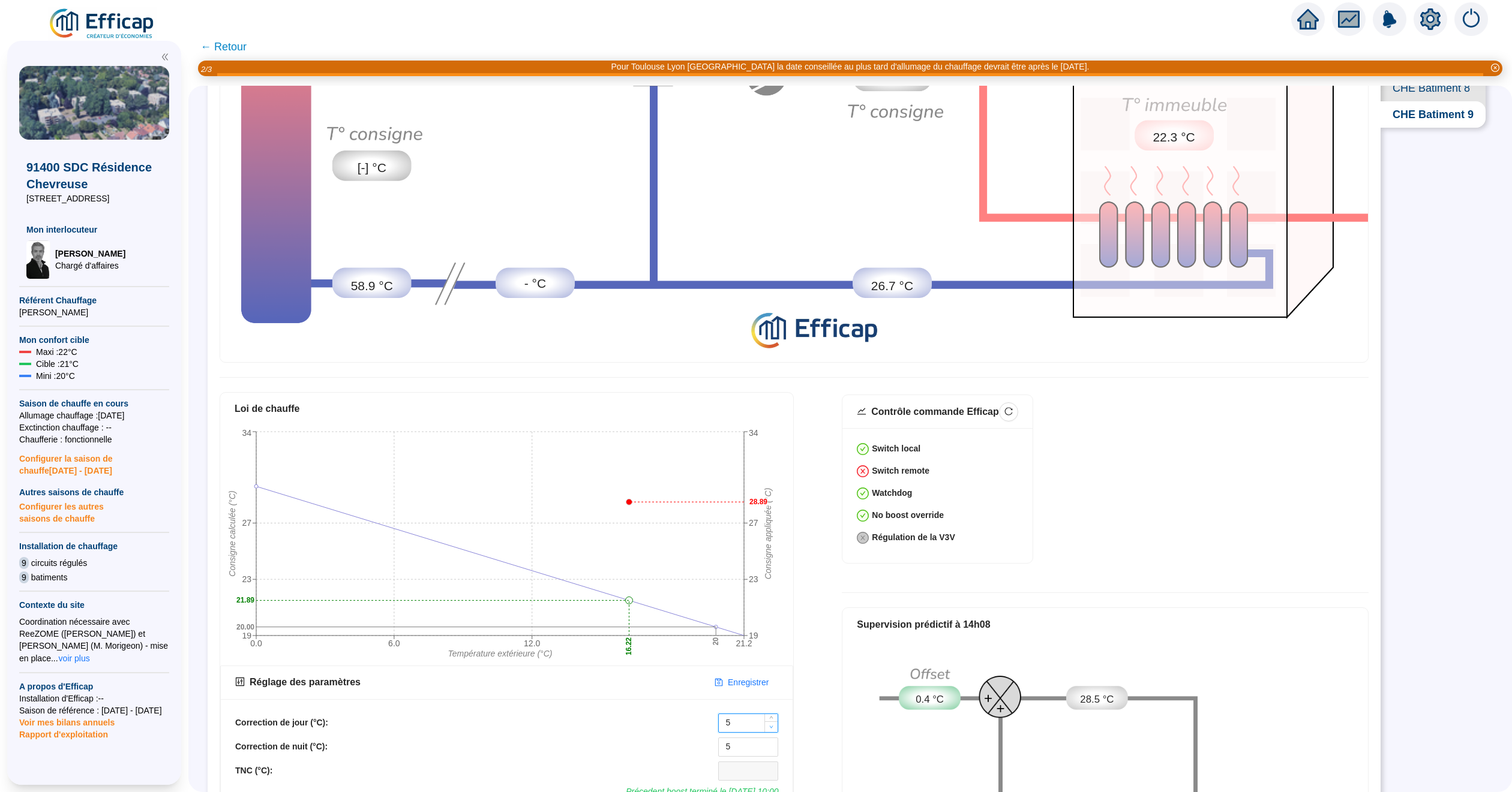
type input "4"
click at [770, 725] on icon "down" at bounding box center [771, 727] width 4 height 4
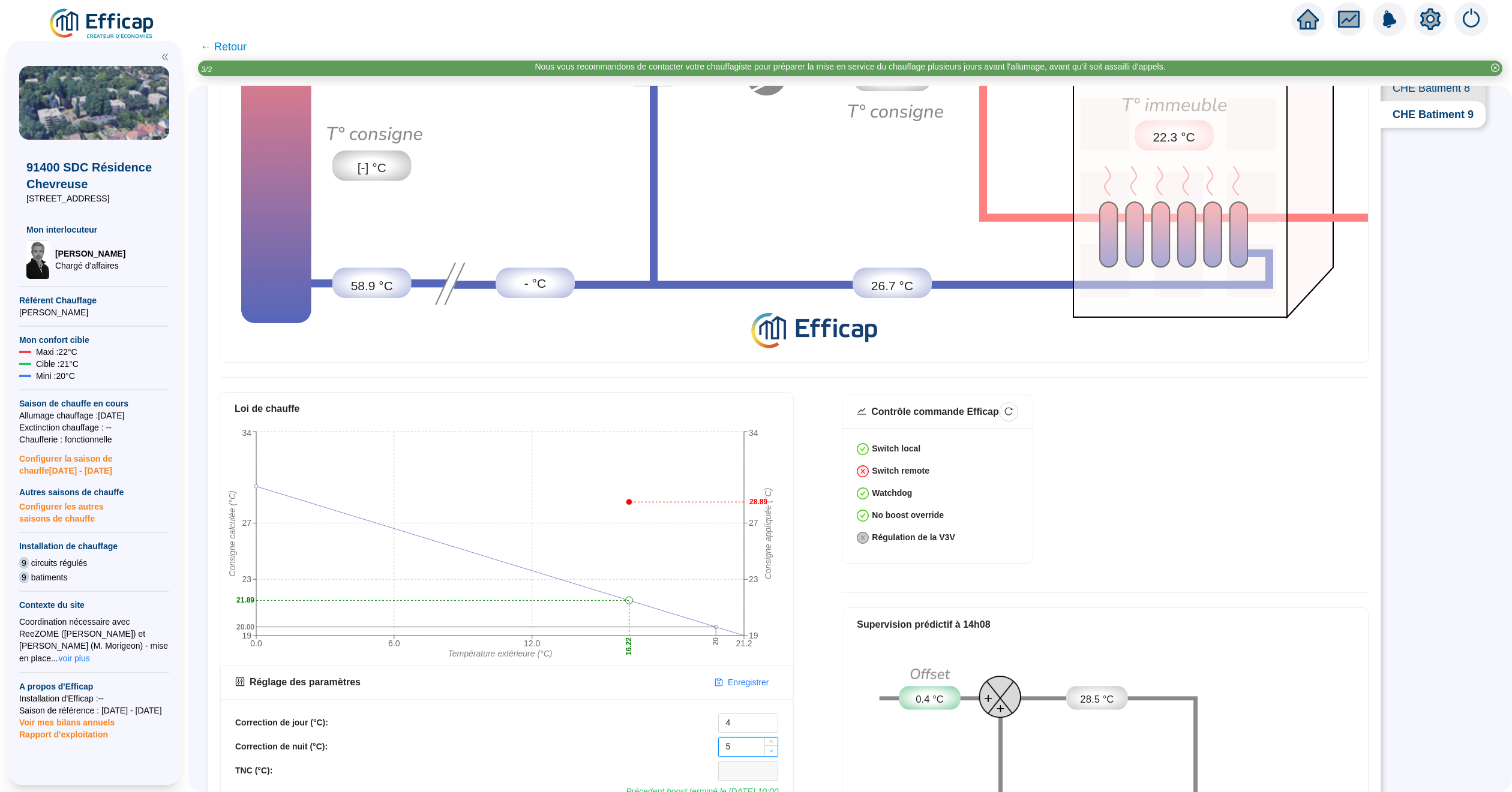
type input "4"
click at [772, 749] on icon "down" at bounding box center [771, 751] width 4 height 4
type input "3"
click at [770, 722] on span "Decrease Value" at bounding box center [771, 727] width 13 height 11
type input "3"
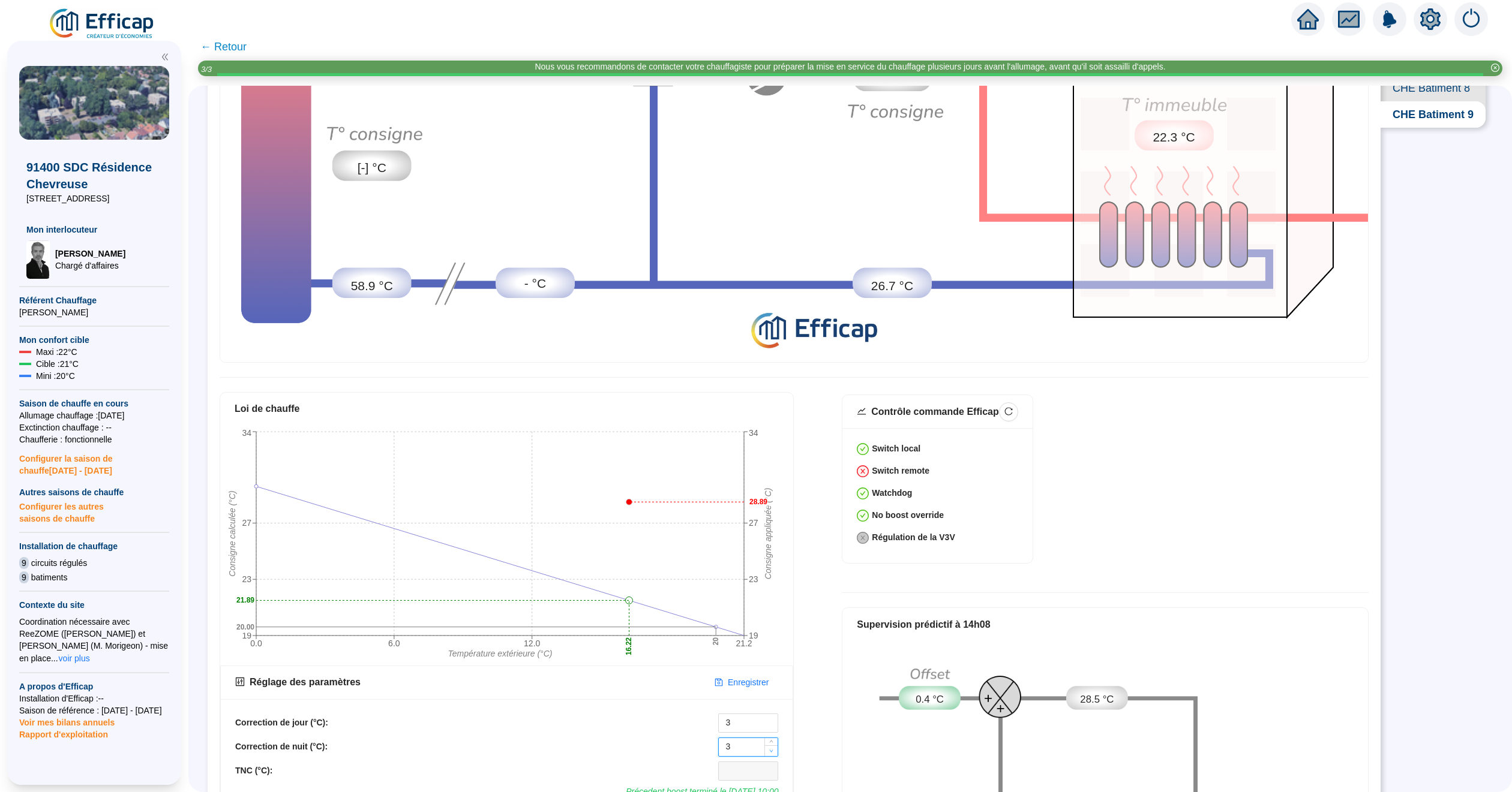
click at [769, 745] on span "Decrease Value" at bounding box center [771, 751] width 13 height 11
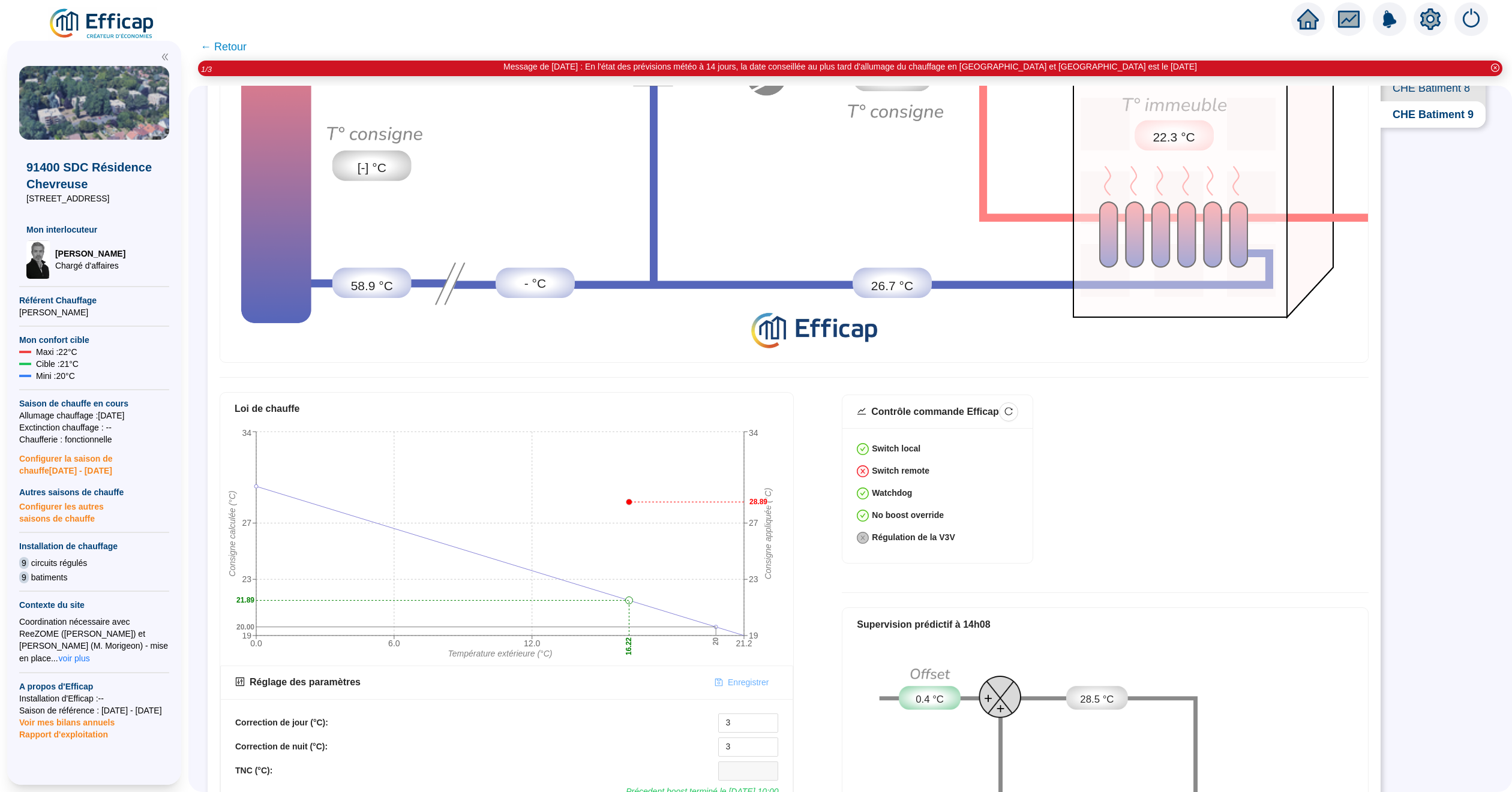
click at [755, 677] on span "Enregistrer" at bounding box center [748, 682] width 41 height 12
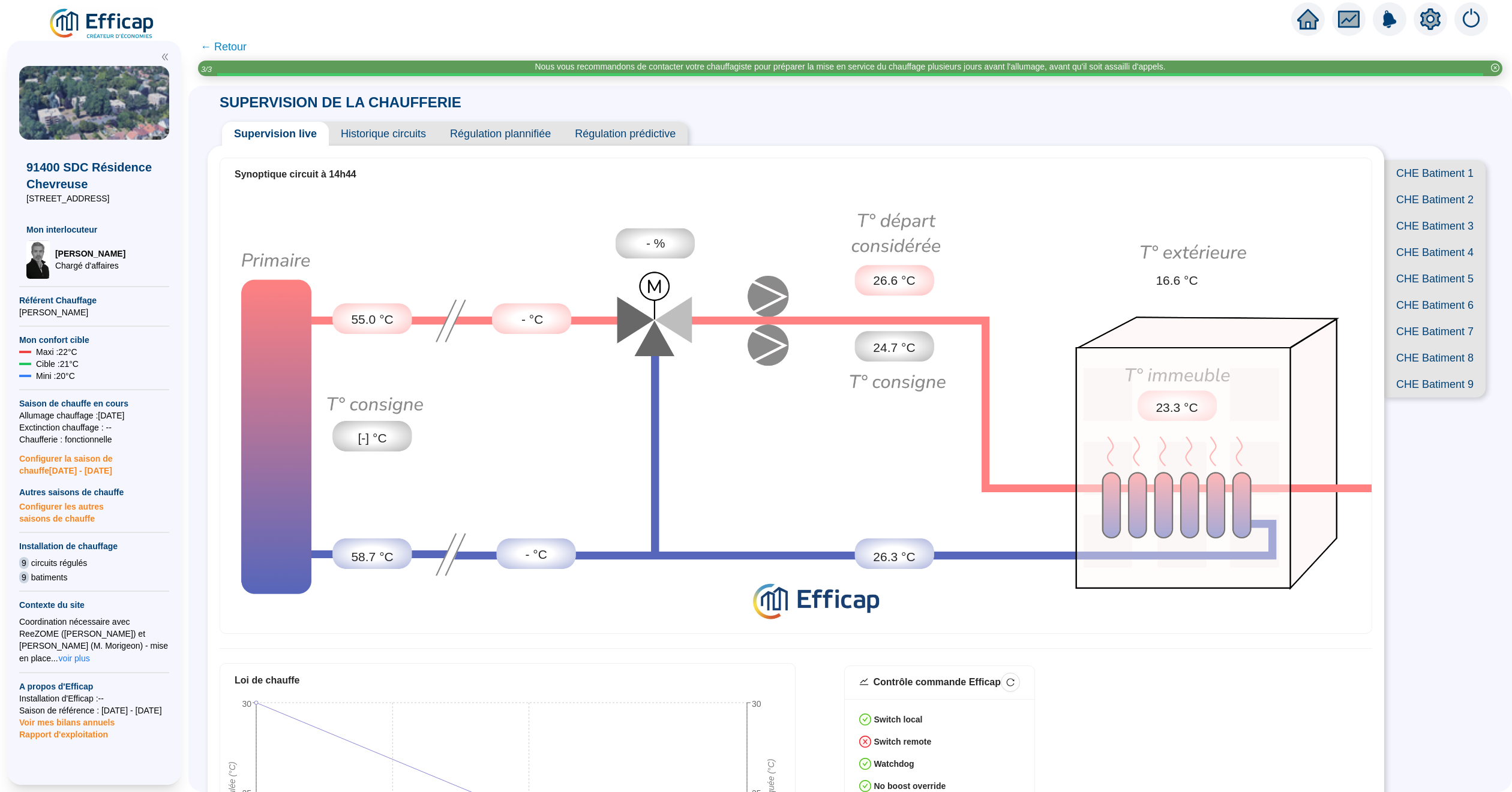
click at [245, 45] on span "← Retour" at bounding box center [224, 47] width 46 height 17
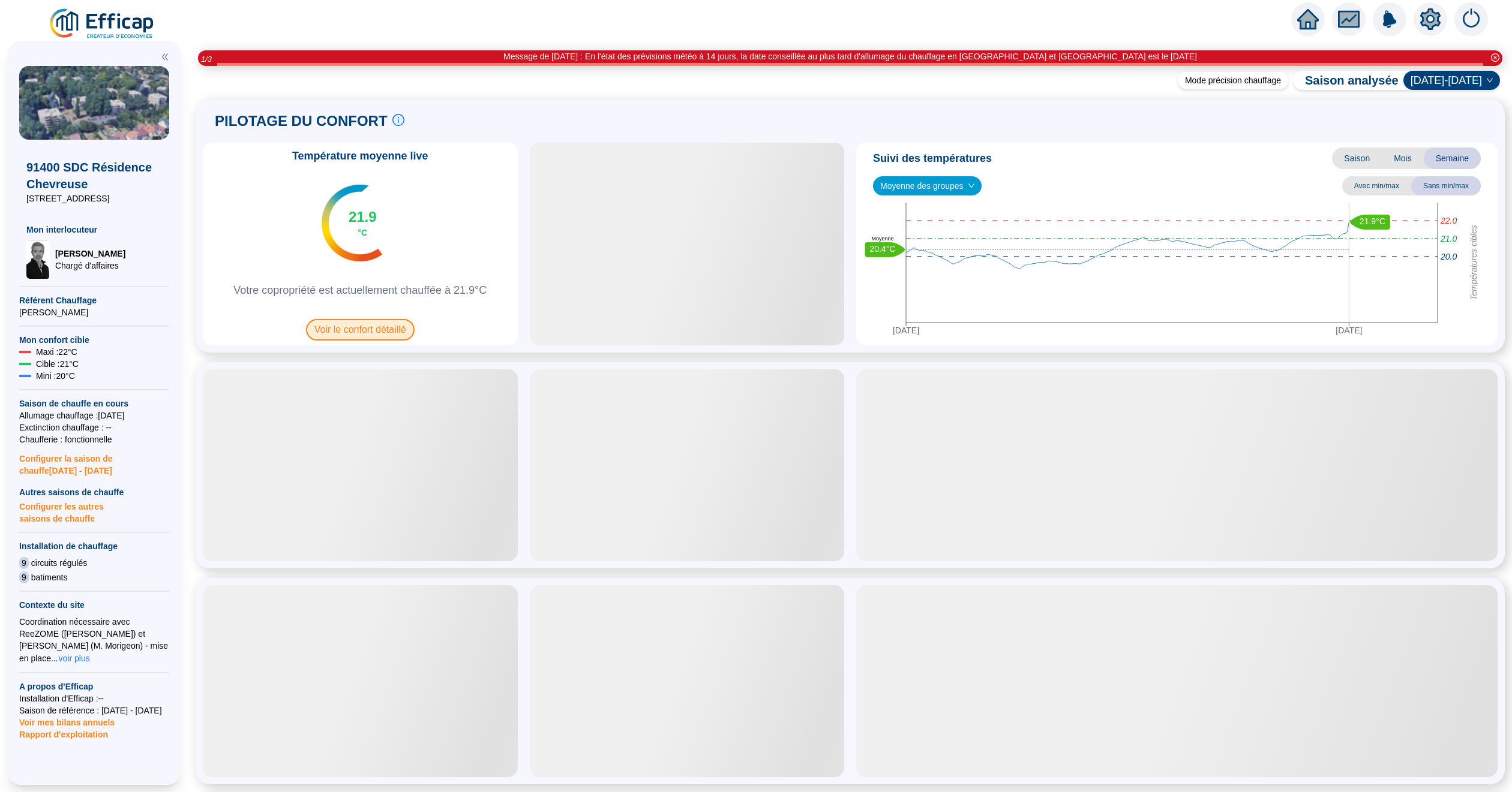
click at [371, 333] on span "Voir le confort détaillé" at bounding box center [360, 329] width 108 height 22
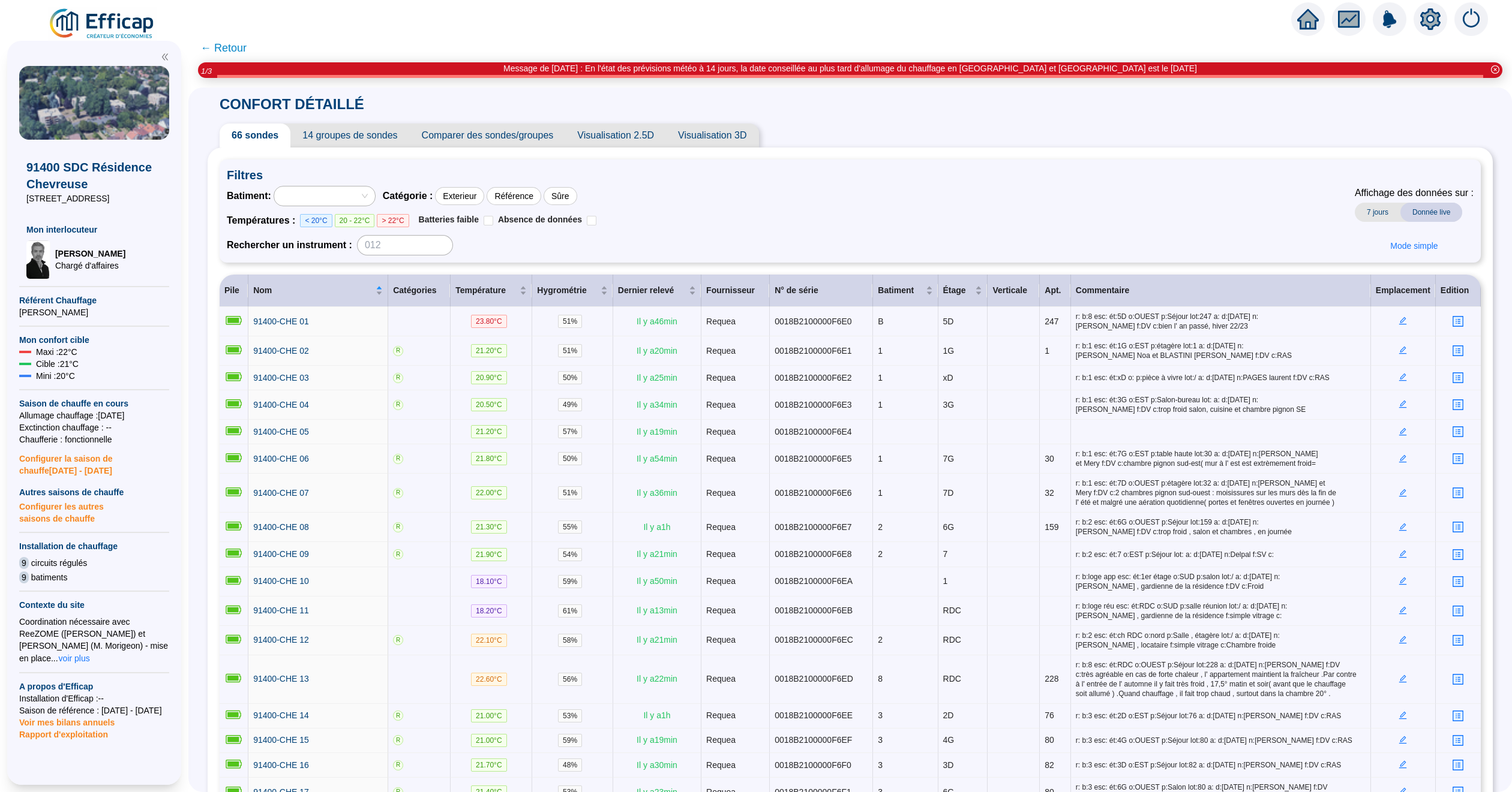
click at [483, 130] on span "Comparer des sondes/groupes" at bounding box center [487, 135] width 156 height 24
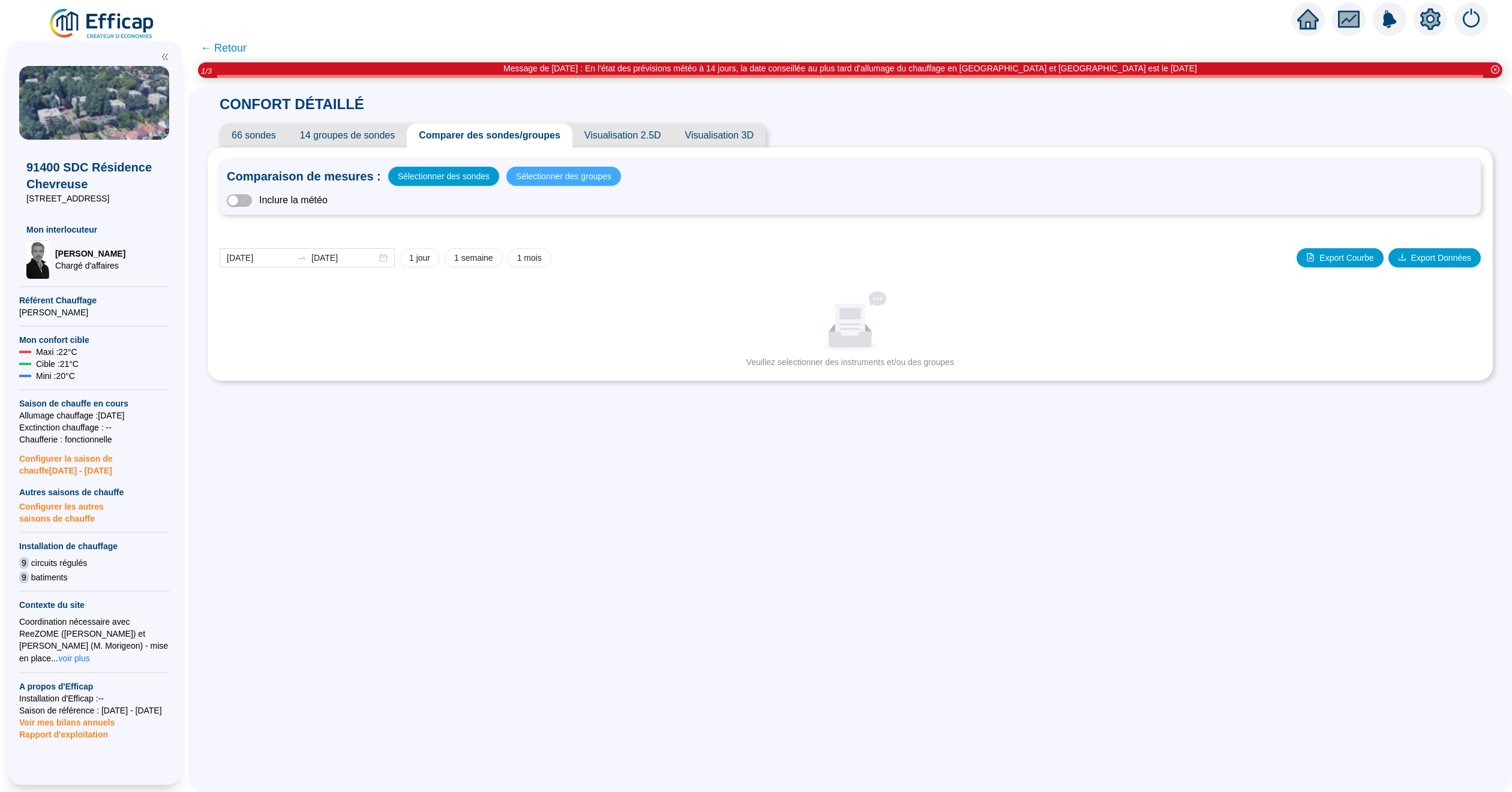
click at [549, 175] on span "Sélectionner des groupes" at bounding box center [563, 177] width 95 height 17
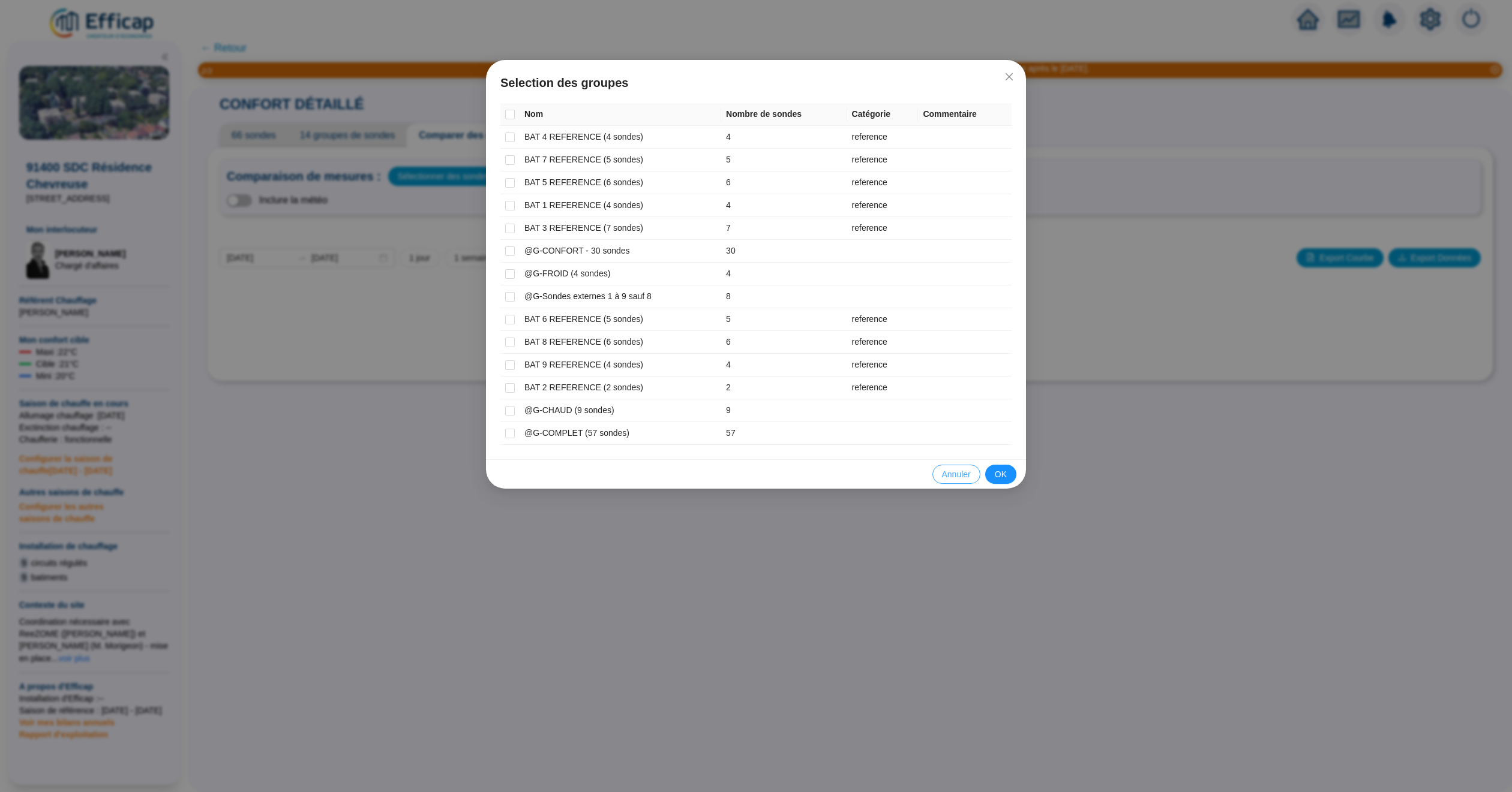
click at [955, 481] on span "Annuler" at bounding box center [957, 475] width 29 height 12
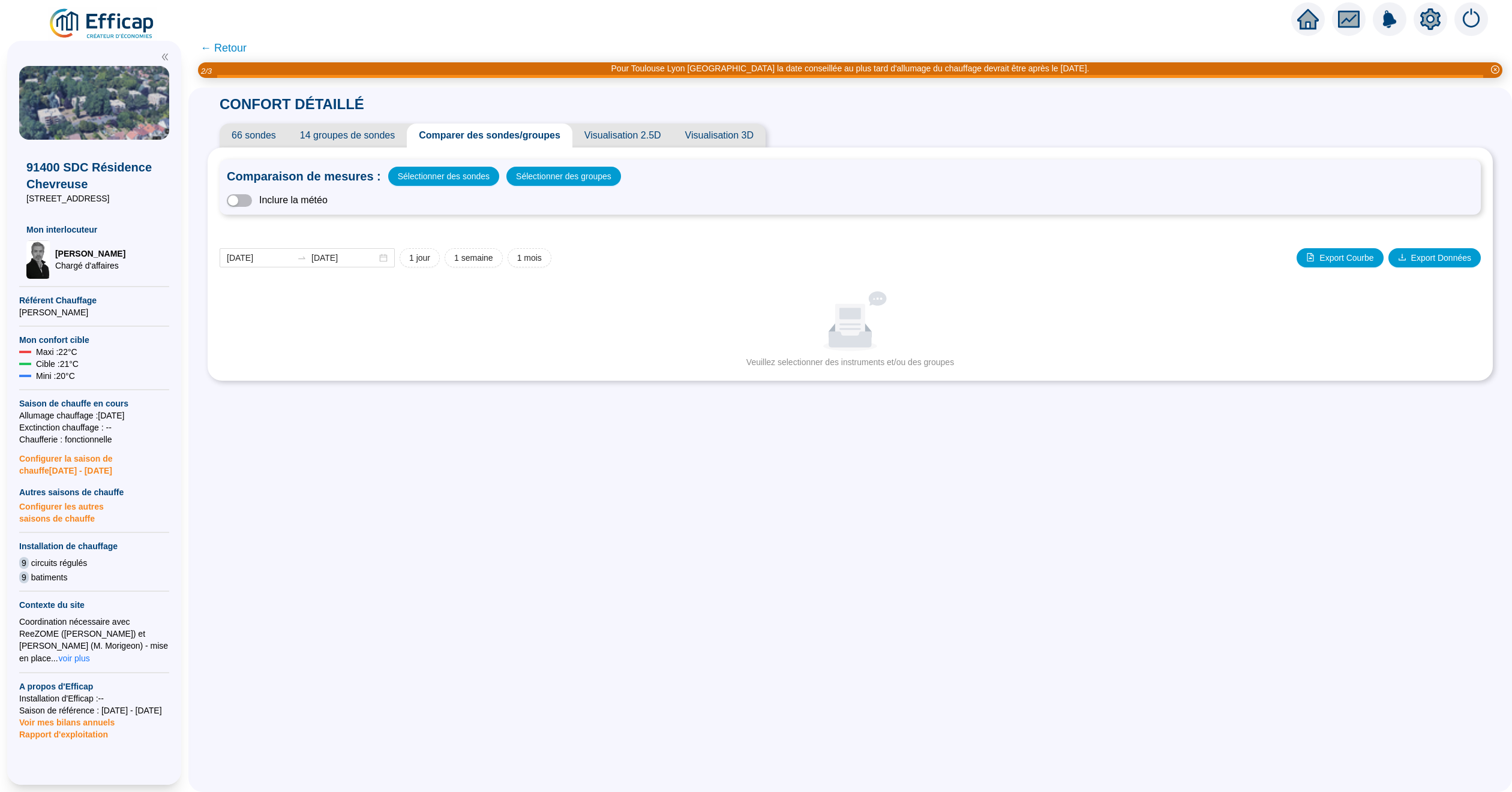
click at [231, 52] on span "← Retour" at bounding box center [224, 48] width 46 height 17
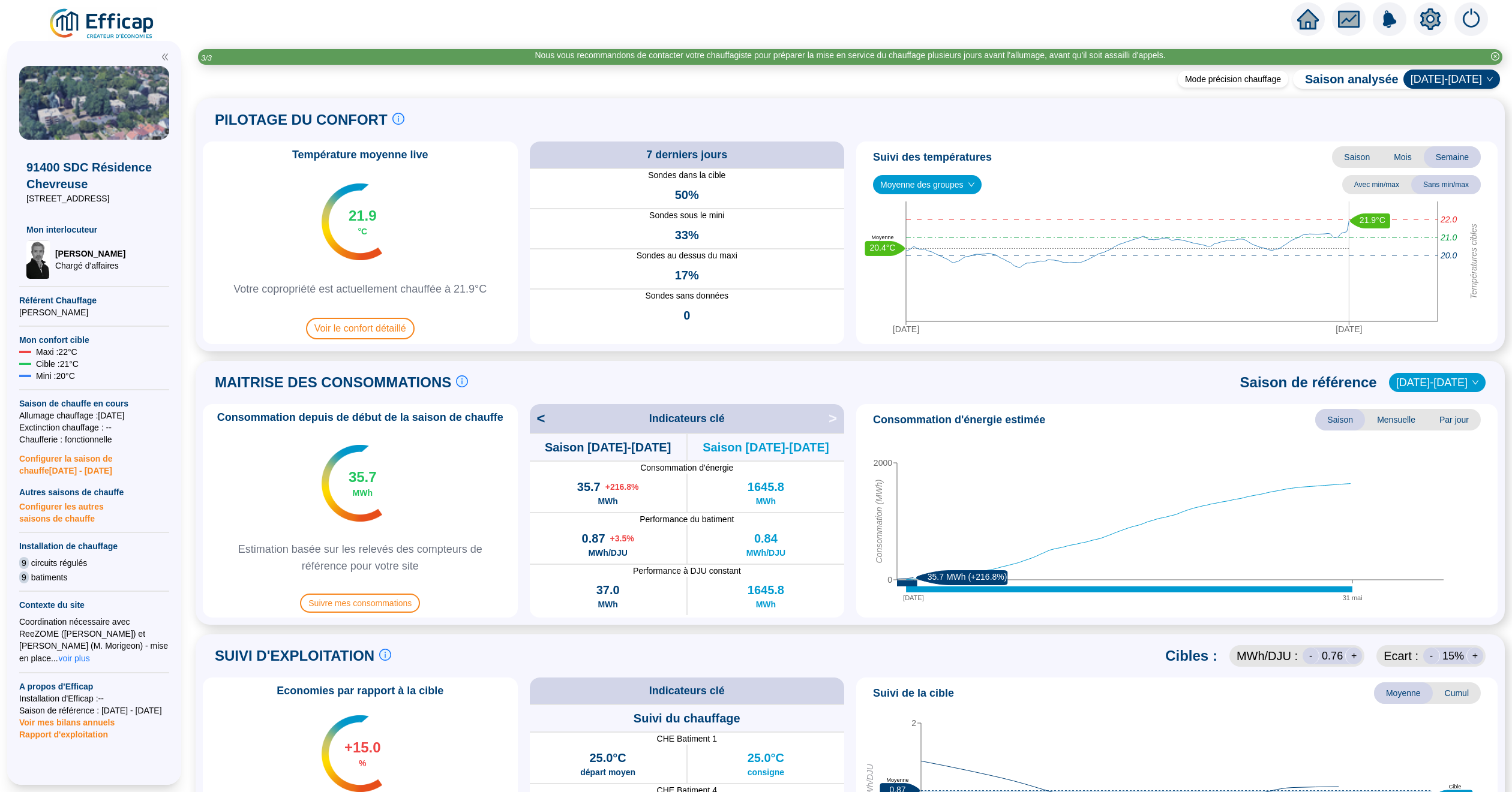
click at [114, 29] on img at bounding box center [102, 24] width 108 height 34
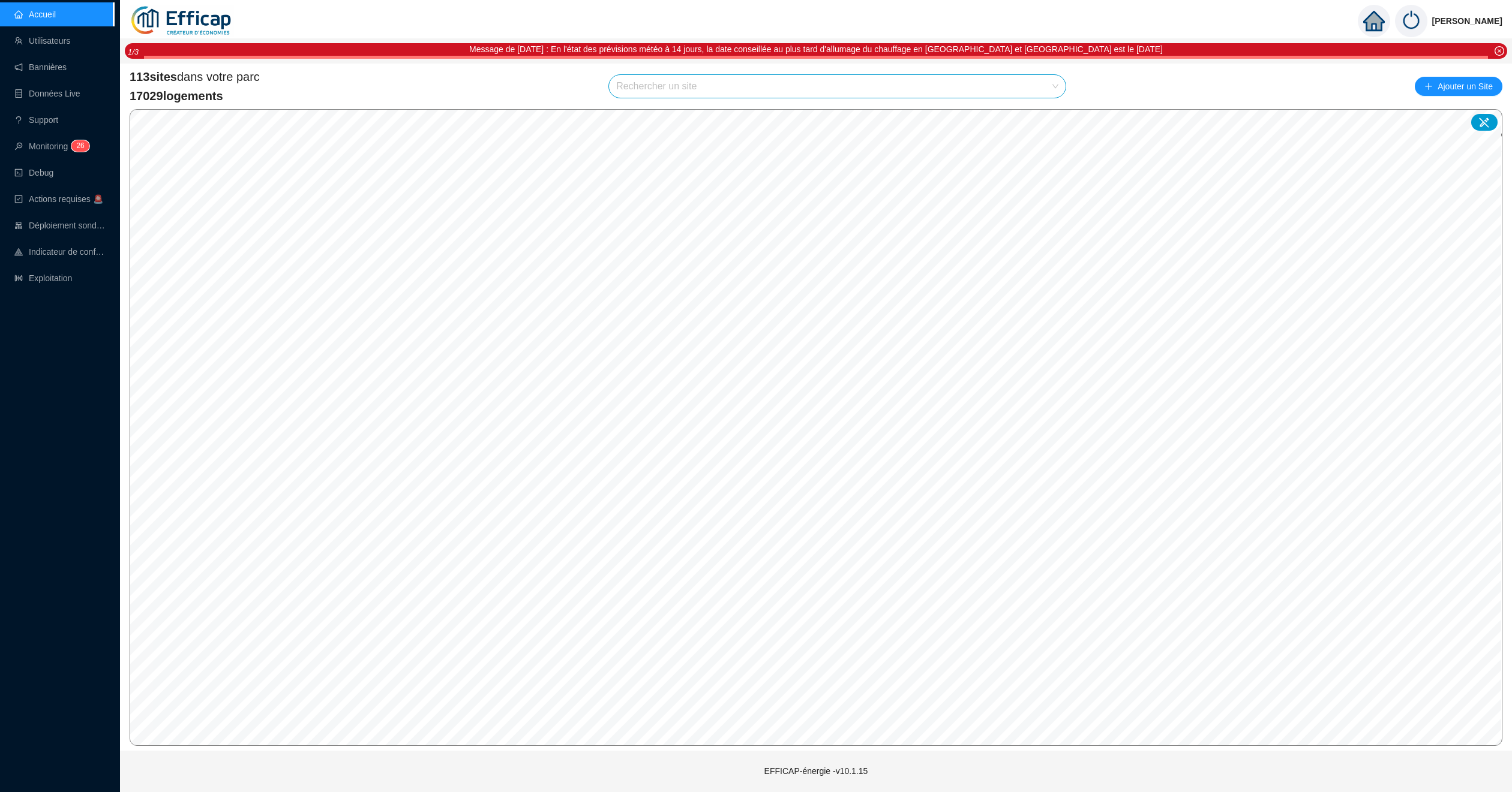
click at [628, 82] on input "search" at bounding box center [832, 86] width 431 height 23
type input "meridien"
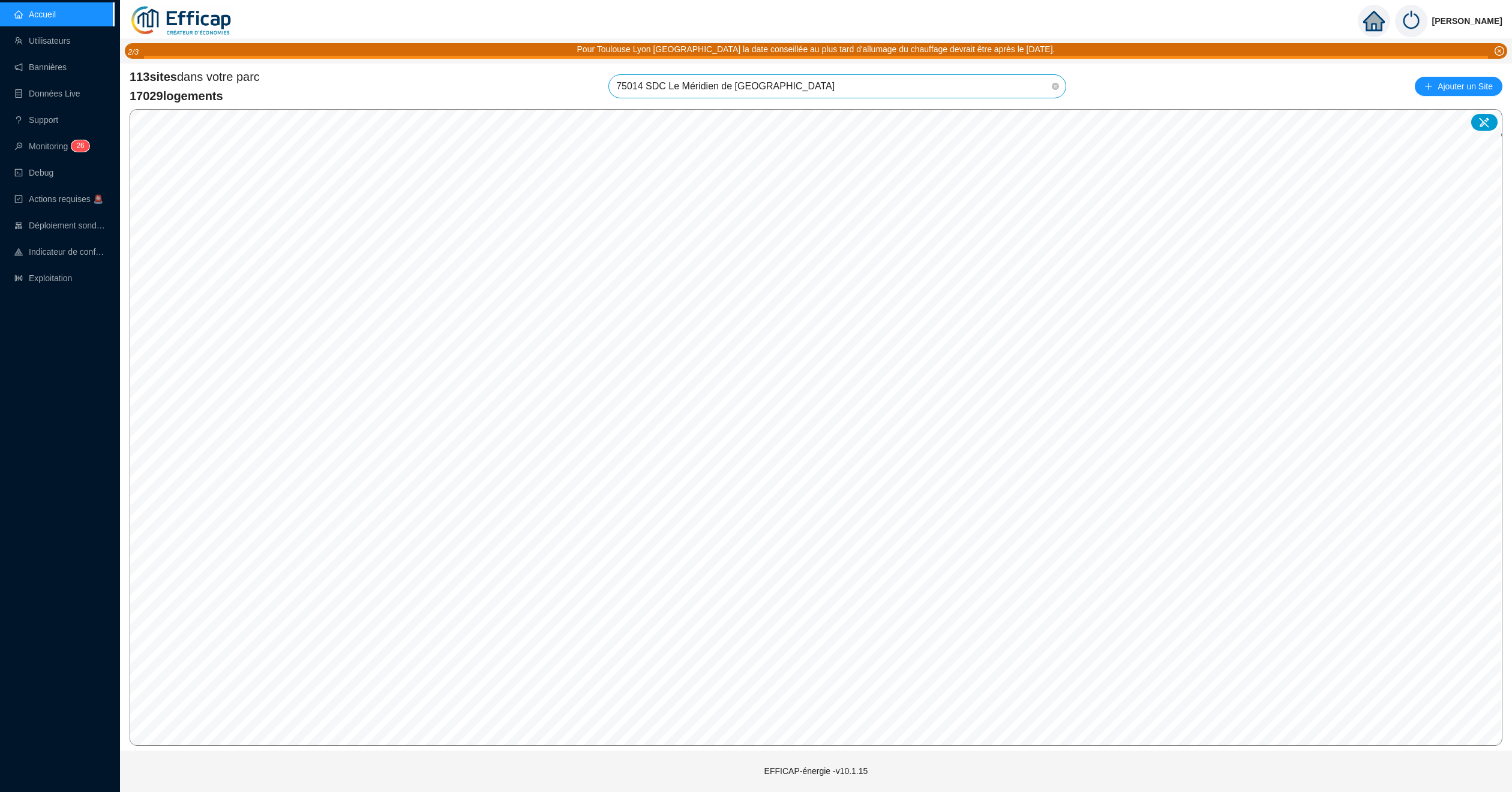
scroll to position [1355, 0]
click at [1030, 92] on span "75014 SDC Le Méridien de [GEOGRAPHIC_DATA]" at bounding box center [837, 86] width 442 height 23
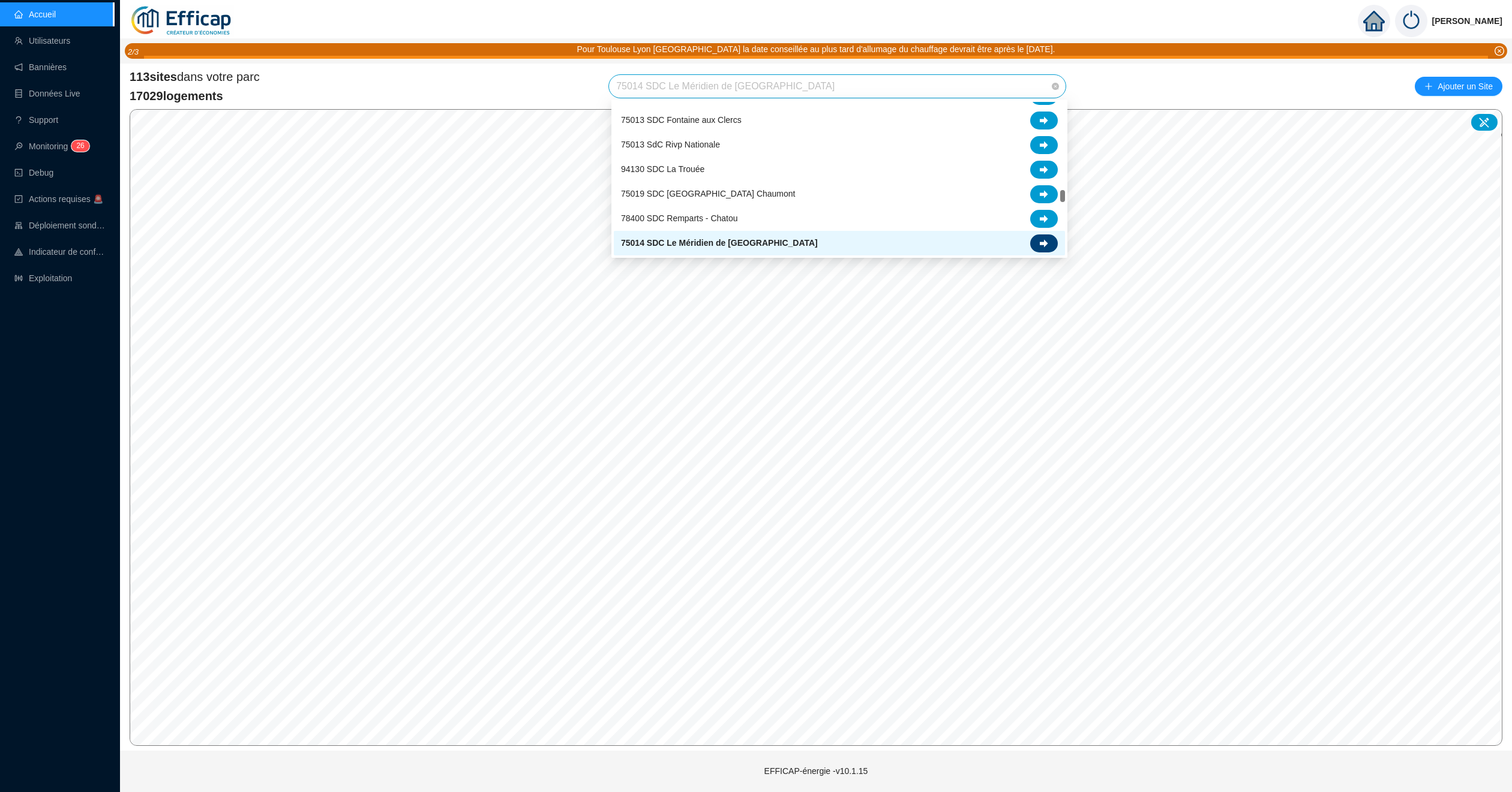
click at [1035, 242] on div at bounding box center [1044, 243] width 28 height 18
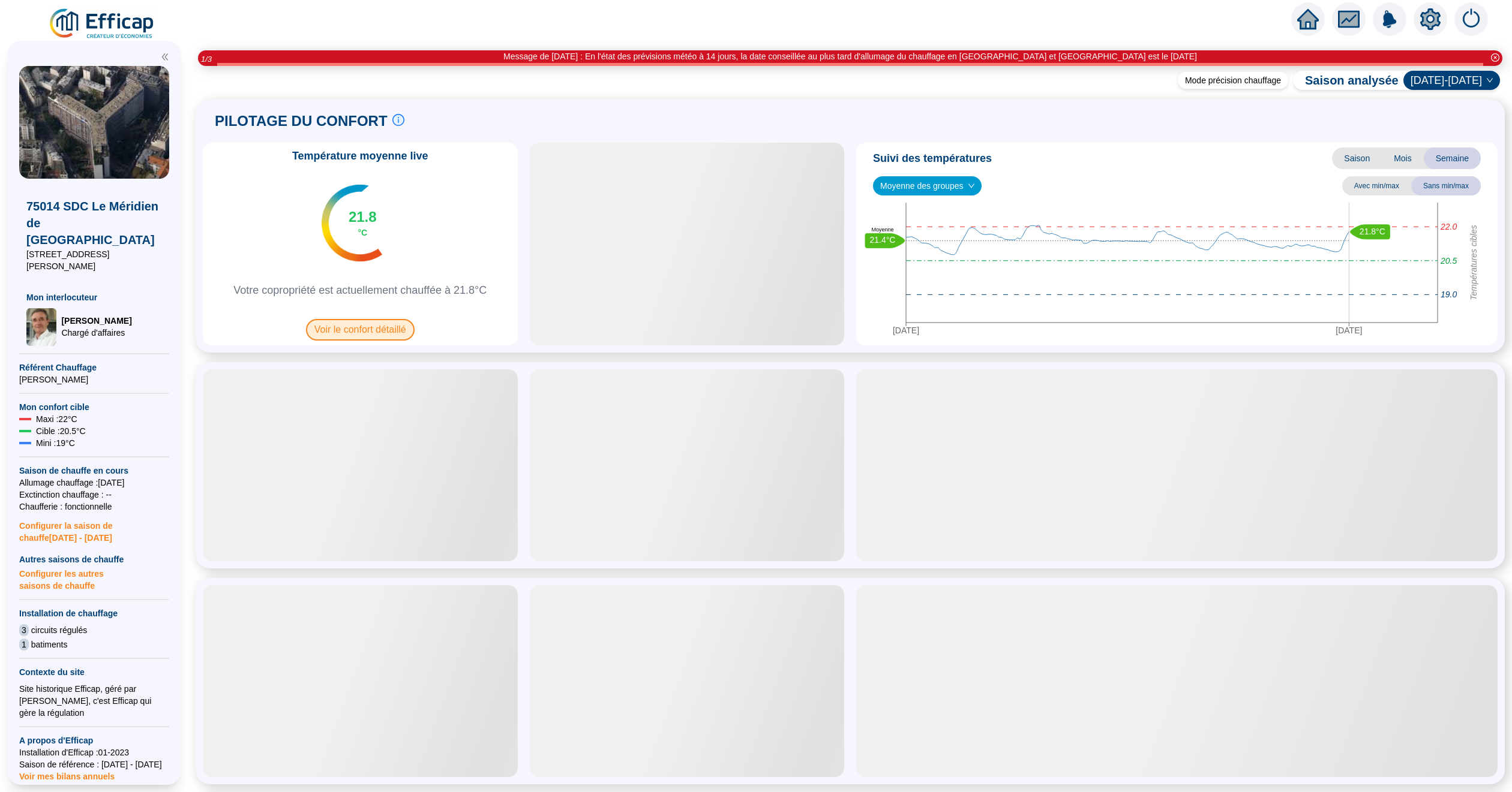
click at [383, 331] on span "Voir le confort détaillé" at bounding box center [360, 329] width 108 height 22
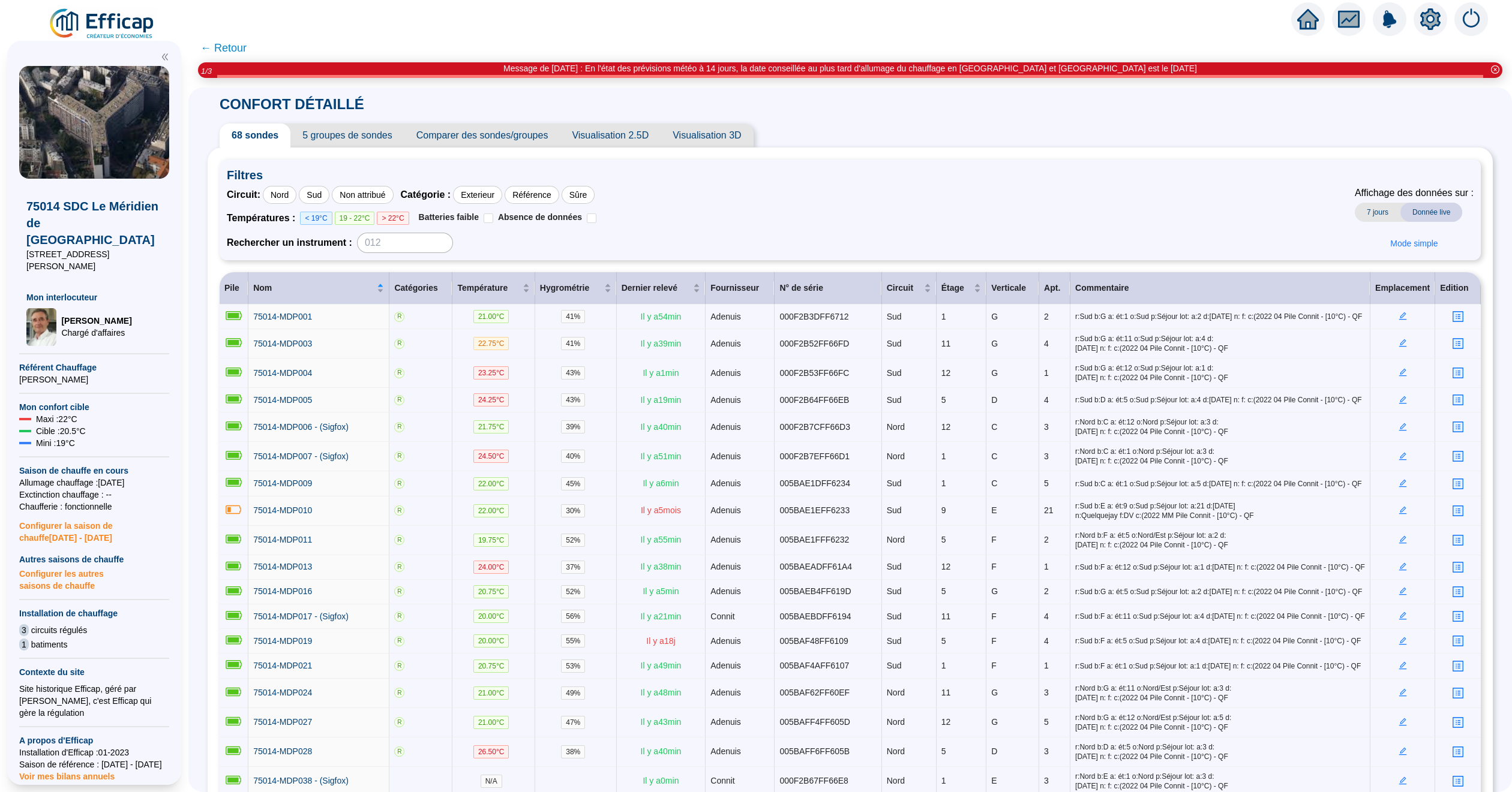
click at [531, 132] on span "Comparer des sondes/groupes" at bounding box center [482, 135] width 156 height 24
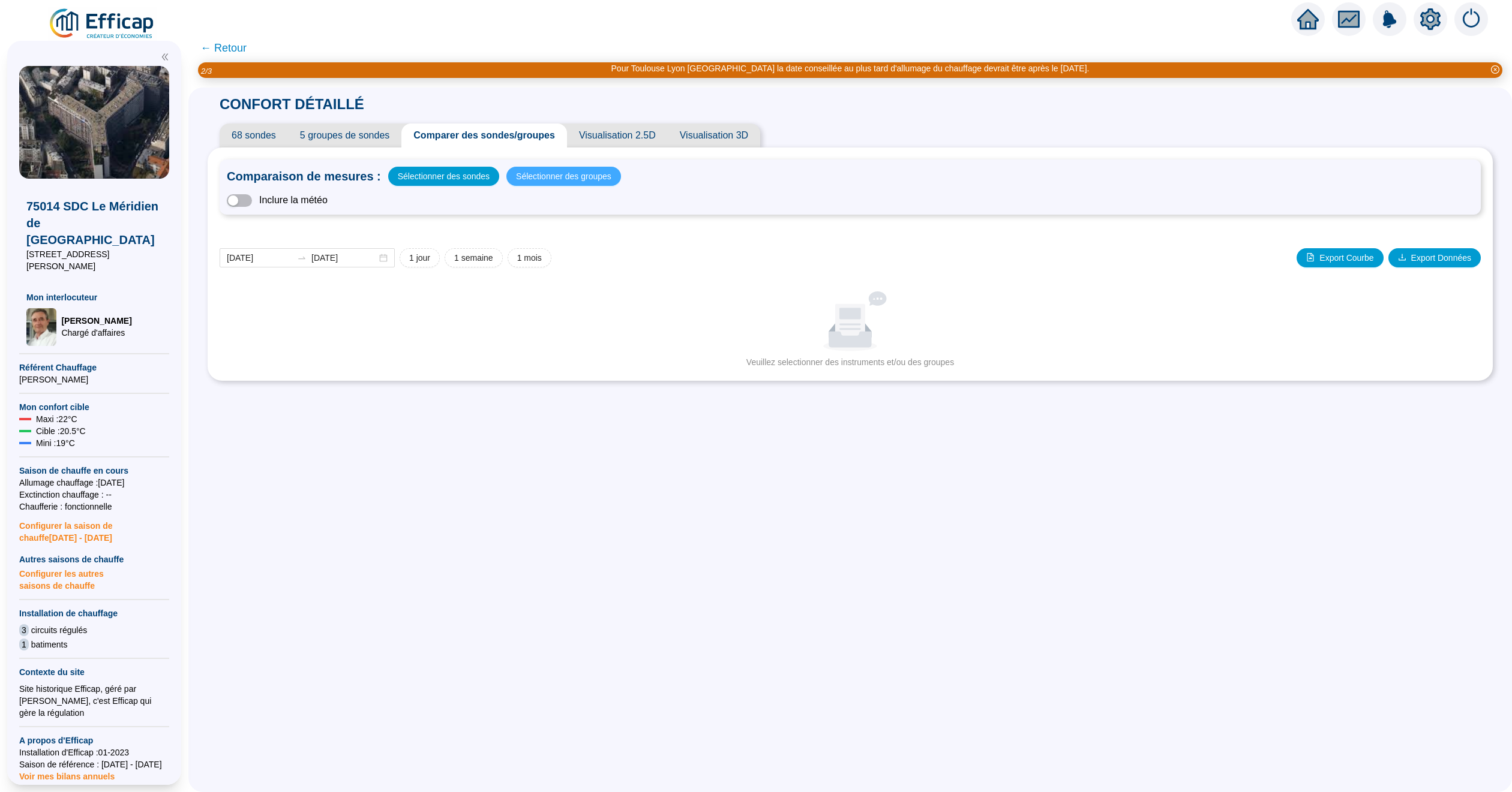
click at [540, 173] on span "Sélectionner des groupes" at bounding box center [563, 177] width 95 height 17
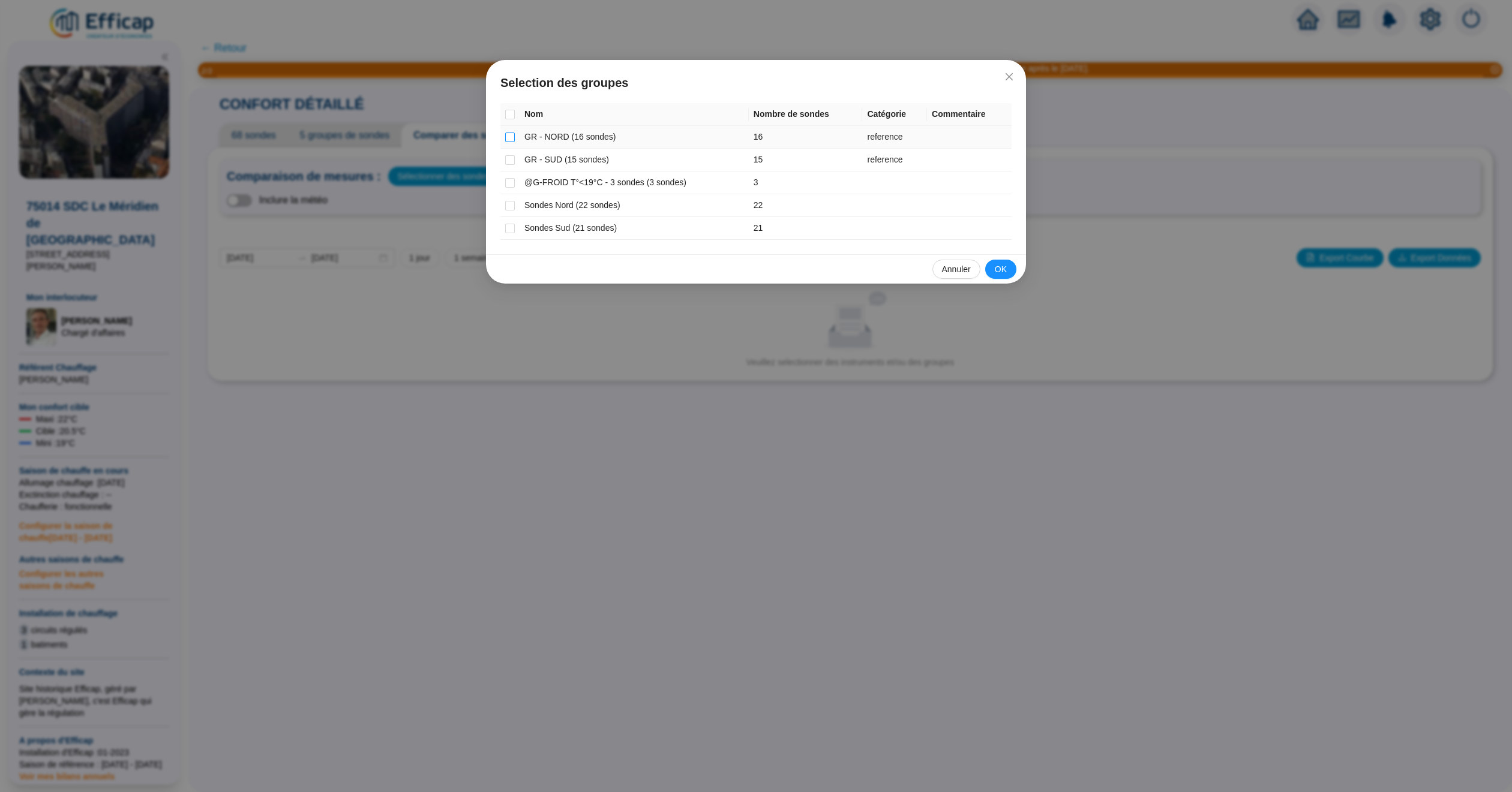
click at [511, 133] on input "checkbox" at bounding box center [509, 137] width 10 height 10
checkbox input "true"
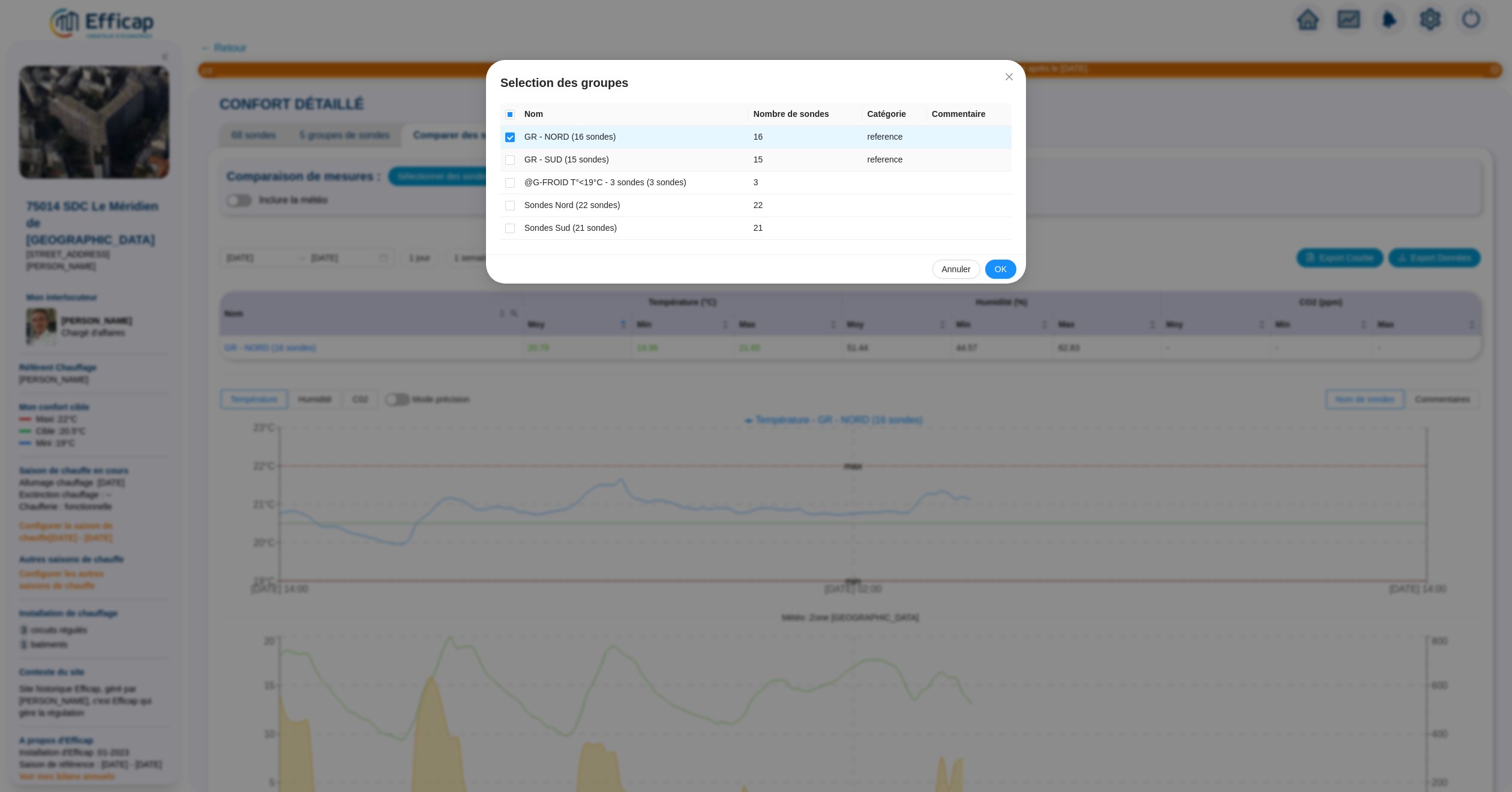
drag, startPoint x: 513, startPoint y: 161, endPoint x: 684, endPoint y: 182, distance: 172.3
click at [515, 161] on td at bounding box center [509, 160] width 19 height 23
click at [505, 162] on input "checkbox" at bounding box center [509, 160] width 10 height 10
checkbox input "true"
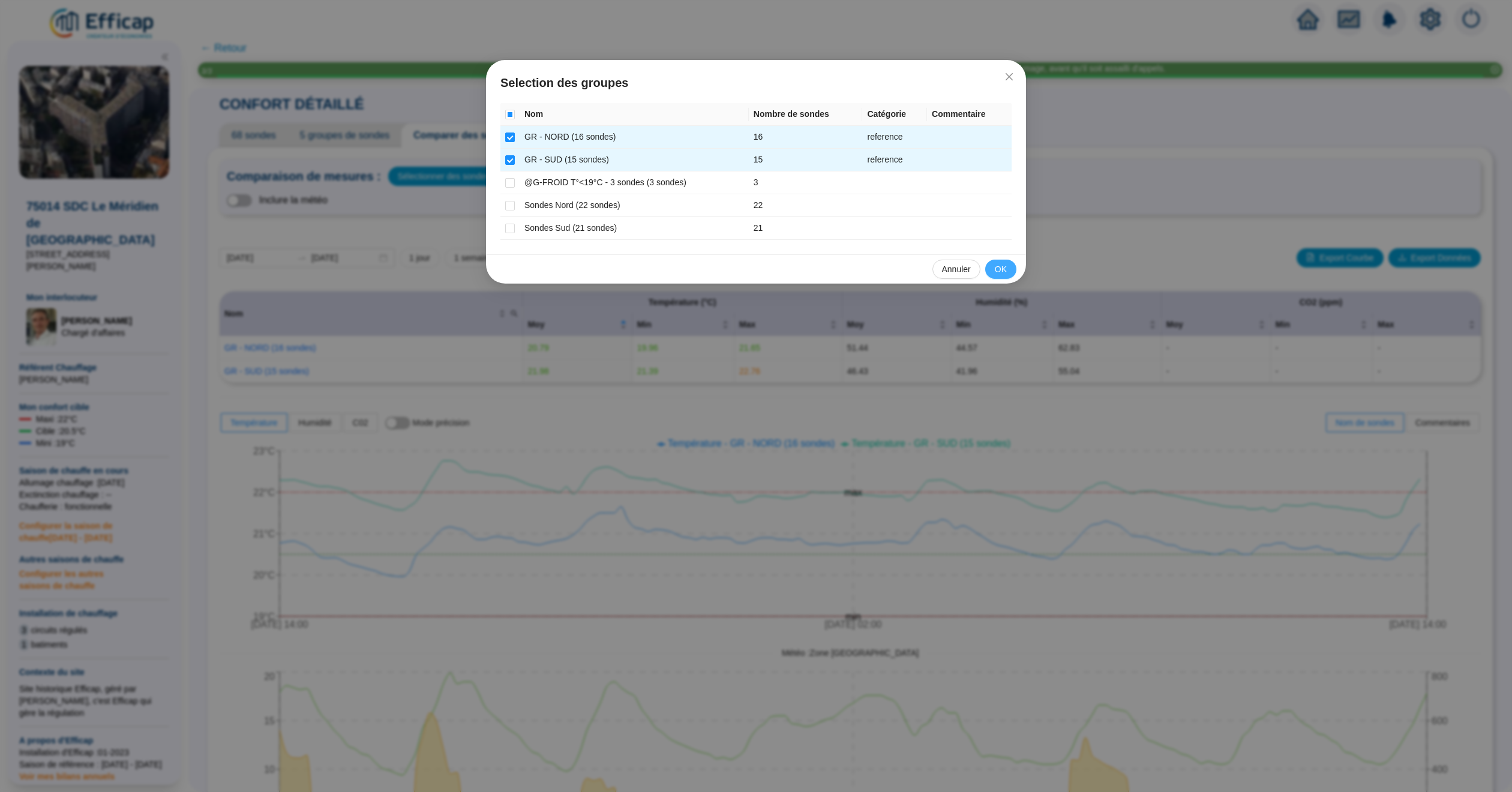
click at [993, 270] on button "OK" at bounding box center [1000, 269] width 31 height 19
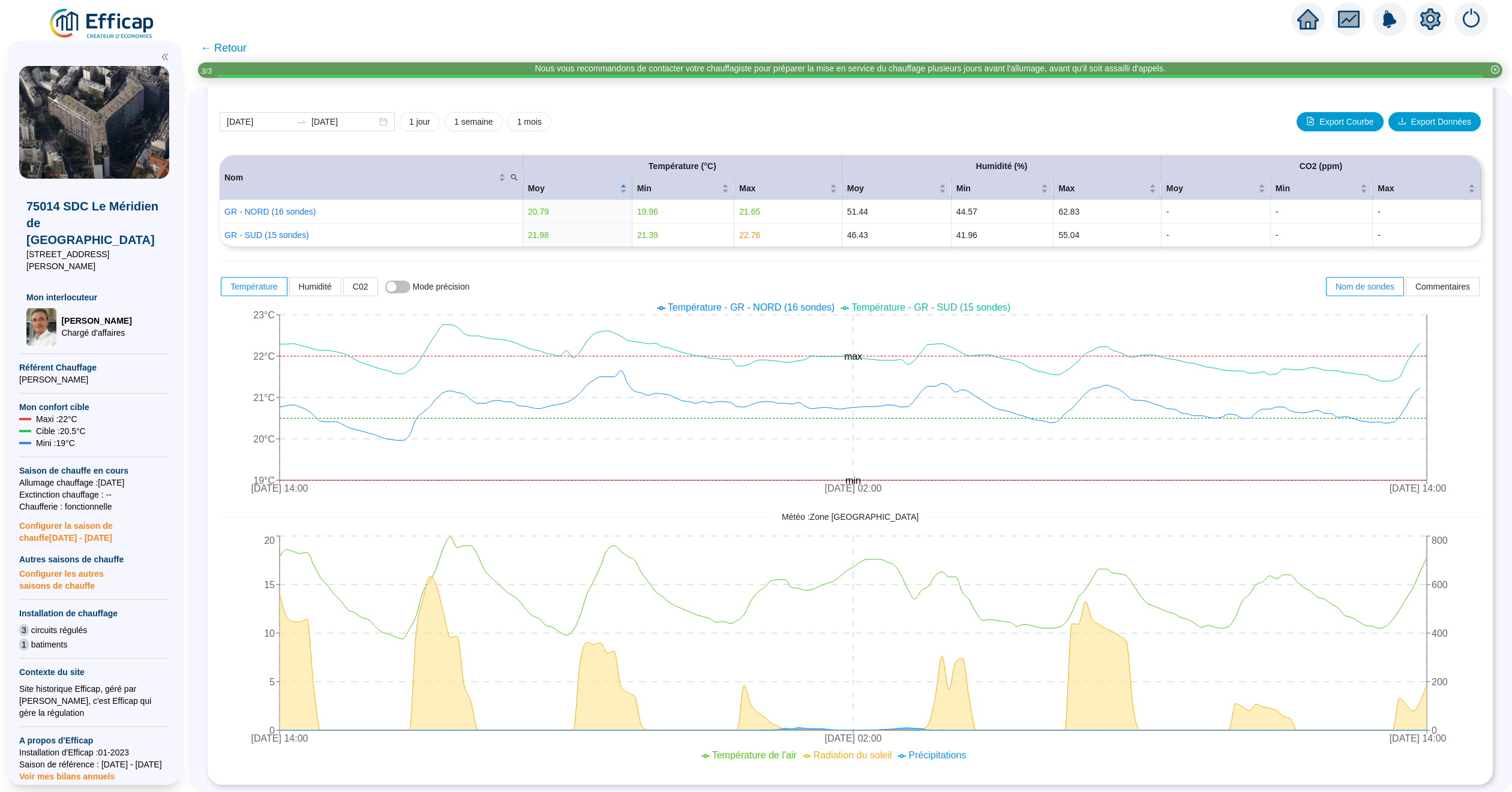
scroll to position [151, 0]
